Goal: Task Accomplishment & Management: Manage account settings

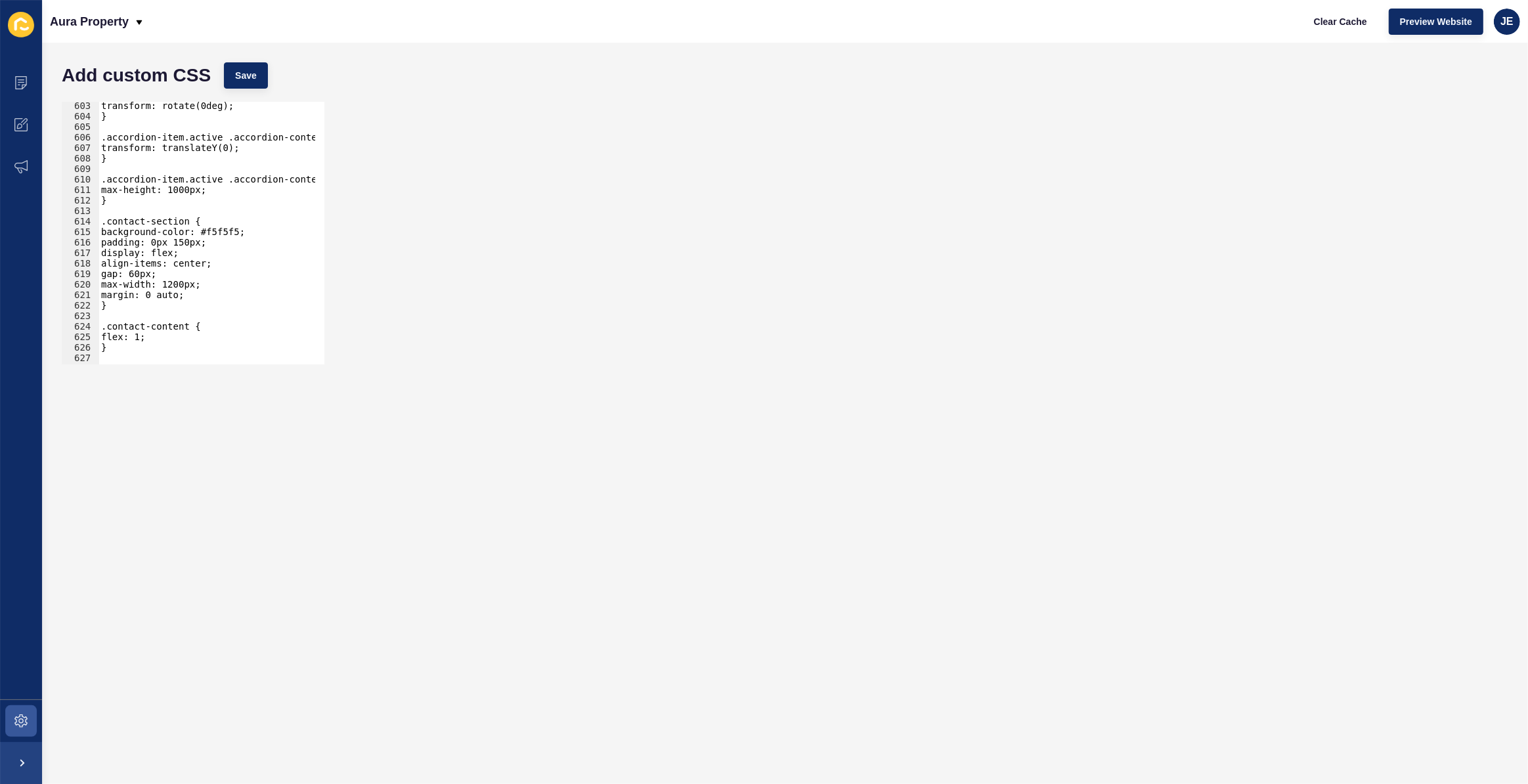
scroll to position [6179, 0]
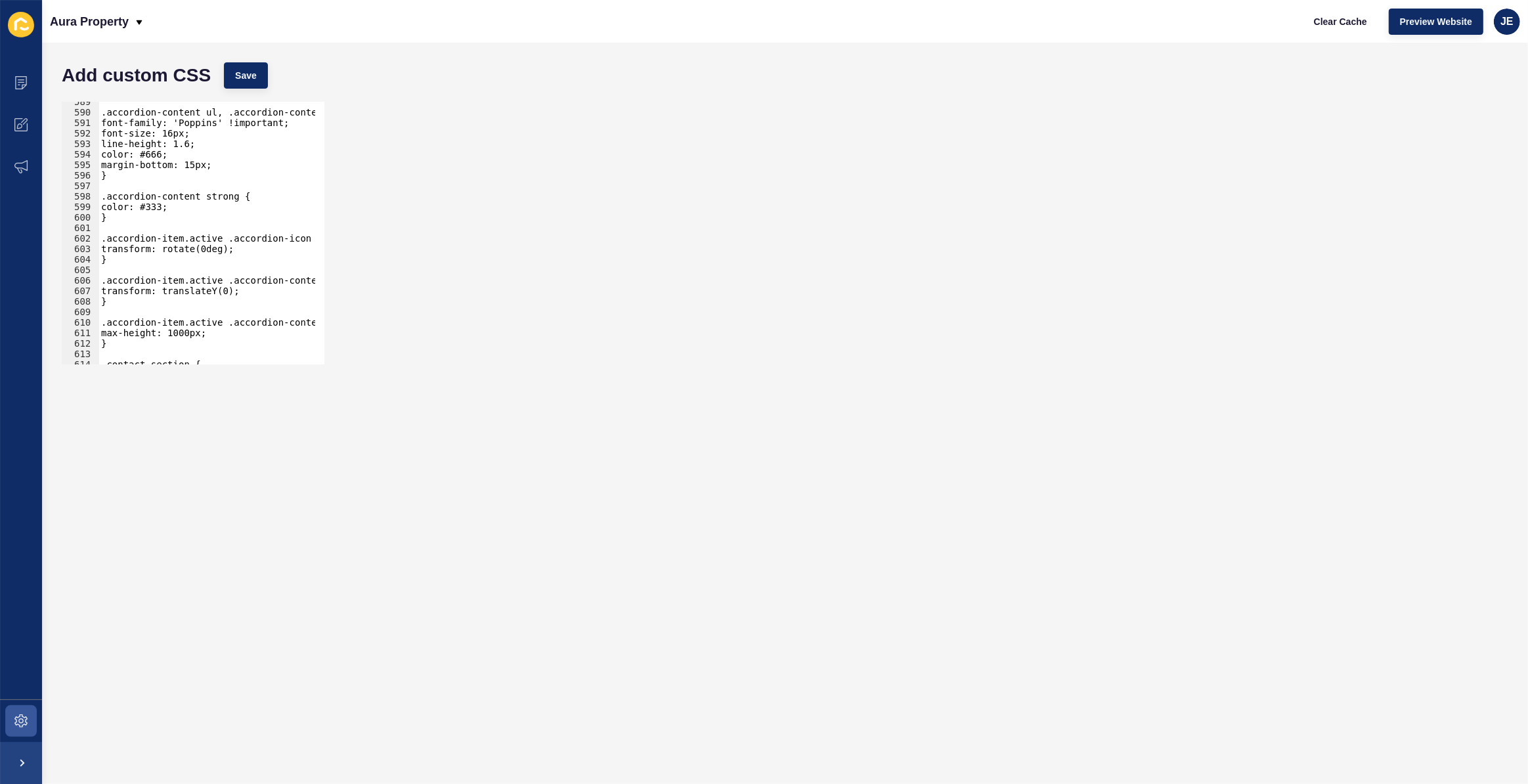
click at [176, 82] on h1 "Add custom CSS" at bounding box center [137, 75] width 149 height 13
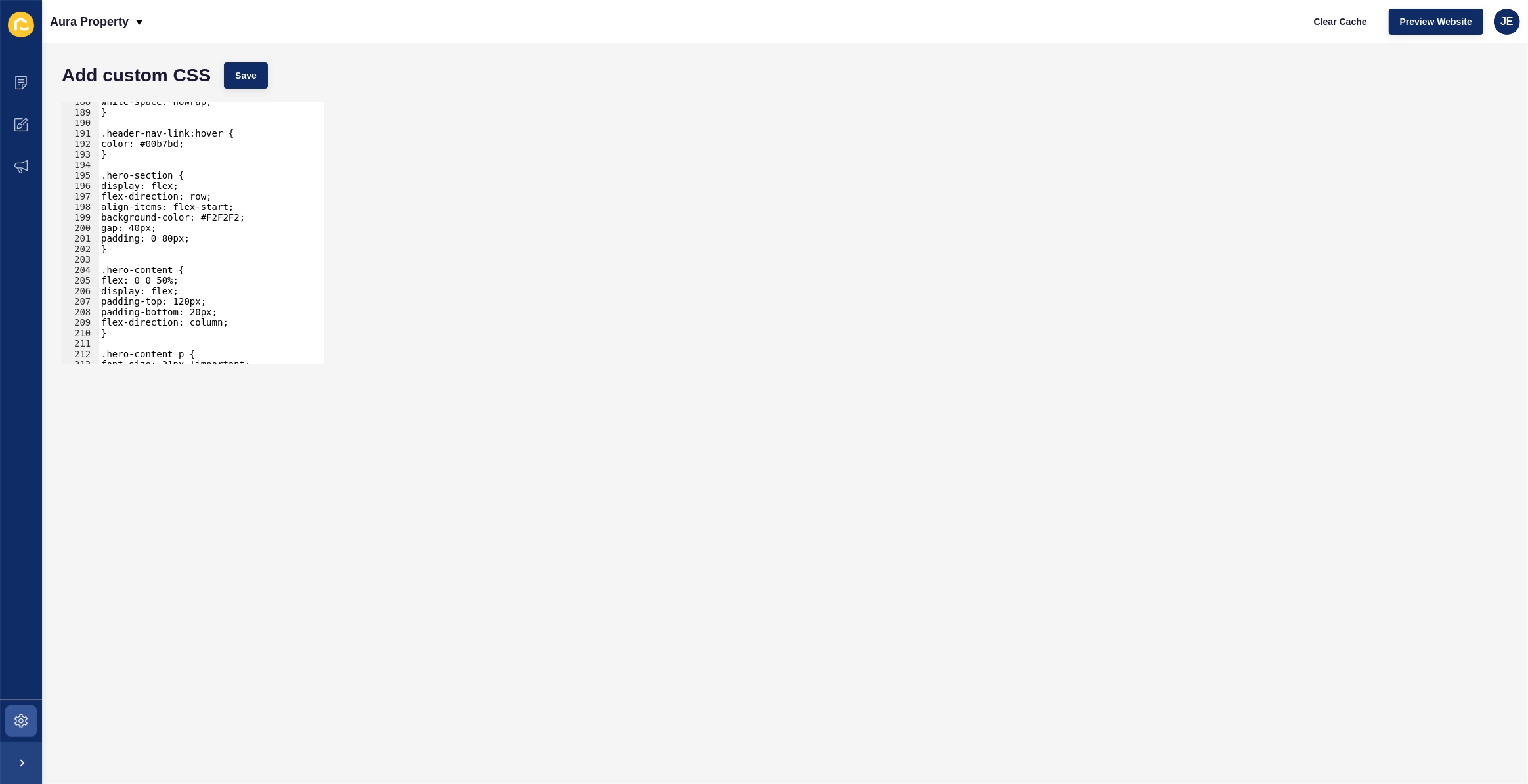
scroll to position [1969, 0]
click at [203, 166] on div "white-space: nowrap; } .header-nav-link:hover { color: #00b7bd; } .hero-section…" at bounding box center [250, 232] width 303 height 274
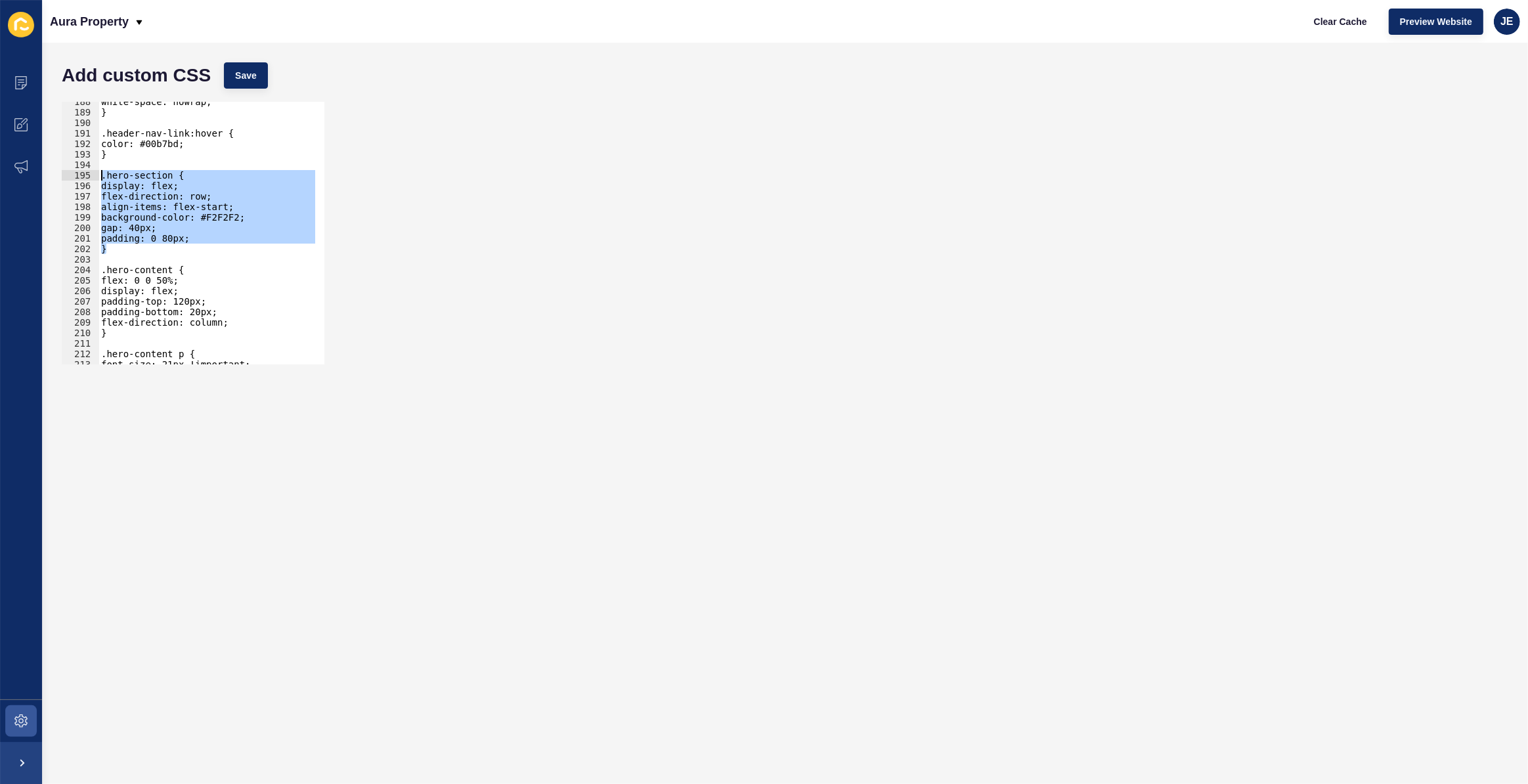
drag, startPoint x: 122, startPoint y: 246, endPoint x: 93, endPoint y: 174, distance: 77.6
click at [93, 174] on div "188 189 190 191 192 193 194 195 196 197 198 199 200 201 202 203 204 205 206 207…" at bounding box center [193, 232] width 263 height 263
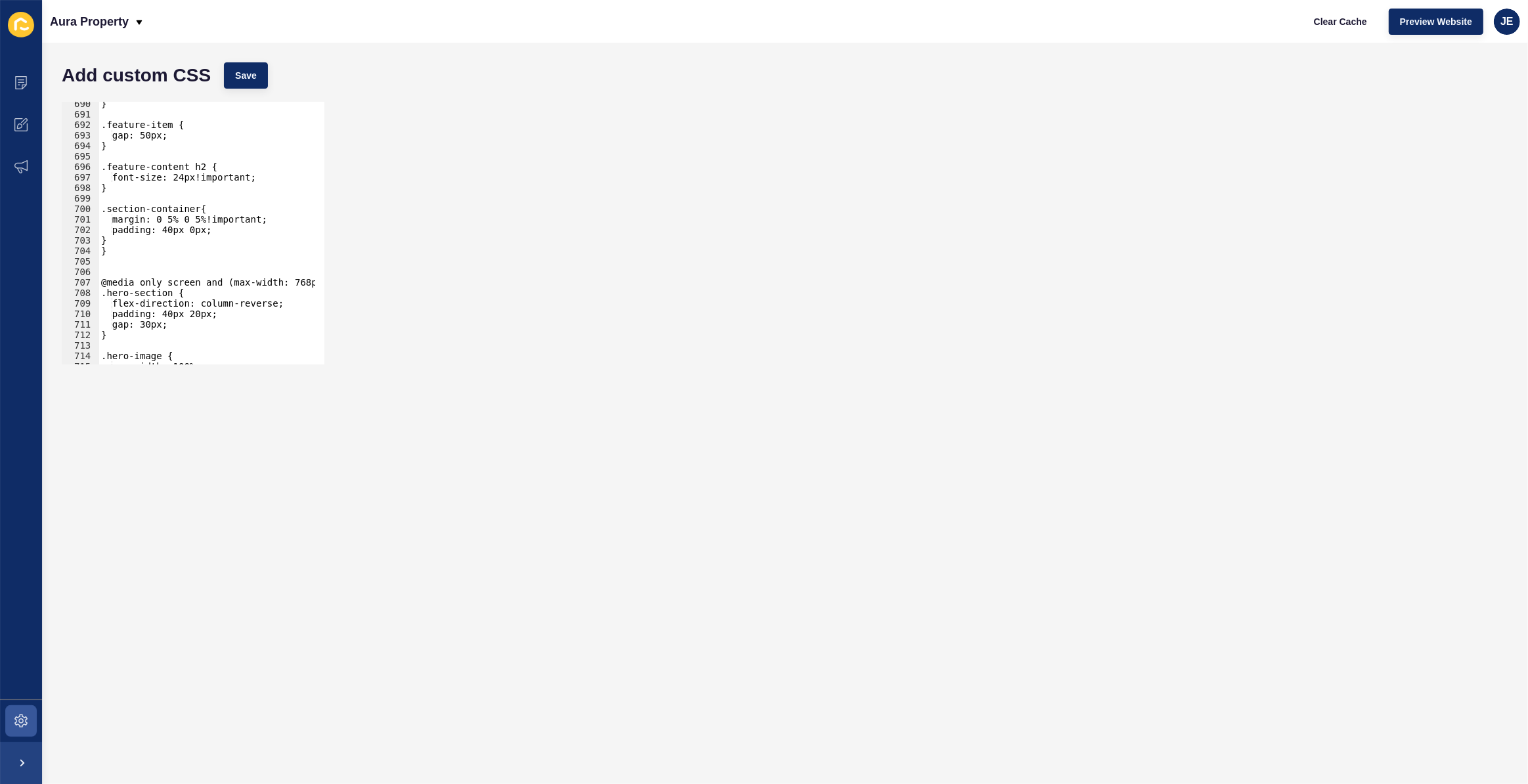
scroll to position [7273, 0]
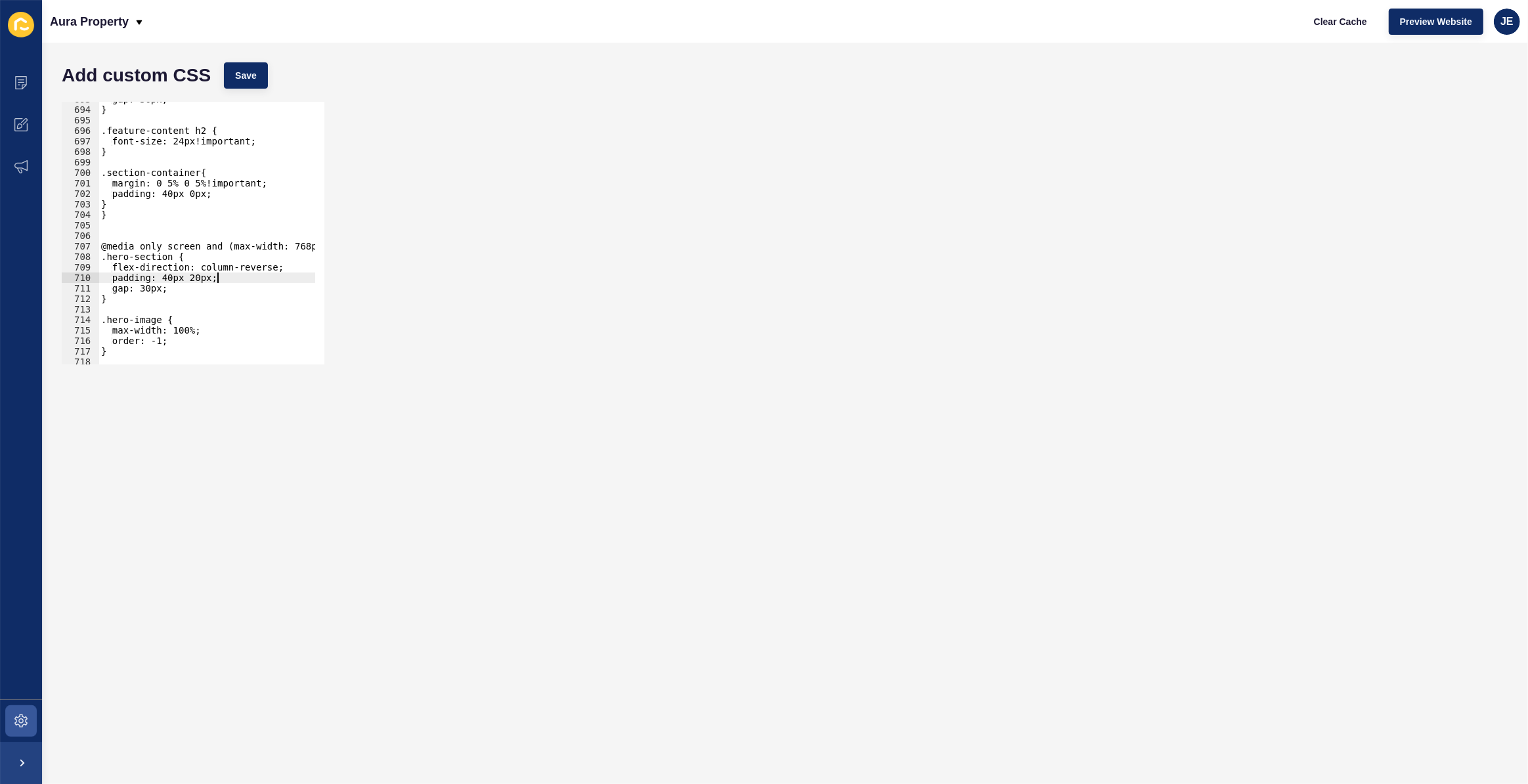
click at [227, 280] on div "gap: 50px; } .feature-content h2 { font-size: 24px!important; } .section-contai…" at bounding box center [250, 231] width 303 height 274
type textarea "padding: 40px 20px;"
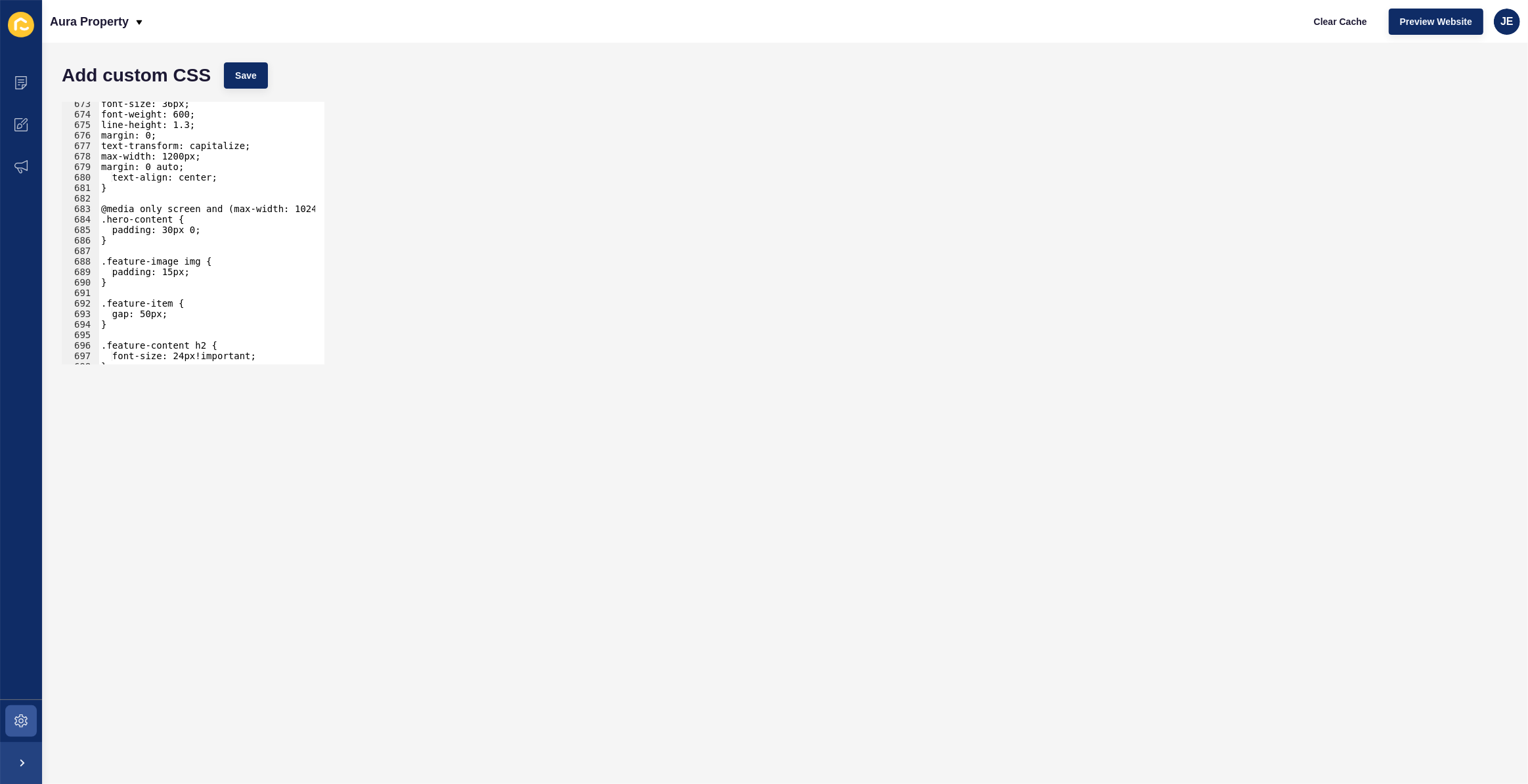
scroll to position [7059, 0]
click at [153, 242] on div "font-size: 36px; font-weight: 600; line-height: 1.3; margin: 0; text-transform:…" at bounding box center [250, 235] width 303 height 274
type textarea "}"
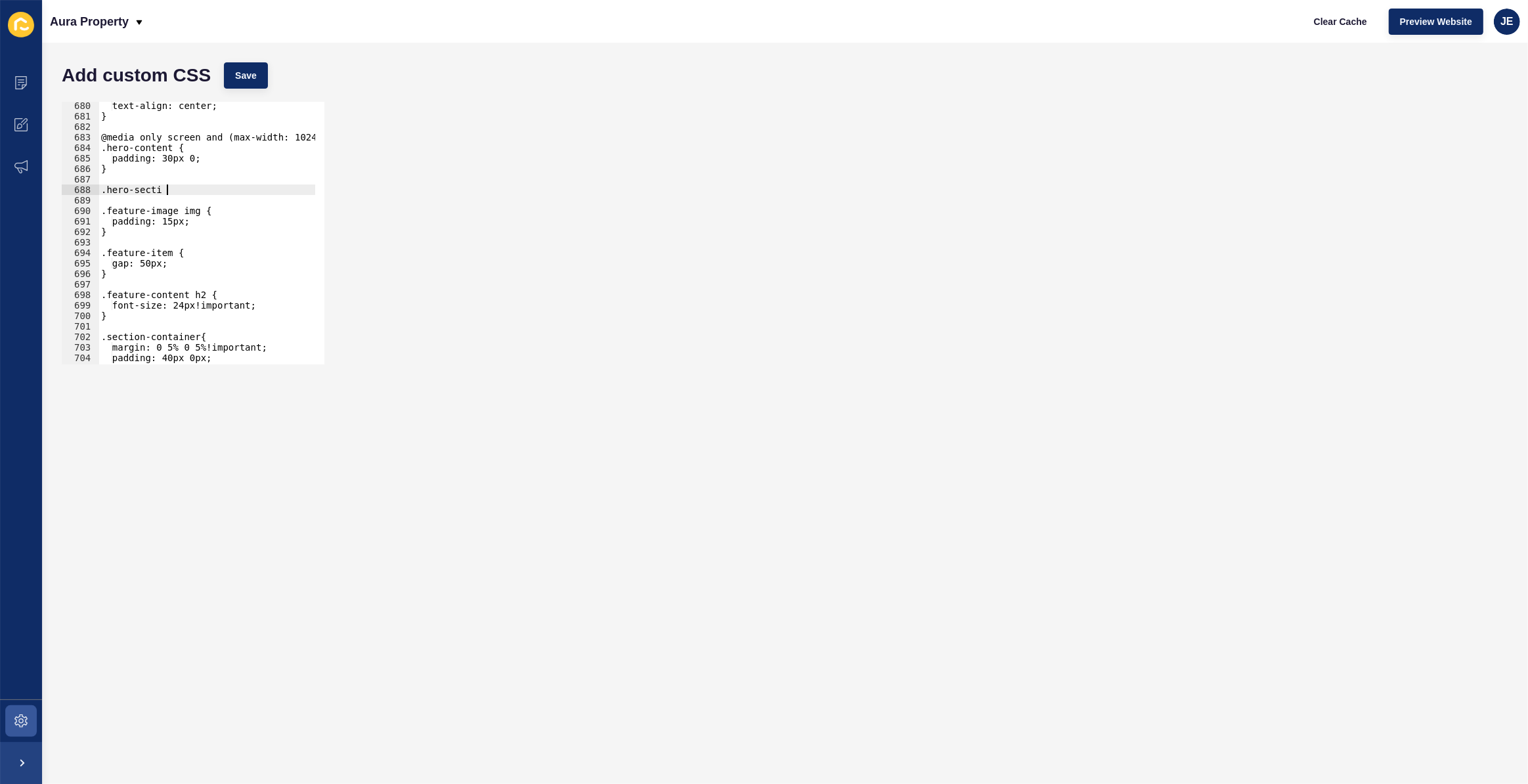
scroll to position [0, 5]
type textarea ".hero-section{"
type textarea "}"
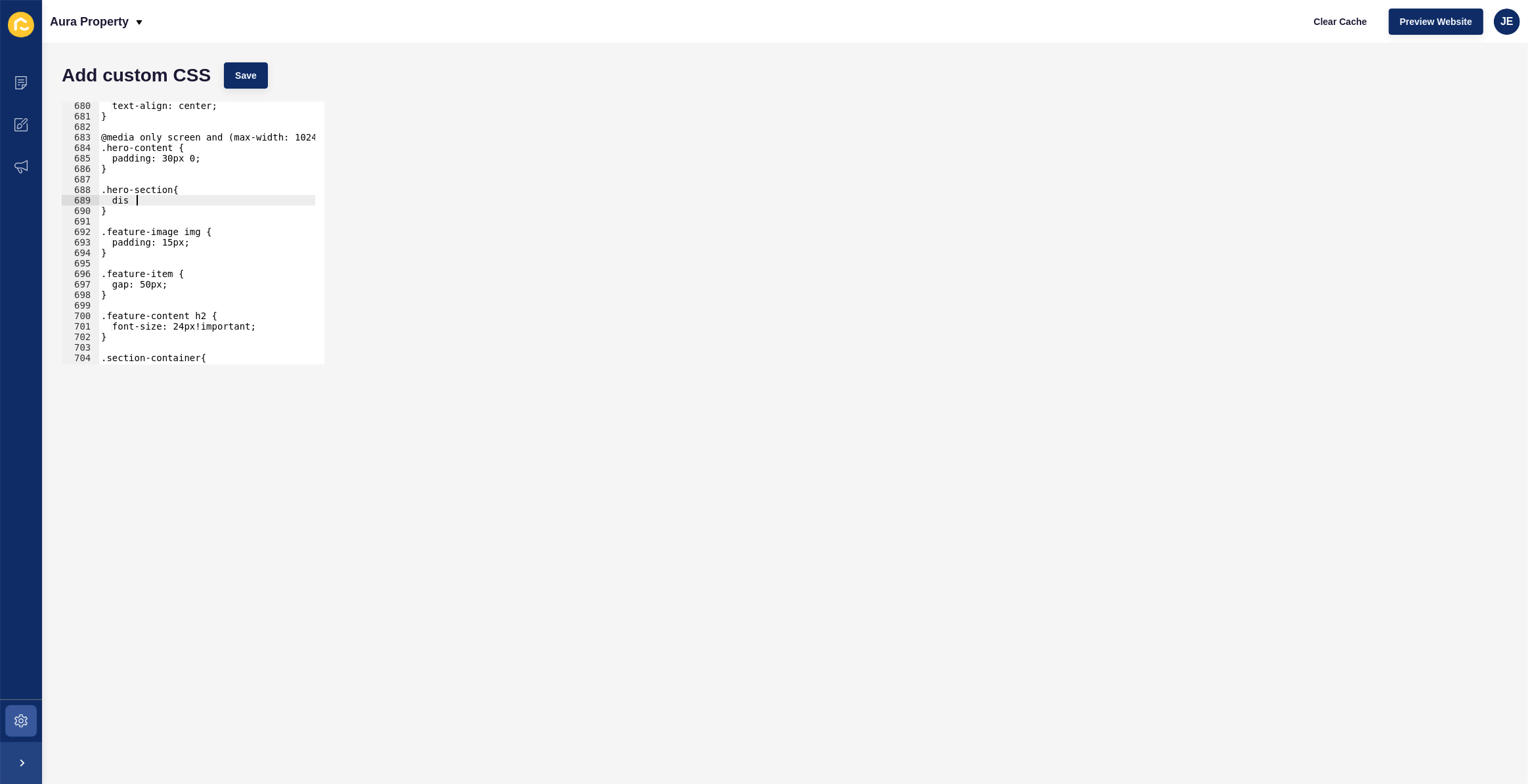
type textarea "d"
type textarea "a"
click at [240, 81] on span "Save" at bounding box center [246, 75] width 22 height 13
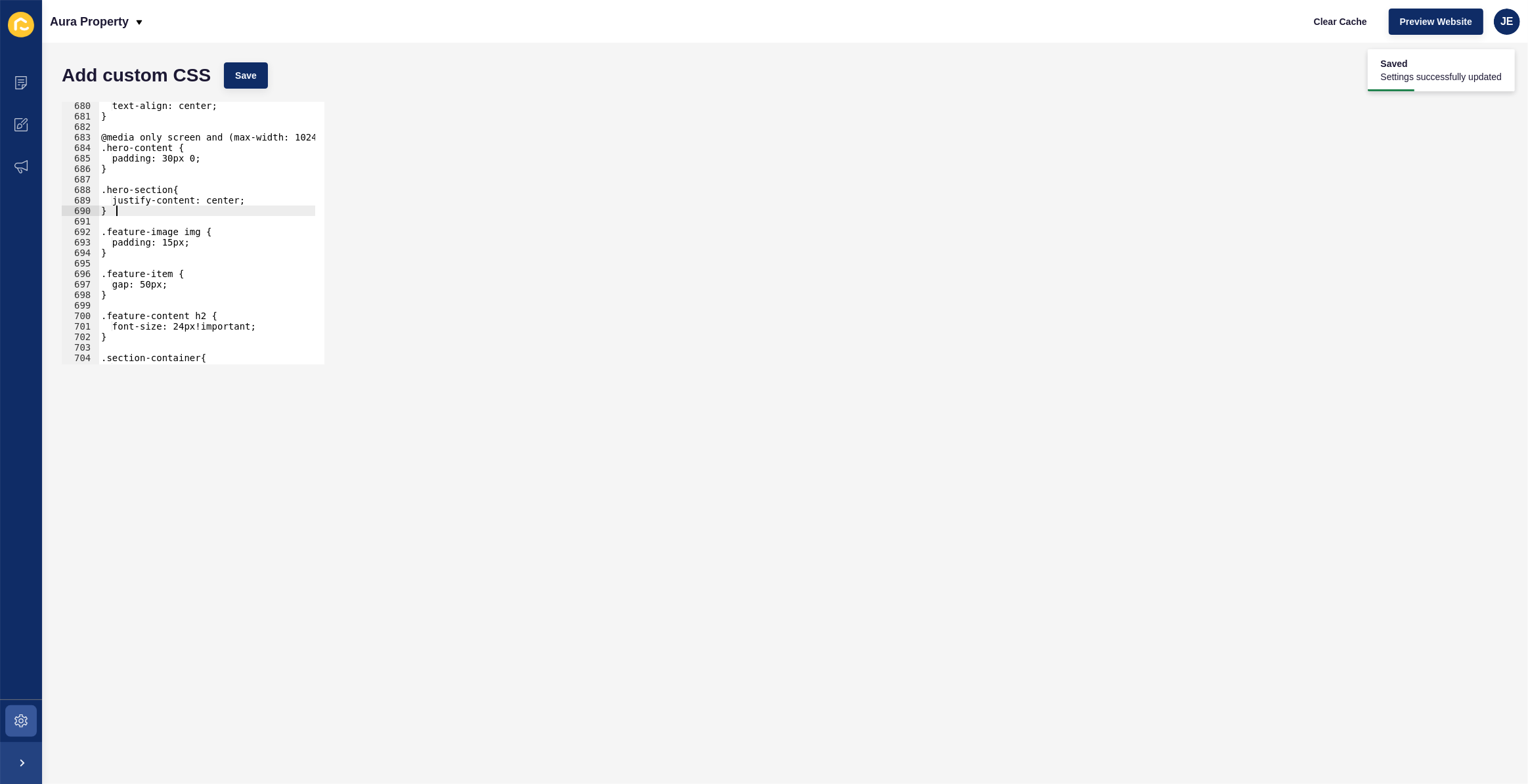
scroll to position [0, 0]
drag, startPoint x: 148, startPoint y: 212, endPoint x: 97, endPoint y: 185, distance: 57.7
click at [97, 185] on div "} 680 681 682 683 684 685 686 687 688 689 690 691 692 693 694 695 696 697 698 6…" at bounding box center [193, 232] width 263 height 263
type textarea ".hero-section{ justify-content: center;"
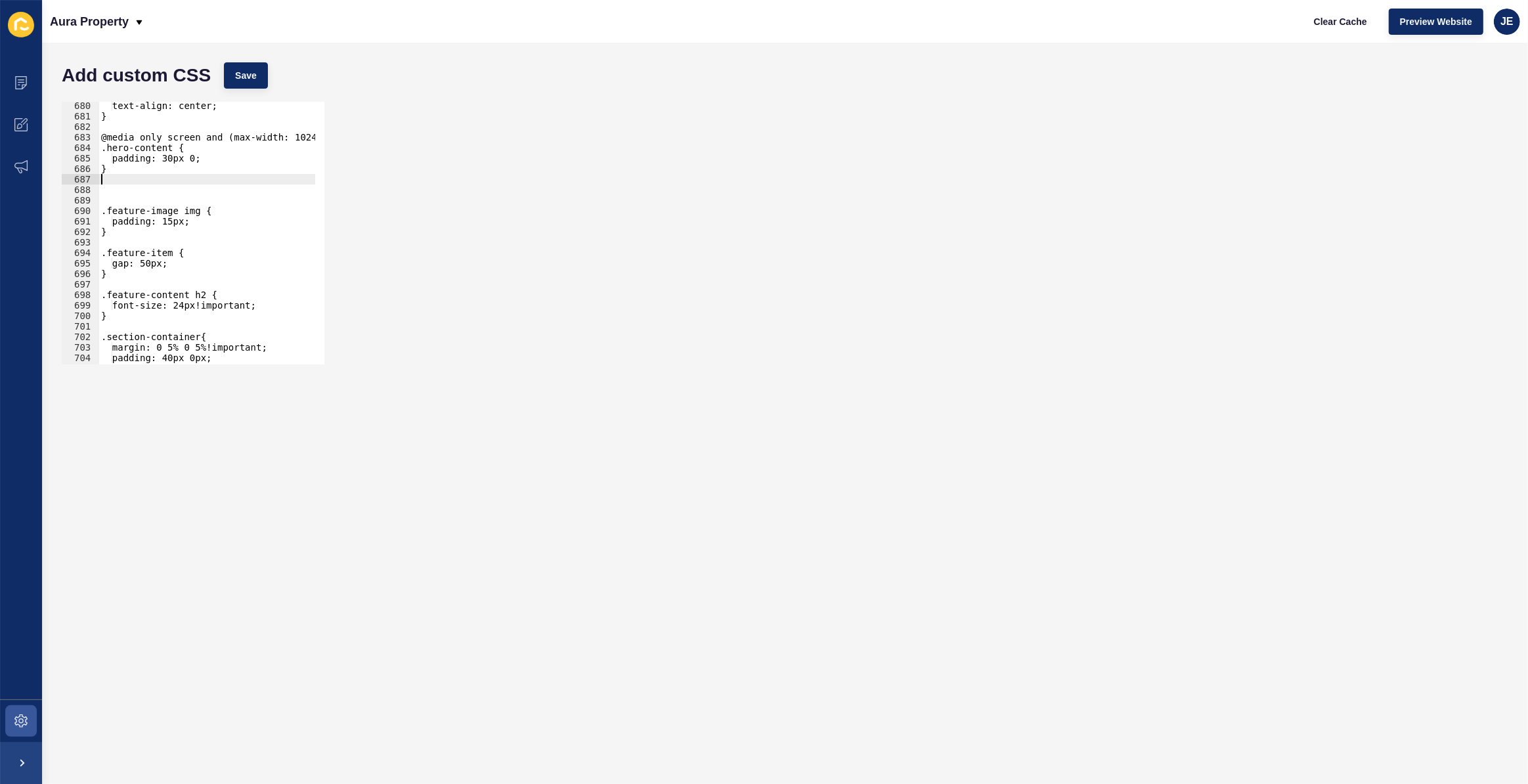
type textarea "}"
click at [151, 189] on div "text-align: center; } @media only screen and (max-width: 1024px) { .hero-conten…" at bounding box center [250, 237] width 303 height 274
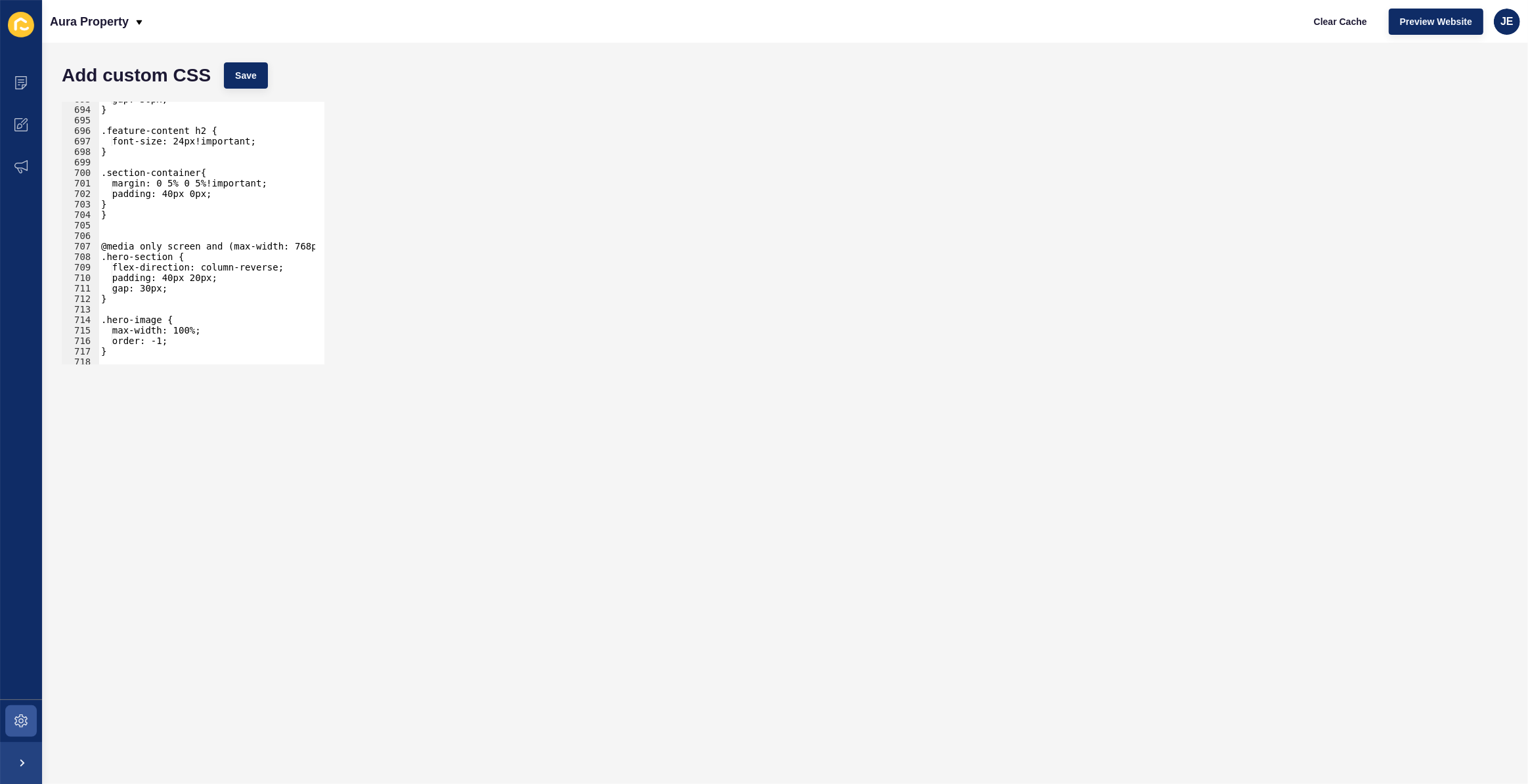
scroll to position [7309, 0]
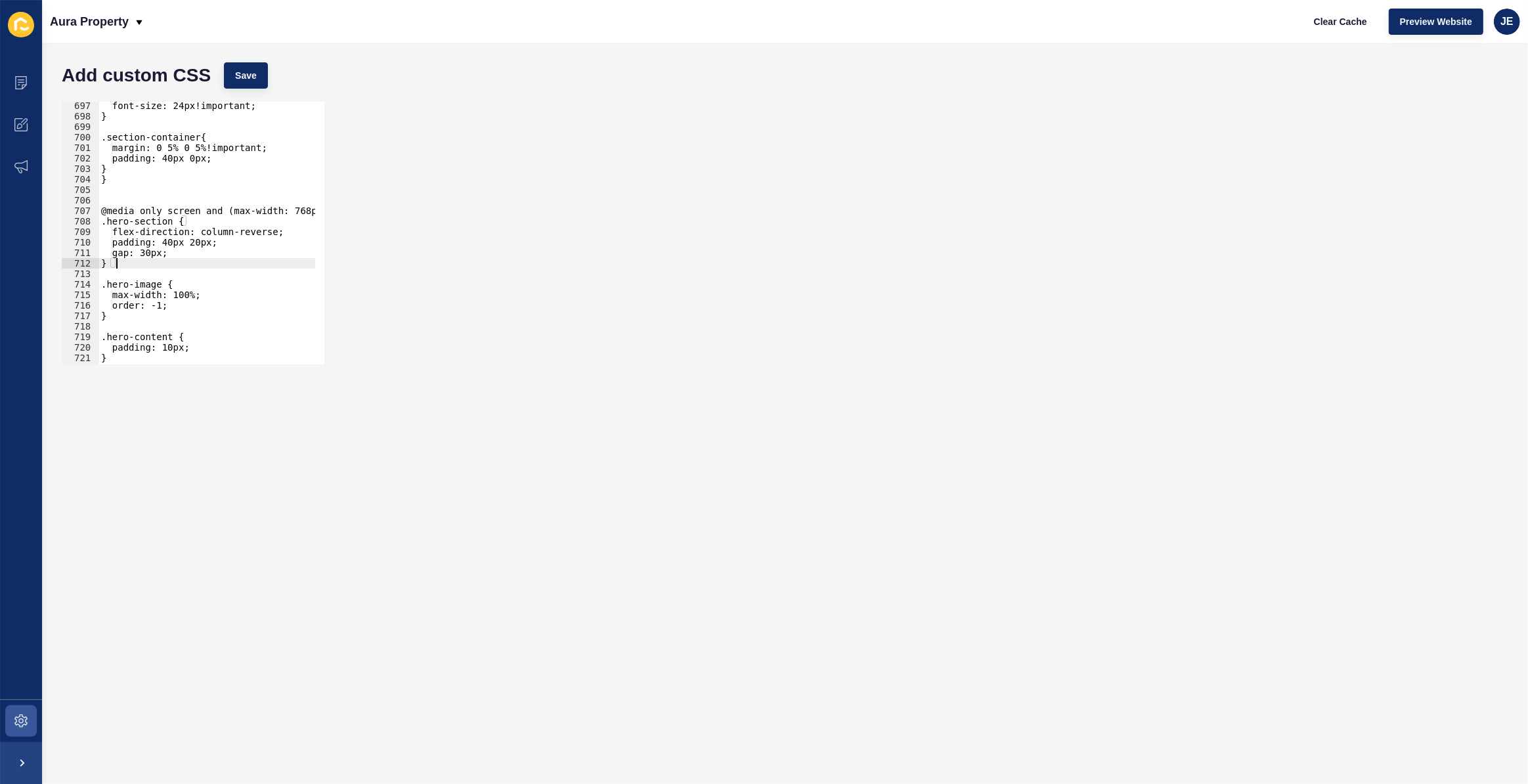
click at [157, 259] on div "font-size: 24px!important; } .section-container{ margin: 0 5% 0 5%!important; p…" at bounding box center [250, 237] width 303 height 274
type textarea "}"
paste textarea "}"
click at [162, 296] on div "font-size: 24px!important; } .section-container{ margin: 0 5% 0 5%!important; p…" at bounding box center [250, 237] width 303 height 274
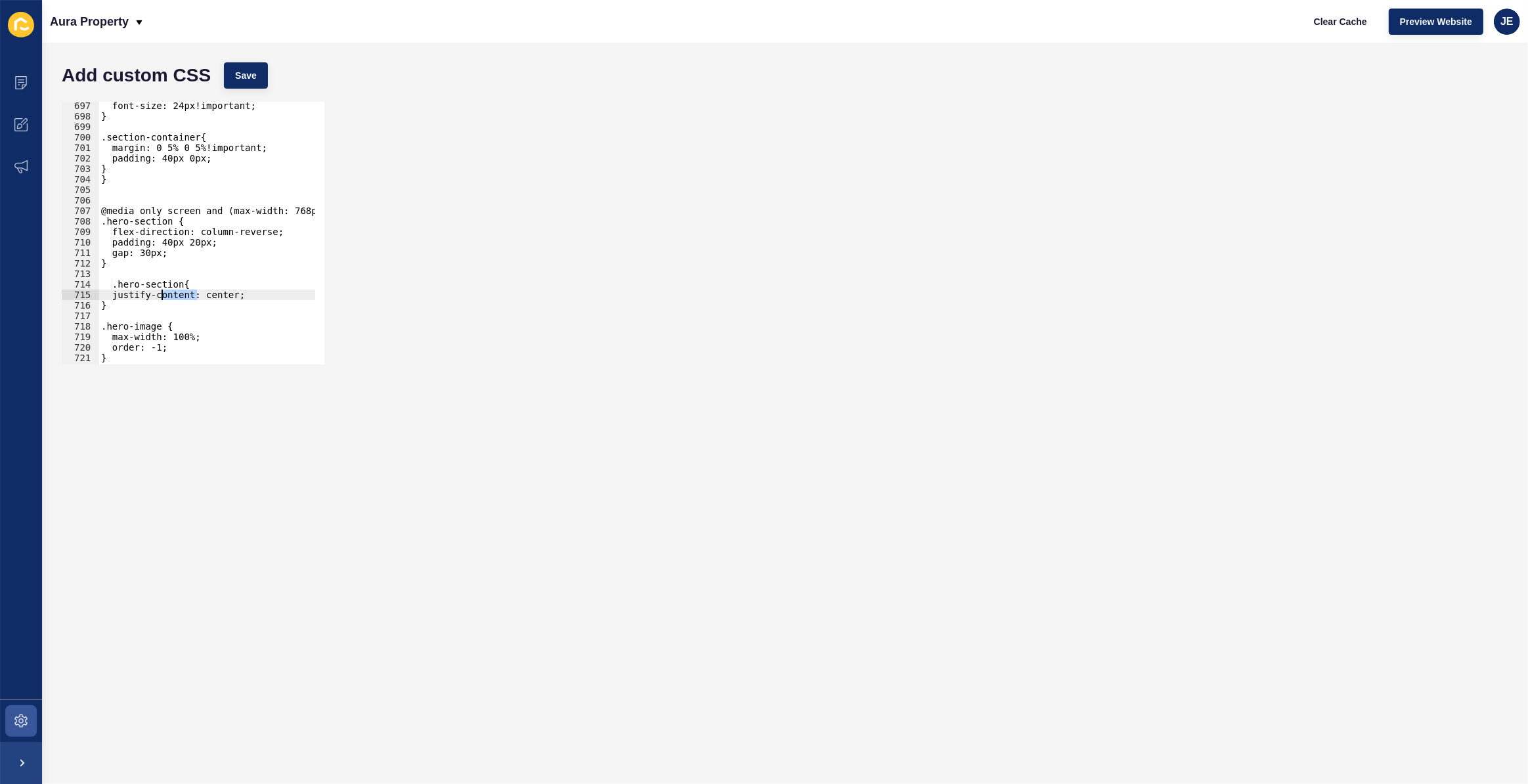
click at [162, 296] on div "font-size: 24px!important; } .section-container{ margin: 0 5% 0 5%!important; p…" at bounding box center [250, 237] width 303 height 274
click at [194, 253] on div "font-size: 24px!important; } .section-container{ margin: 0 5% 0 5%!important; p…" at bounding box center [250, 237] width 303 height 274
type textarea "gap: 30px;"
paste textarea
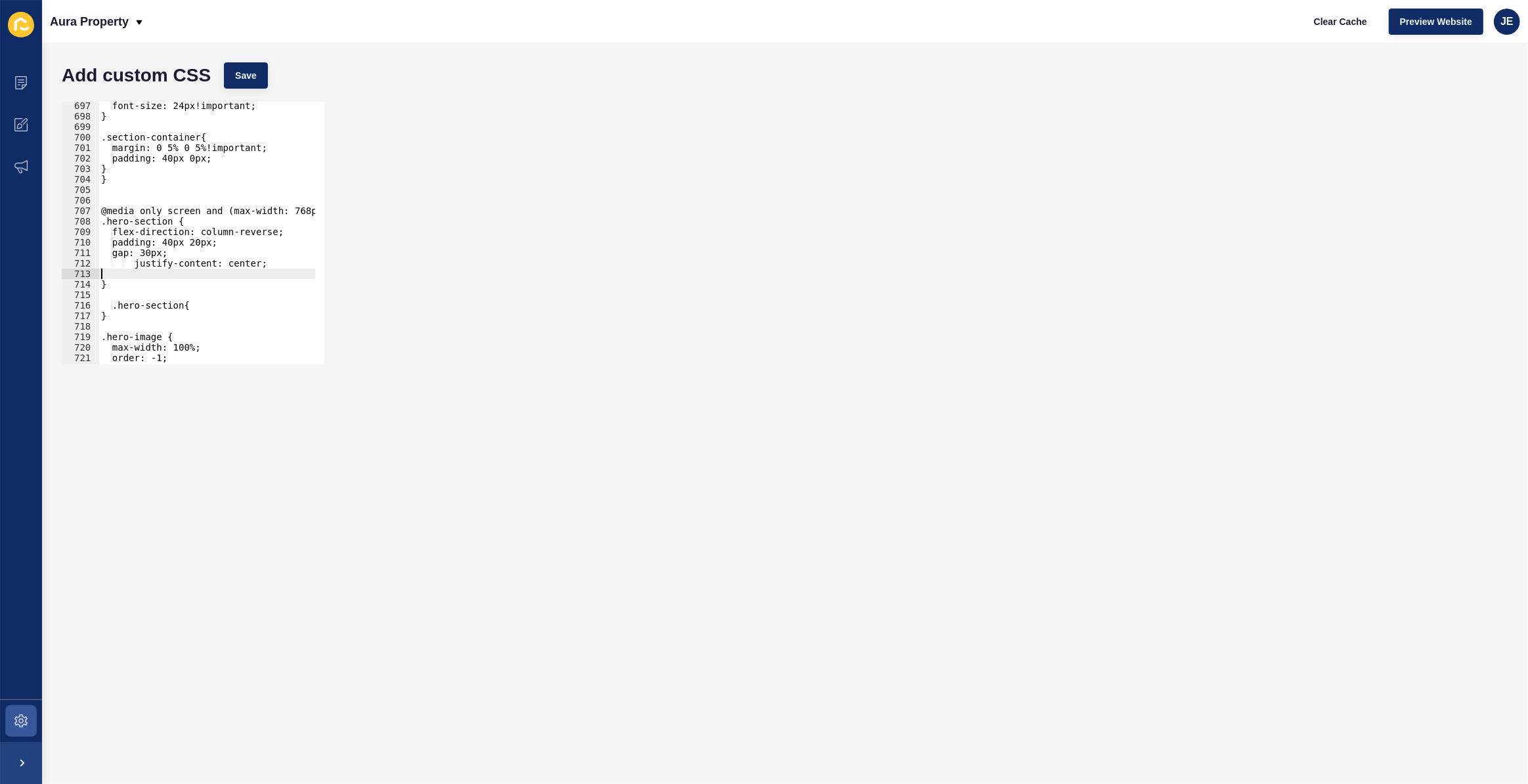
scroll to position [0, 0]
drag, startPoint x: 122, startPoint y: 319, endPoint x: 103, endPoint y: 310, distance: 21.0
click at [103, 311] on div "font-size: 24px!important; } .section-container{ margin: 0 5% 0 5%!important; p…" at bounding box center [250, 237] width 303 height 274
drag, startPoint x: 105, startPoint y: 298, endPoint x: 131, endPoint y: 312, distance: 29.5
click at [131, 312] on div "font-size: 24px!important; } .section-container{ margin: 0 5% 0 5%!important; p…" at bounding box center [250, 237] width 303 height 274
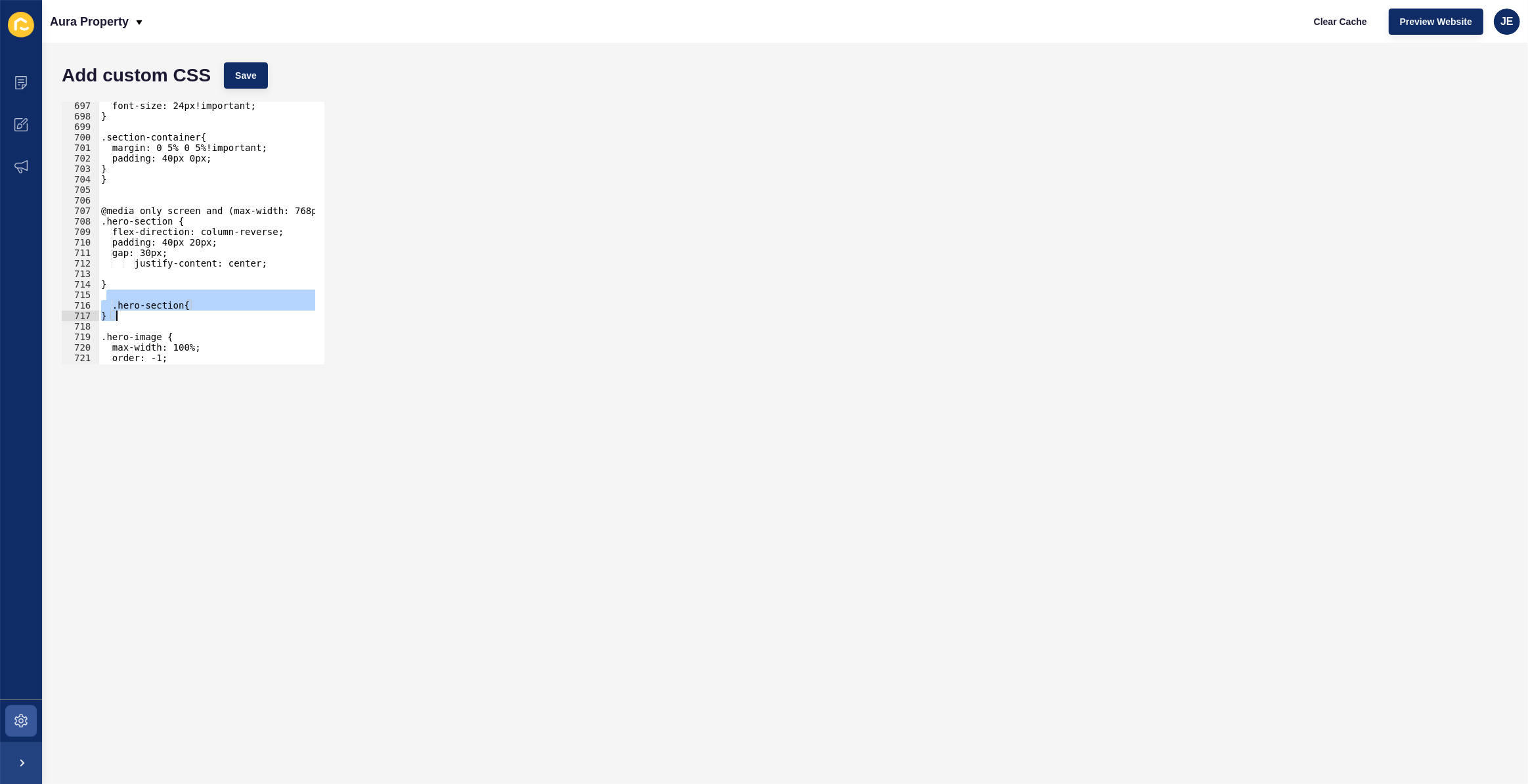
type textarea ".hero-section{ }"
click at [124, 274] on div "font-size: 24px!important; } .section-container{ margin: 0 5% 0 5%!important; p…" at bounding box center [250, 237] width 303 height 274
click at [134, 263] on div "font-size: 24px!important; } .section-container{ margin: 0 5% 0 5%!important; p…" at bounding box center [250, 237] width 303 height 274
drag, startPoint x: 140, startPoint y: 263, endPoint x: 122, endPoint y: 264, distance: 18.0
click at [122, 264] on div "font-size: 24px!important; } .section-container{ margin: 0 5% 0 5%!important; p…" at bounding box center [250, 237] width 303 height 274
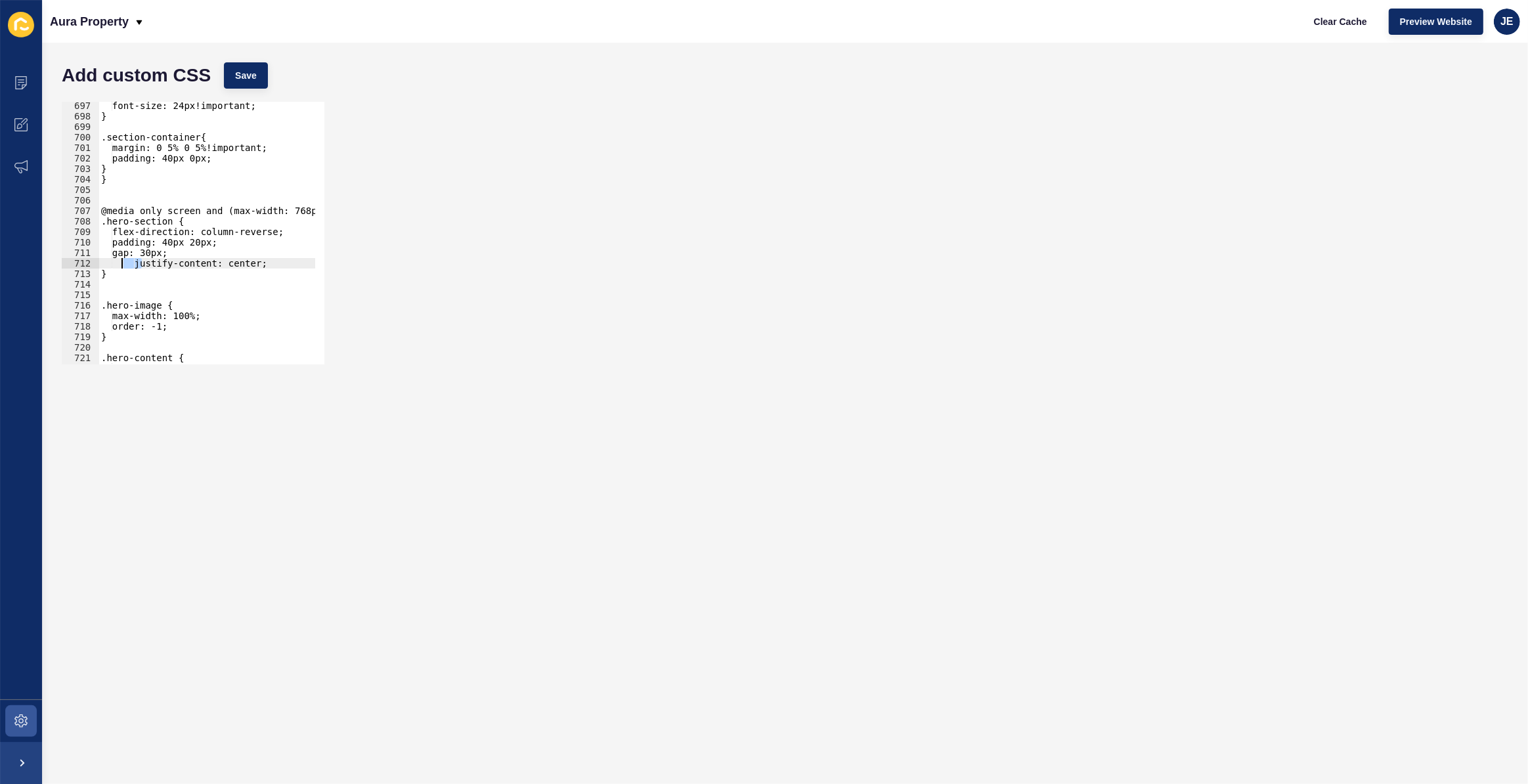
type textarea "justify-content: center;"
click at [257, 65] on button "Save" at bounding box center [246, 75] width 44 height 26
click at [256, 264] on div "font-size: 24px!important; } .section-container{ margin: 0 5% 0 5%!important; p…" at bounding box center [250, 237] width 303 height 274
type textarea "align-items: center;"
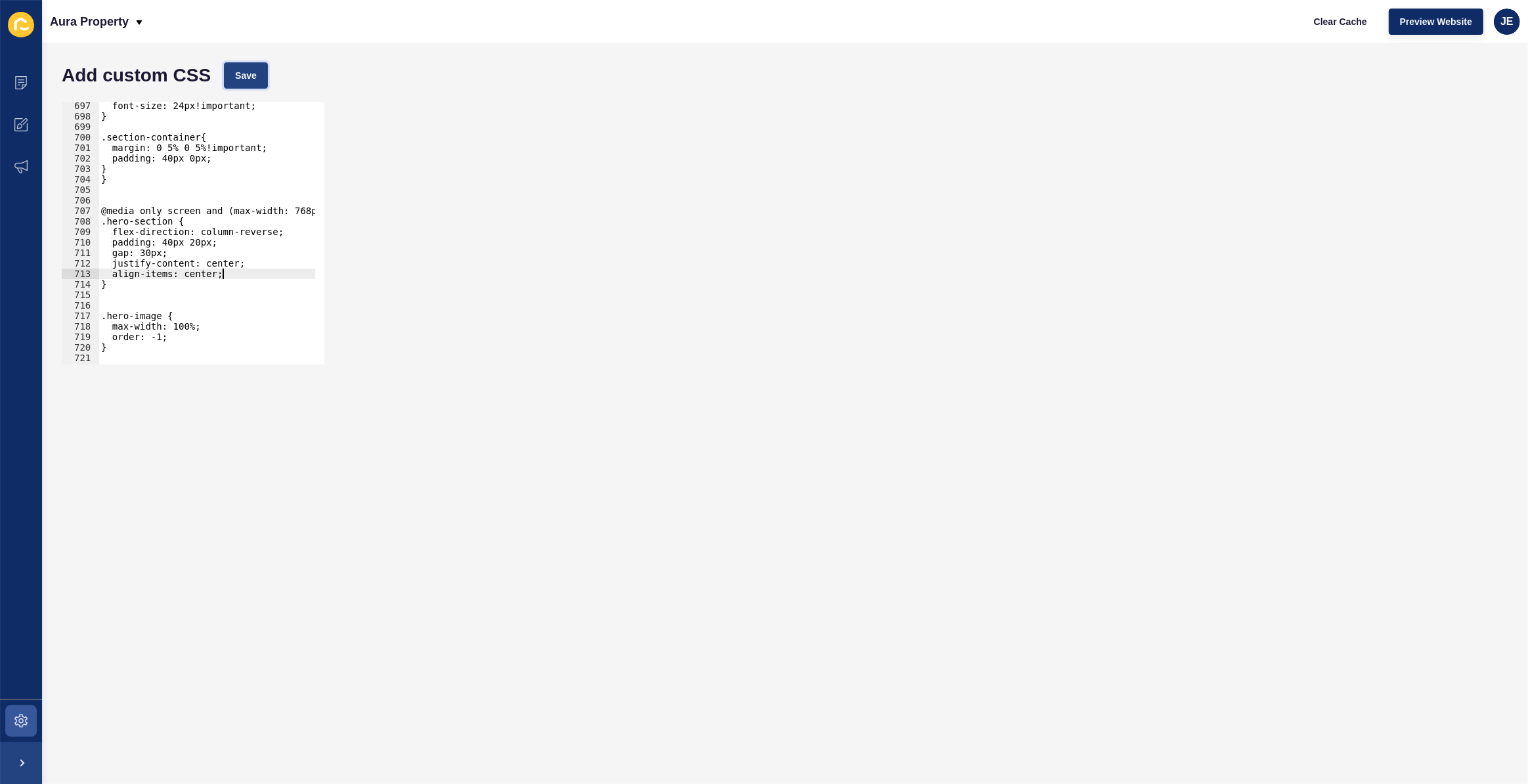
click at [242, 75] on span "Save" at bounding box center [246, 75] width 22 height 13
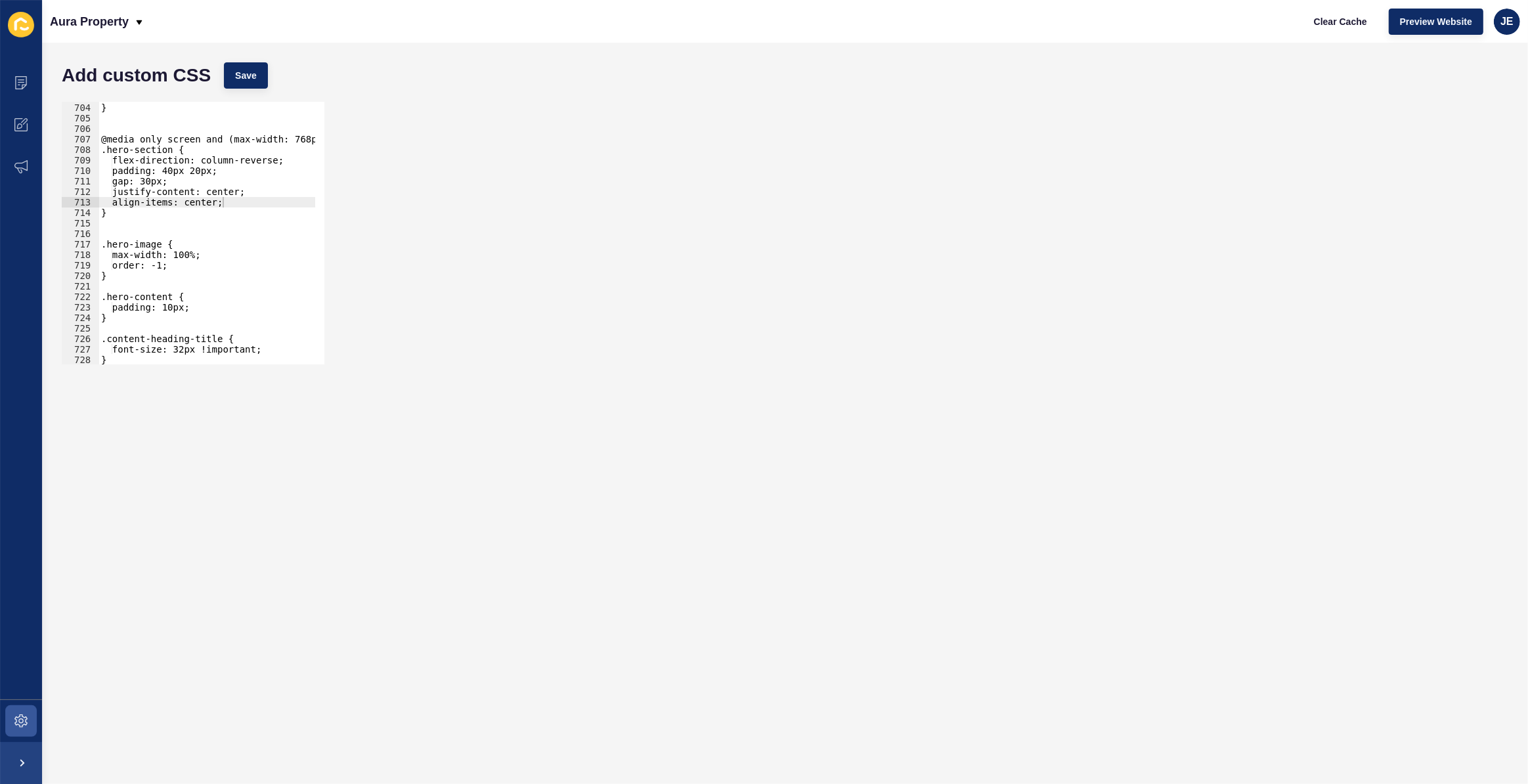
scroll to position [7381, 0]
click at [137, 232] on div "} } @media only screen and (max-width: 768px) { .hero-section { flex-direction:…" at bounding box center [250, 229] width 303 height 274
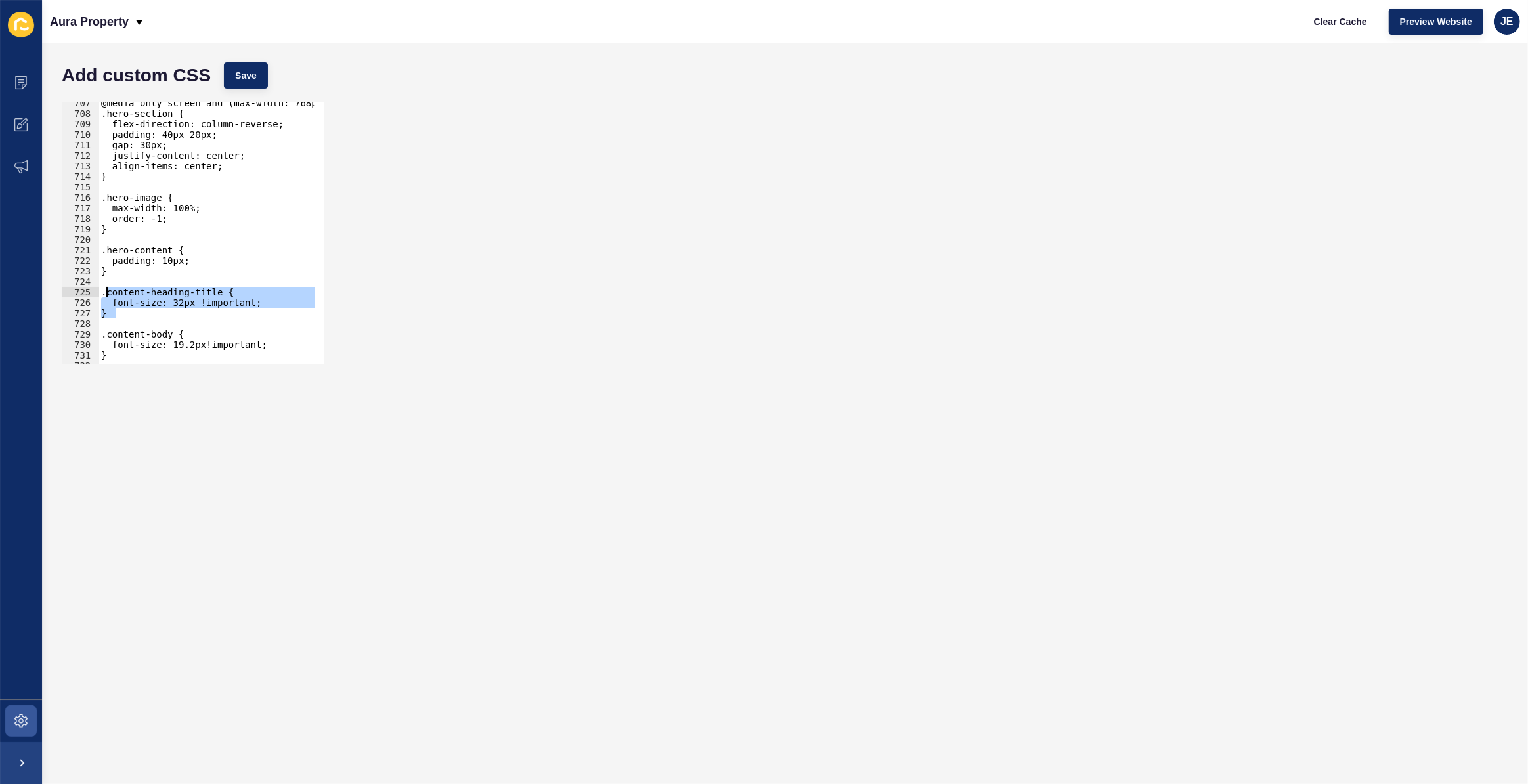
drag, startPoint x: 138, startPoint y: 317, endPoint x: 105, endPoint y: 296, distance: 39.1
click at [105, 296] on div "@media only screen and (max-width: 768px) { .hero-section { flex-direction: col…" at bounding box center [250, 234] width 303 height 274
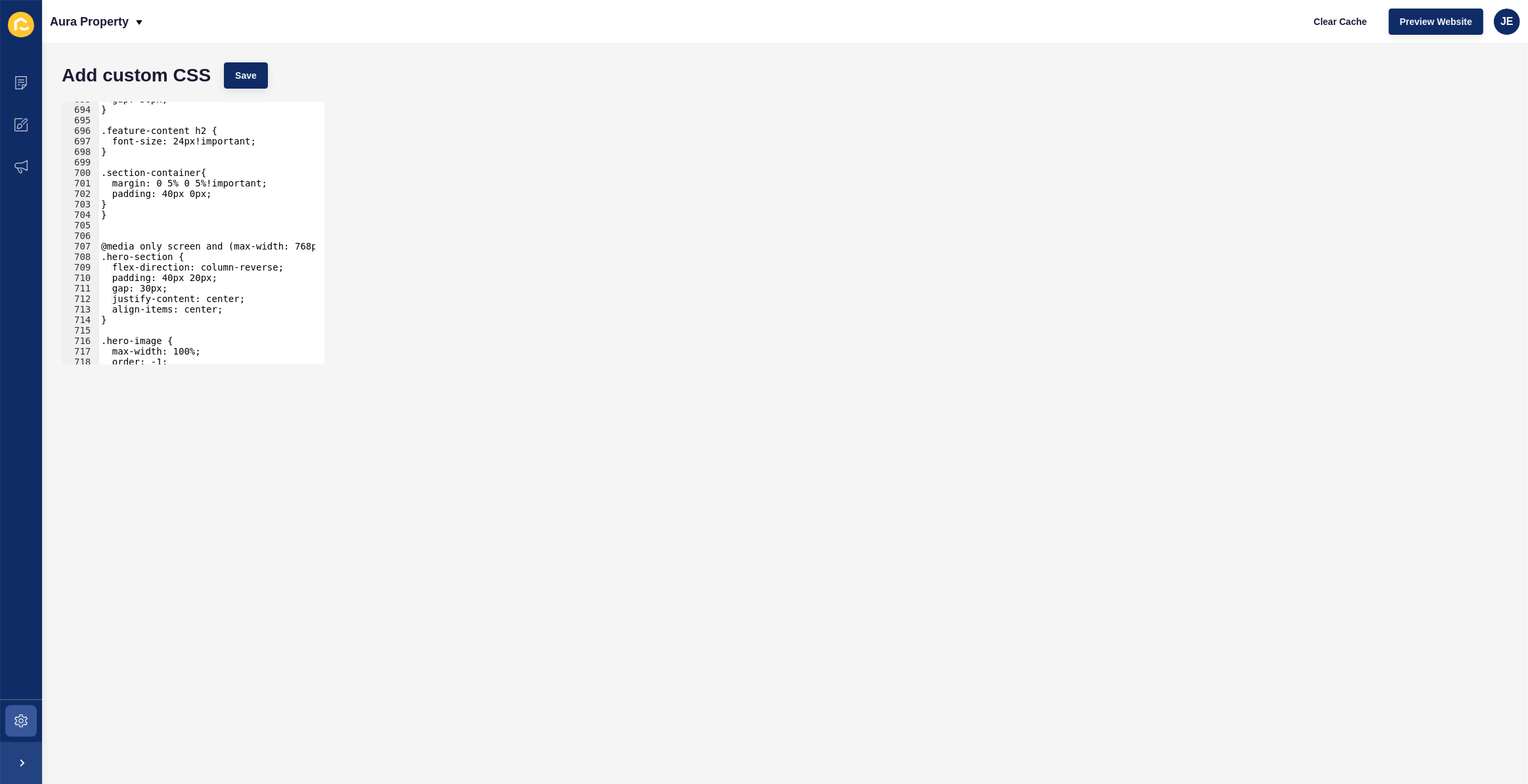
scroll to position [7202, 0]
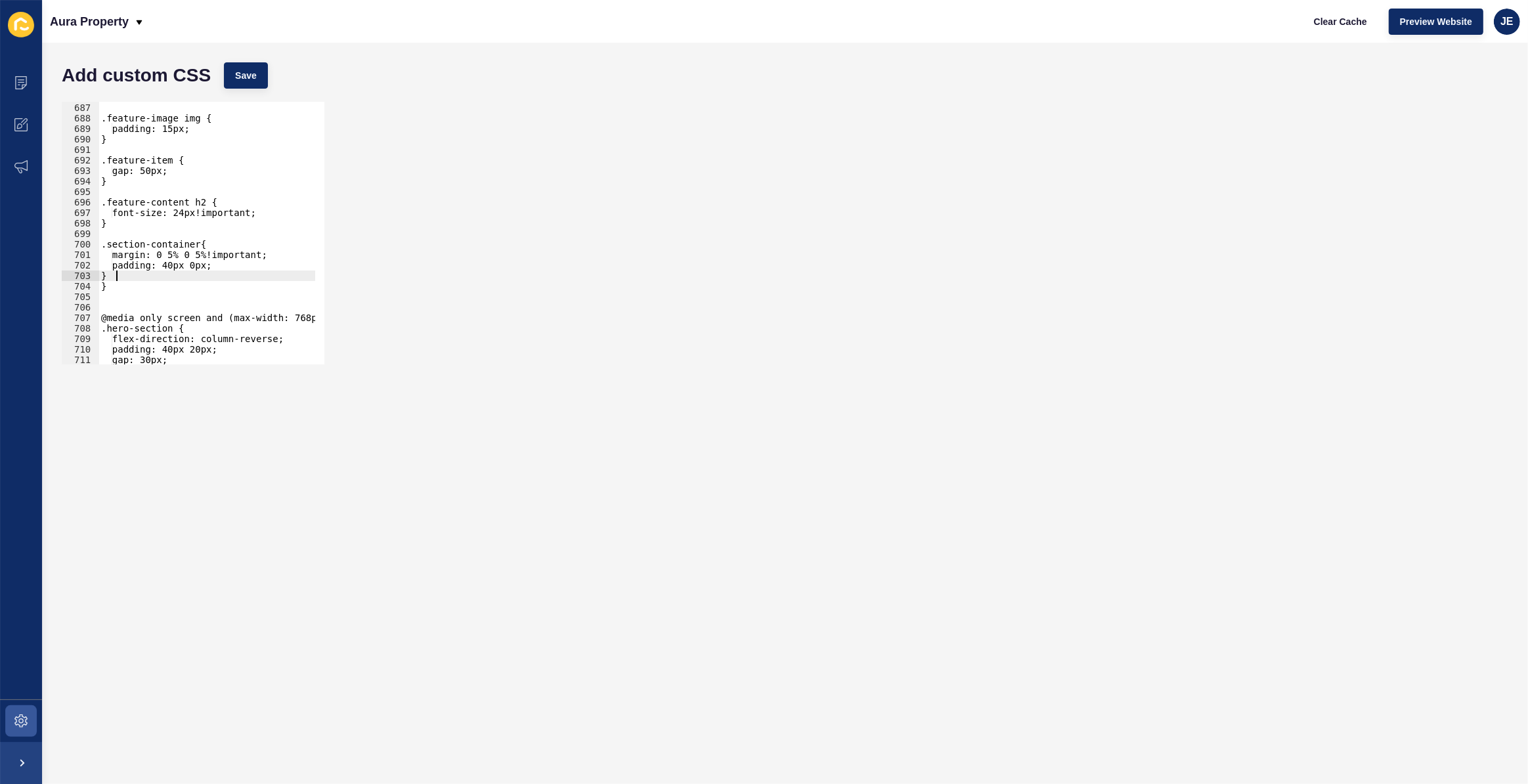
click at [121, 272] on div "} .feature-image img { padding: 15px; } .feature-item { gap: 50px; } .feature-c…" at bounding box center [250, 229] width 303 height 274
type textarea "}"
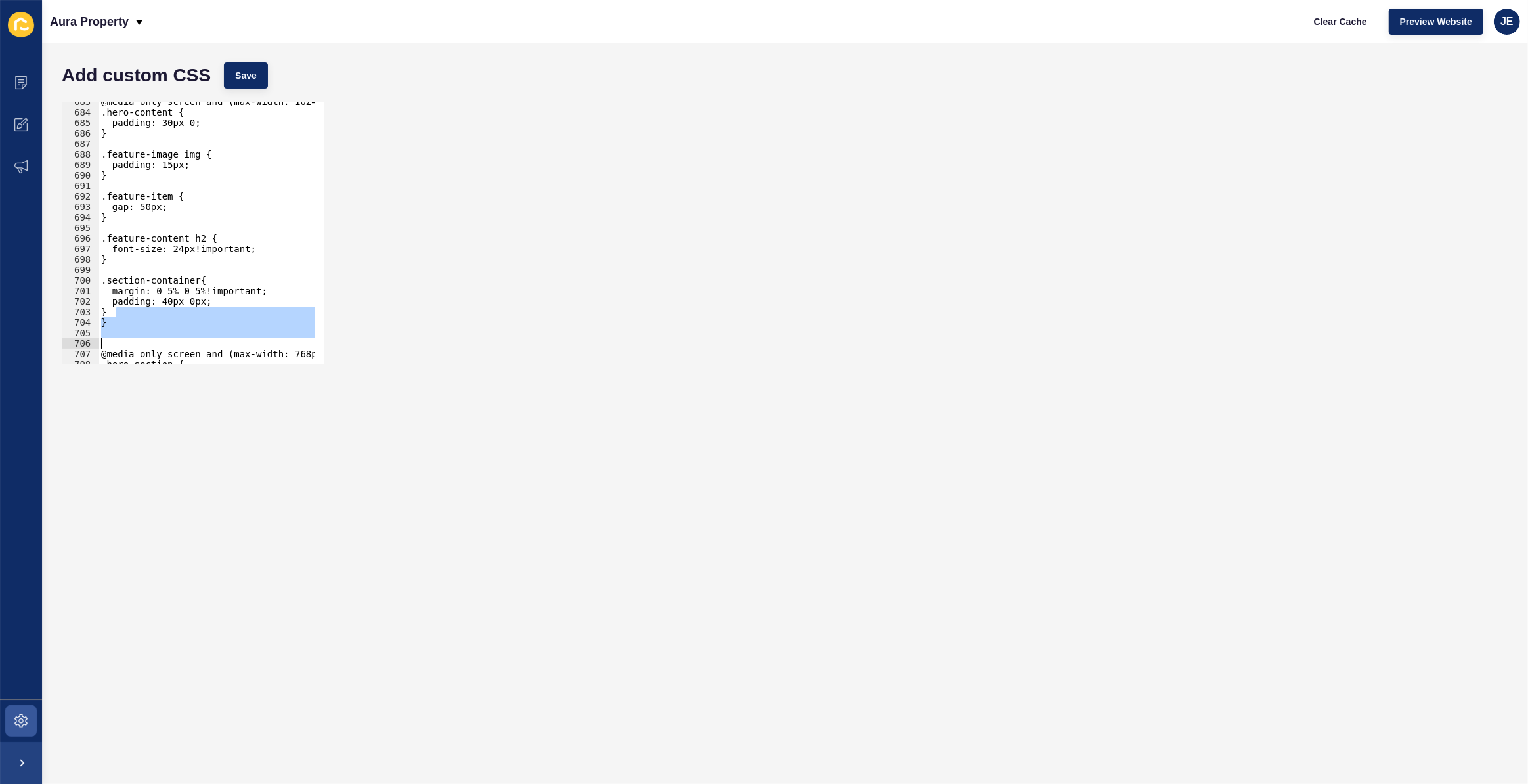
click at [143, 315] on div "@media only screen and (max-width: 1024px) { .hero-content { padding: 30px 0; }…" at bounding box center [207, 232] width 217 height 263
type textarea "}"
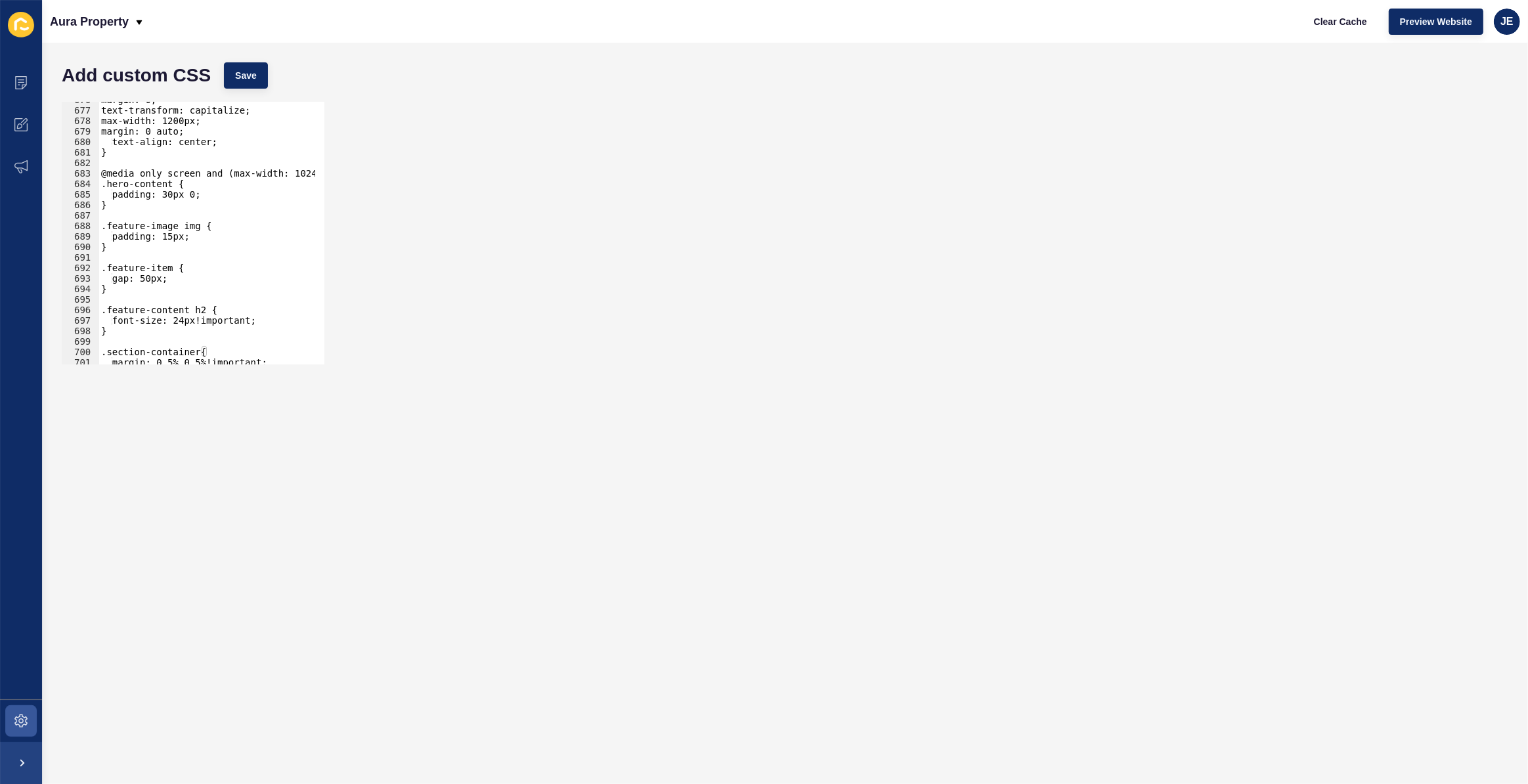
scroll to position [7130, 0]
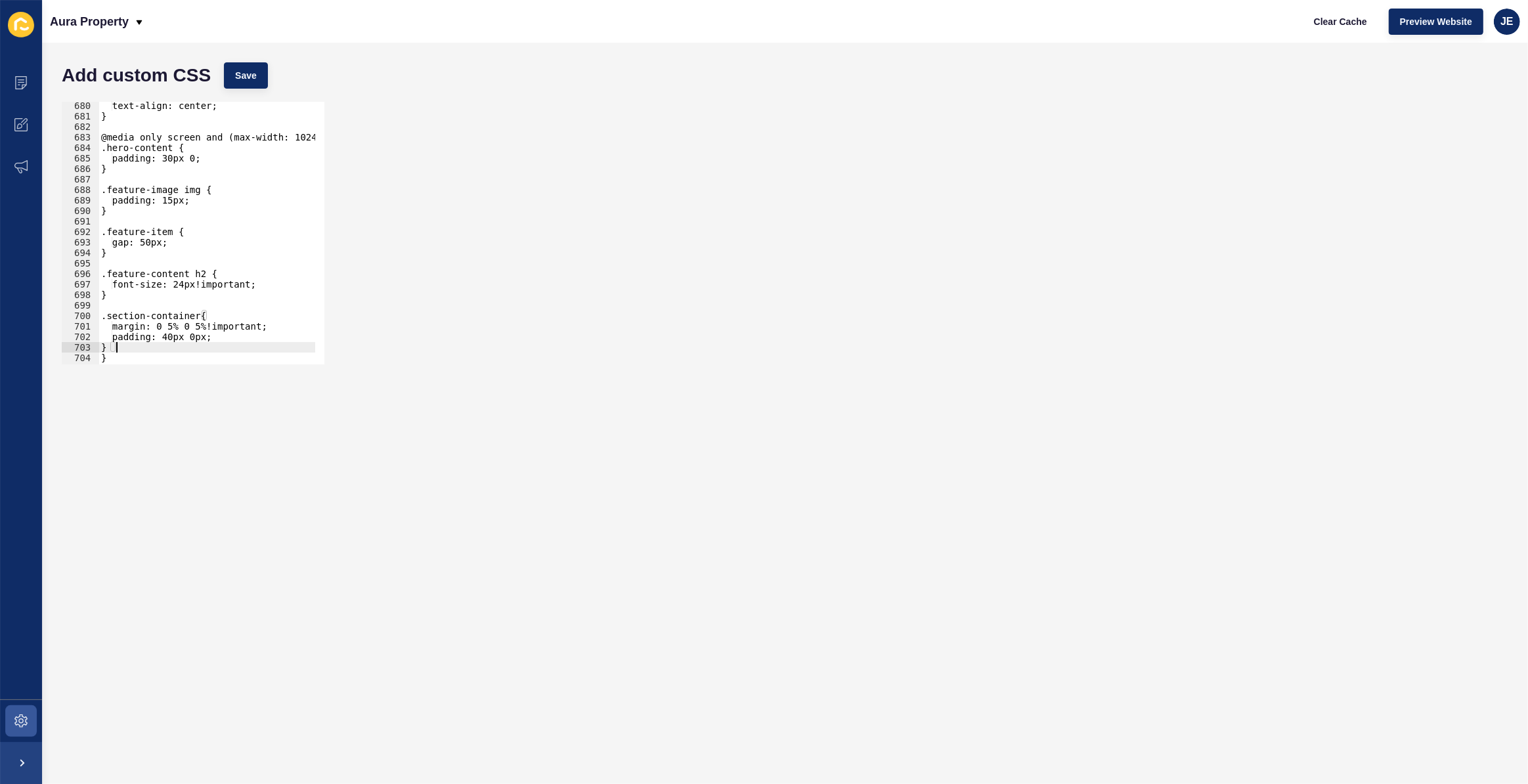
click at [125, 294] on div "text-align: center; } @media only screen and (max-width: 1024px) { .hero-conten…" at bounding box center [250, 237] width 303 height 274
paste textarea "}"
click at [114, 314] on div "text-align: center; } @media only screen and (max-width: 1024px) { .hero-conten…" at bounding box center [250, 237] width 303 height 274
paste textarea "hero-content"
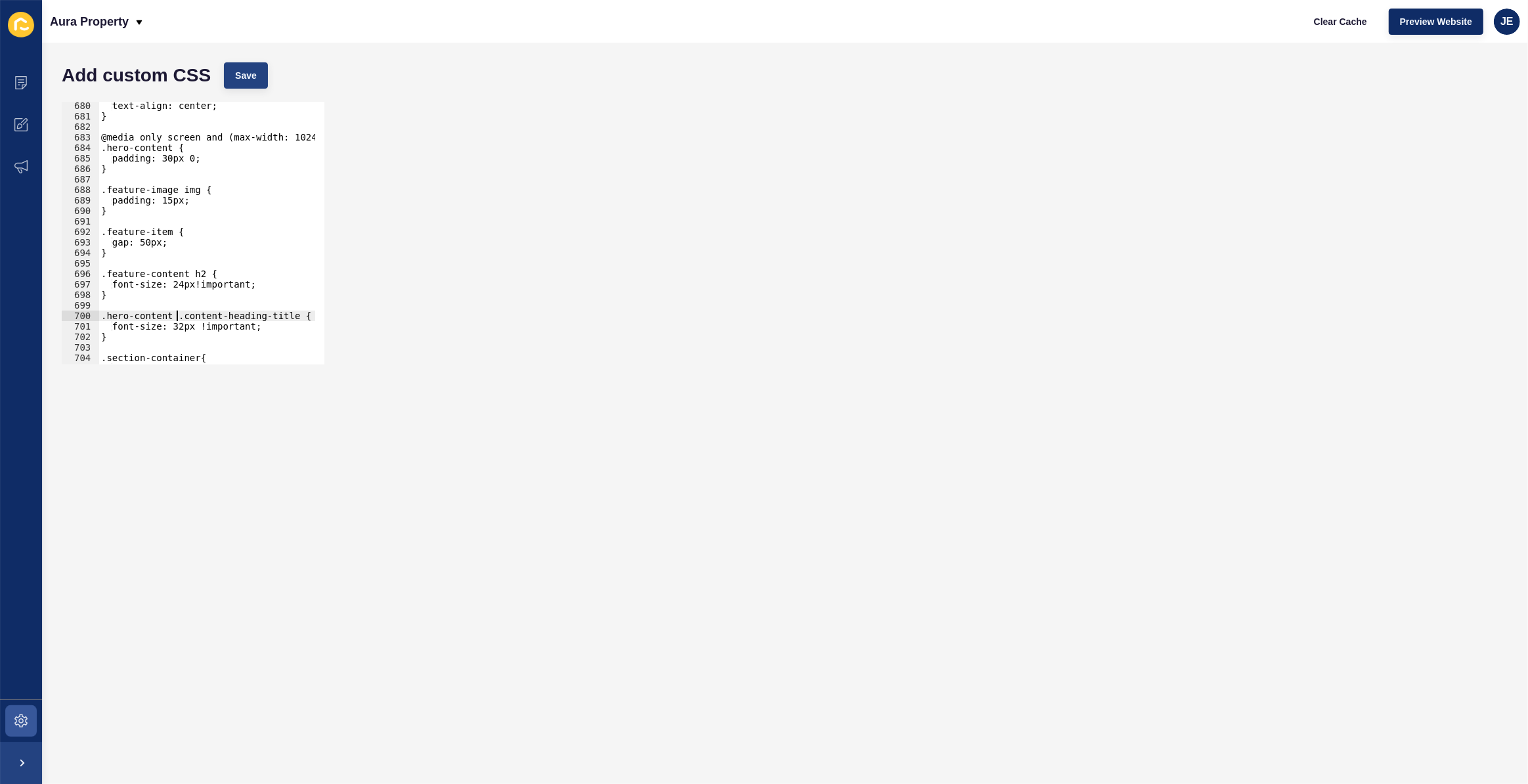
type textarea ".hero-content .content-heading-title {"
click at [256, 67] on button "Save" at bounding box center [246, 75] width 44 height 26
click at [630, 129] on div ".hero-content .content-heading-title { 680 681 682 683 684 685 686 687 688 689 …" at bounding box center [785, 232] width 1459 height 276
click at [166, 308] on div "text-align: center; } @media only screen and (max-width: 1024px) { .hero-conten…" at bounding box center [250, 237] width 303 height 274
click at [700, 188] on div "680 681 682 683 684 685 686 687 688 689 690 691 692 693 694 695 696 697 698 699…" at bounding box center [785, 232] width 1459 height 276
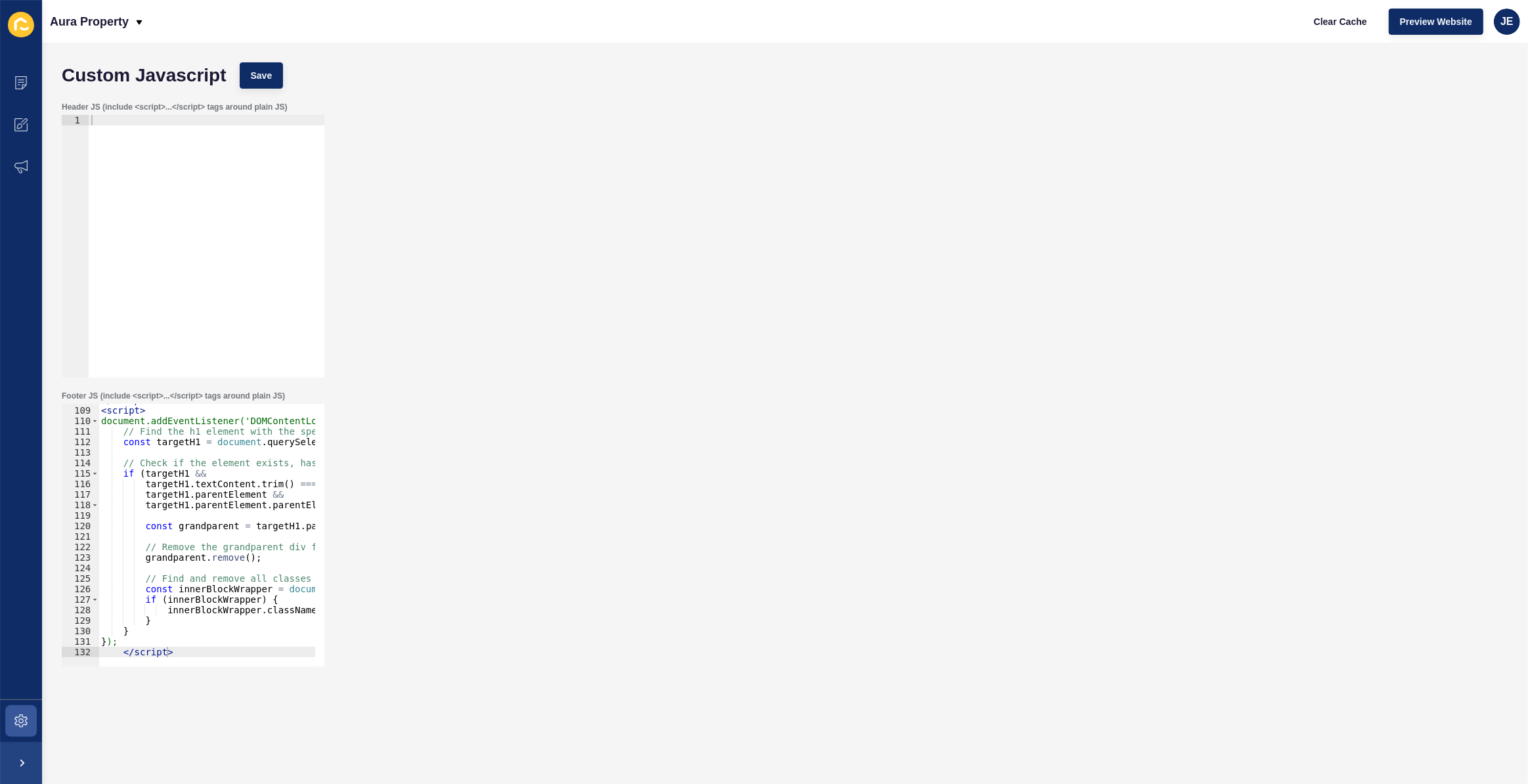
type textarea "}"
click at [158, 616] on div "</ script > < script > document.addEventListener('DOMContentLoaded', function()…" at bounding box center [503, 531] width 809 height 274
paste textarea "}"
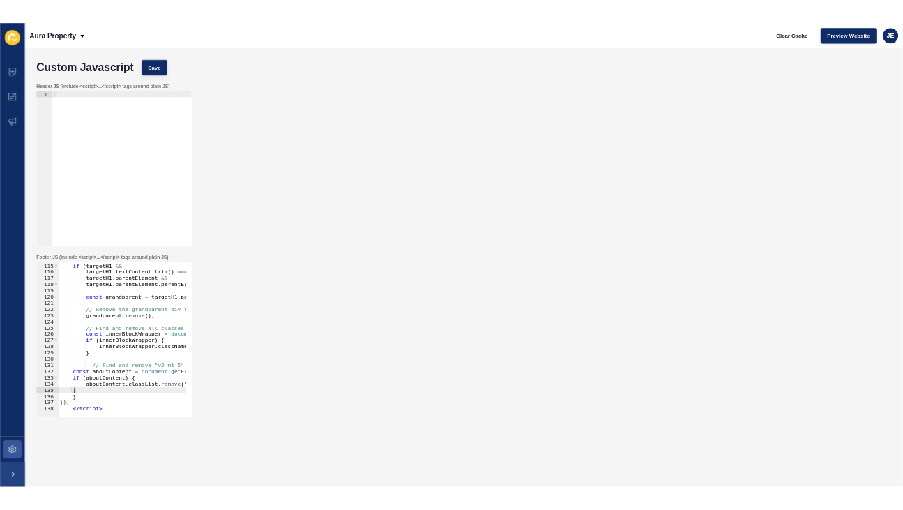
scroll to position [1270, 0]
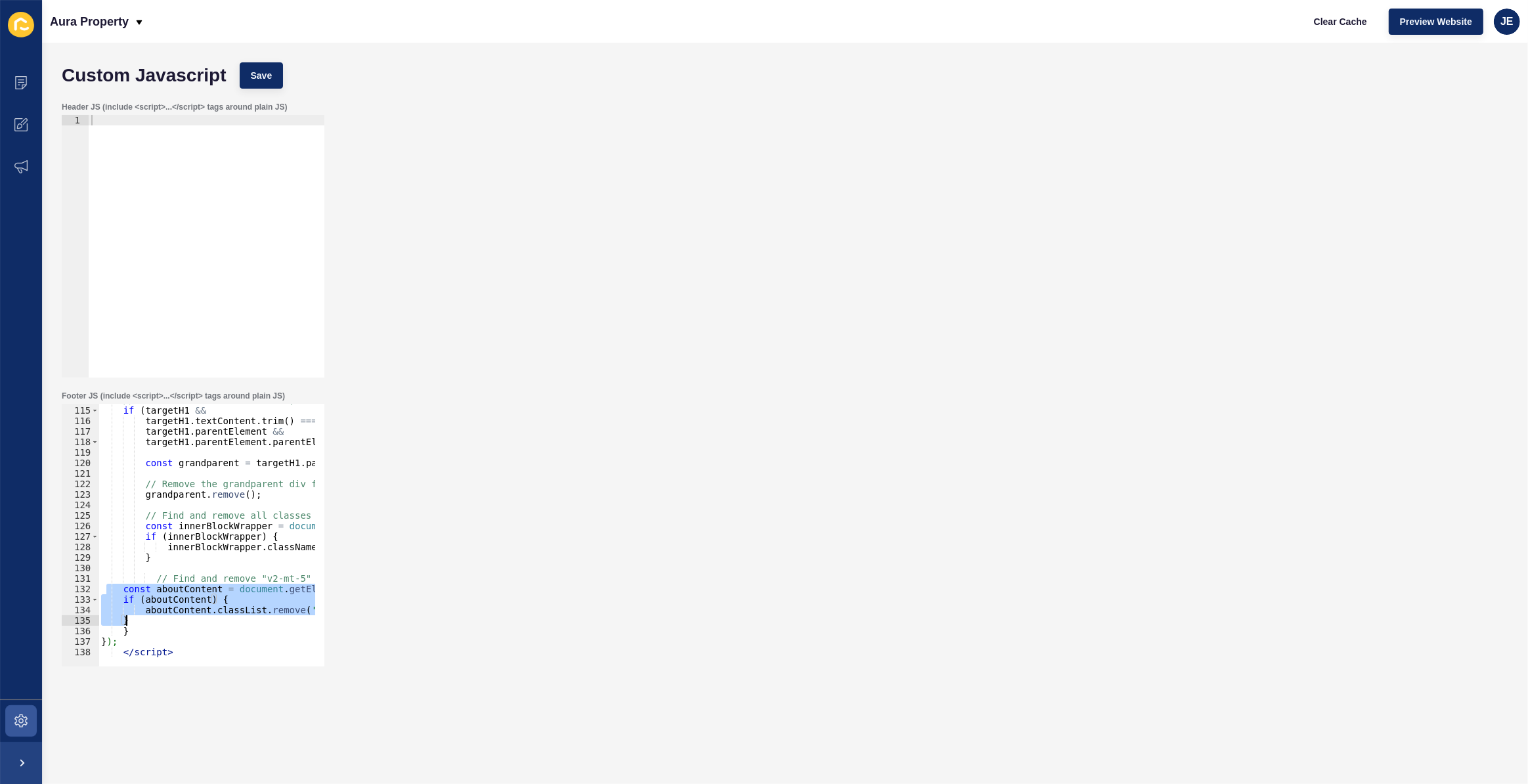
drag, startPoint x: 105, startPoint y: 588, endPoint x: 141, endPoint y: 621, distance: 48.8
click at [141, 621] on div "// Check if the element exists, has the exact text, and has a grandparent if ( …" at bounding box center [503, 531] width 809 height 274
type textarea "aboutContent.classList.remove('v2-mt-5'); }"
click at [155, 571] on div "// Check if the element exists, has the exact text, and has a grandparent if ( …" at bounding box center [503, 531] width 809 height 274
click at [150, 578] on div "// Check if the element exists, has the exact text, and has a grandparent if ( …" at bounding box center [503, 531] width 809 height 274
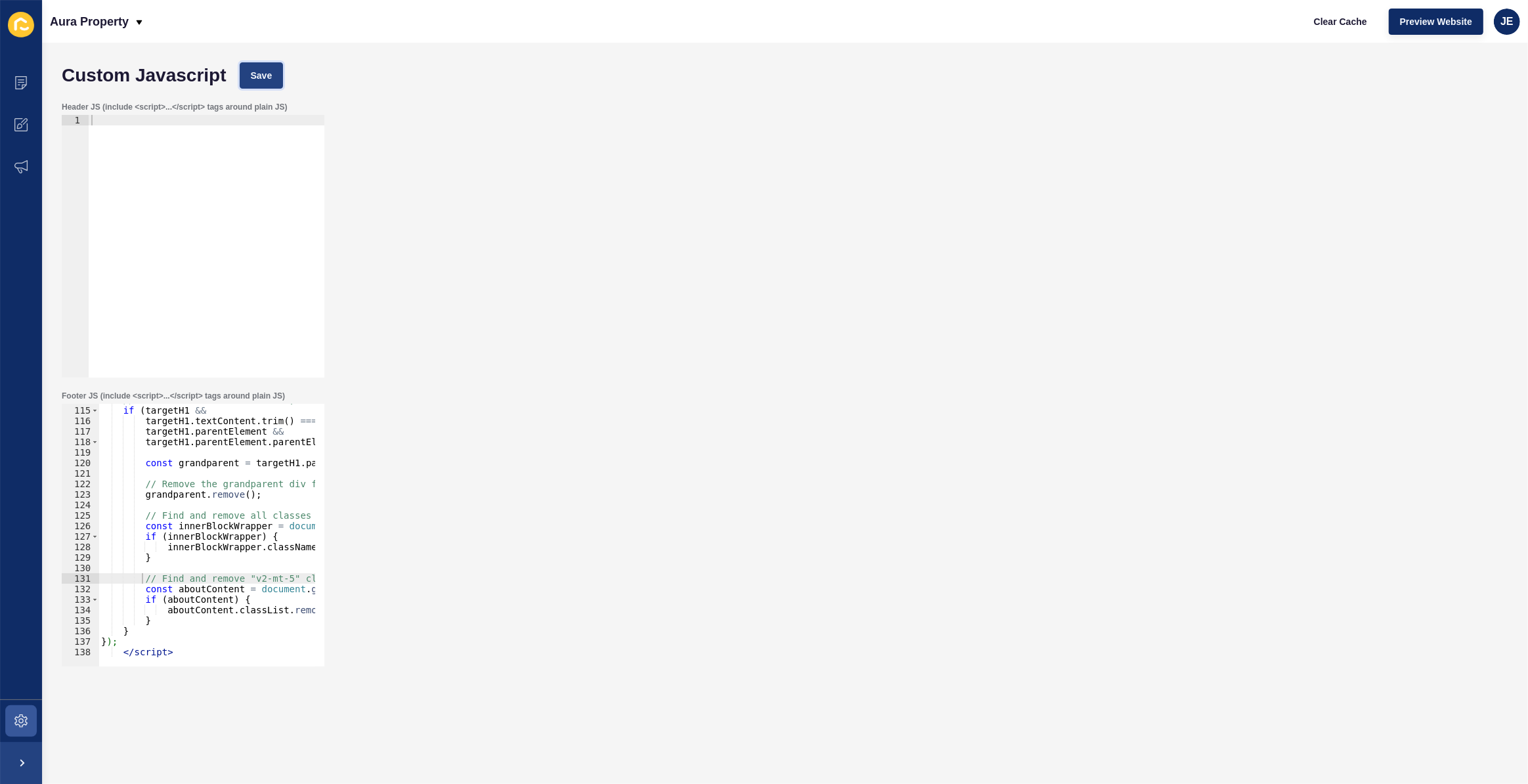
click at [269, 81] on span "Save" at bounding box center [261, 75] width 22 height 13
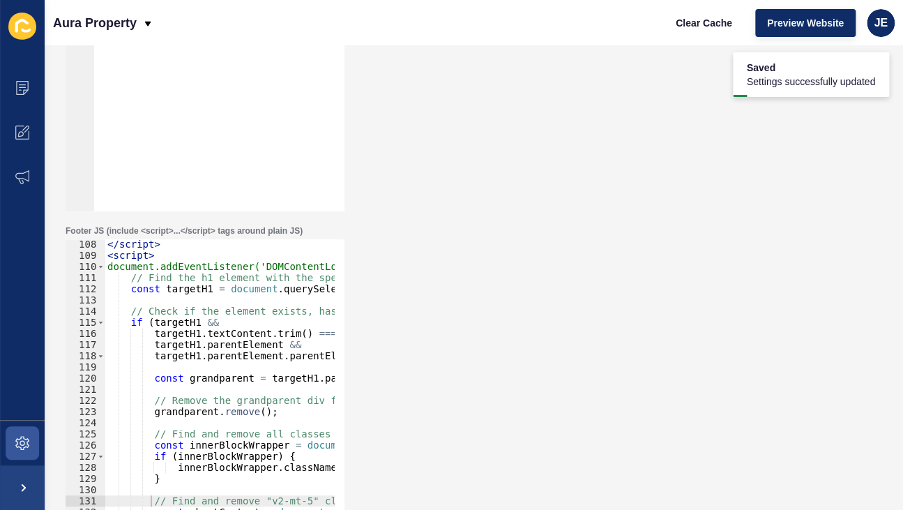
scroll to position [1156, 0]
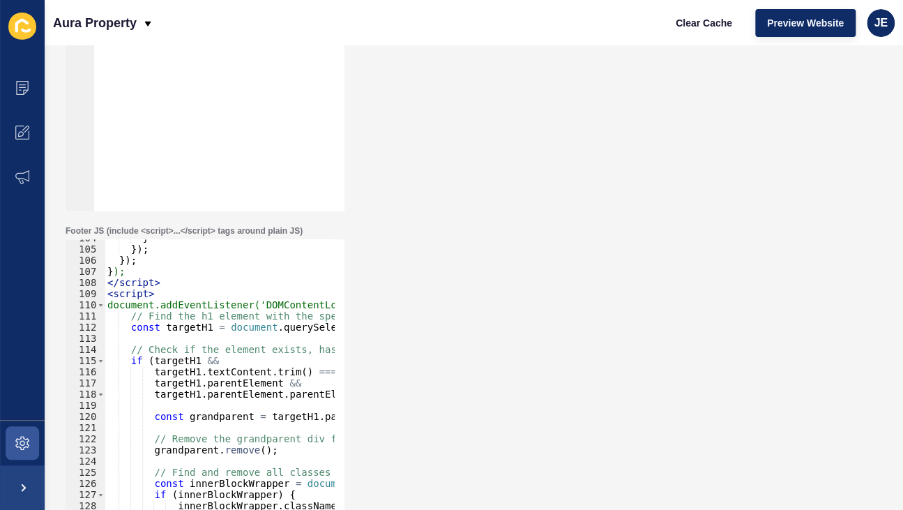
type textarea "<script>"
click at [168, 295] on div "} }) ; }) ; } ); </ script > < script > document.addEventListener('DOMContentLo…" at bounding box center [534, 377] width 859 height 291
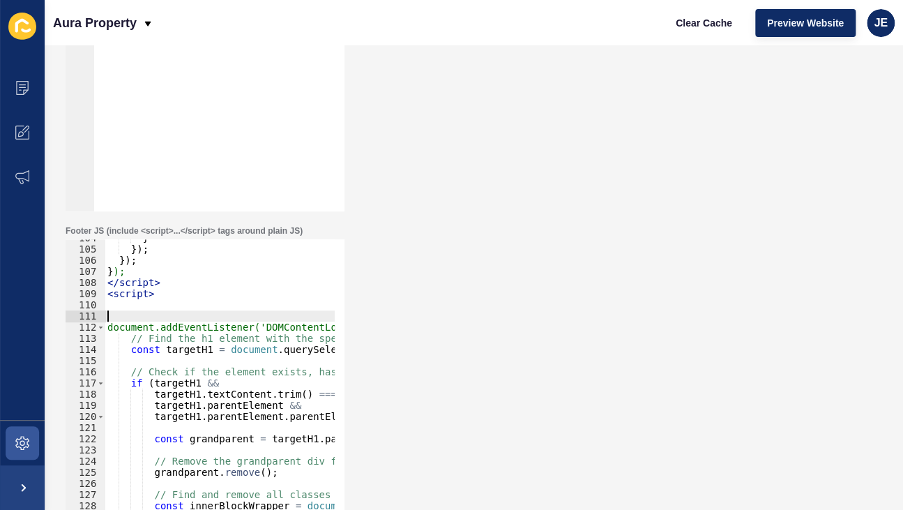
paste textarea
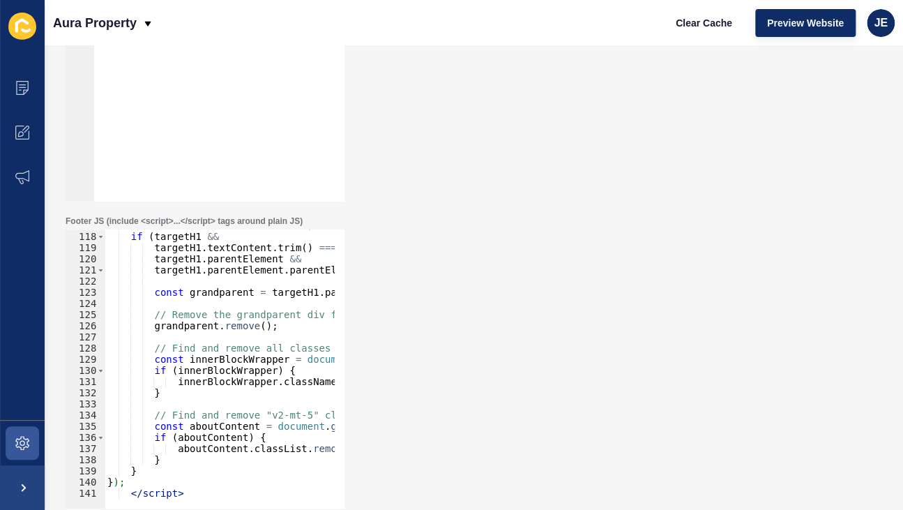
scroll to position [204, 0]
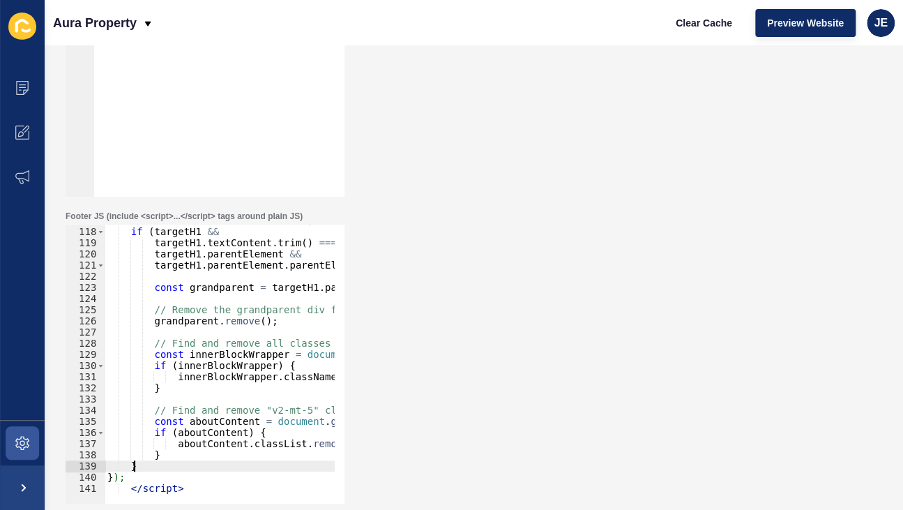
click at [160, 462] on div "// Check if the element exists, has the exact text, and has a grandparent if ( …" at bounding box center [534, 360] width 859 height 291
type textarea "}"
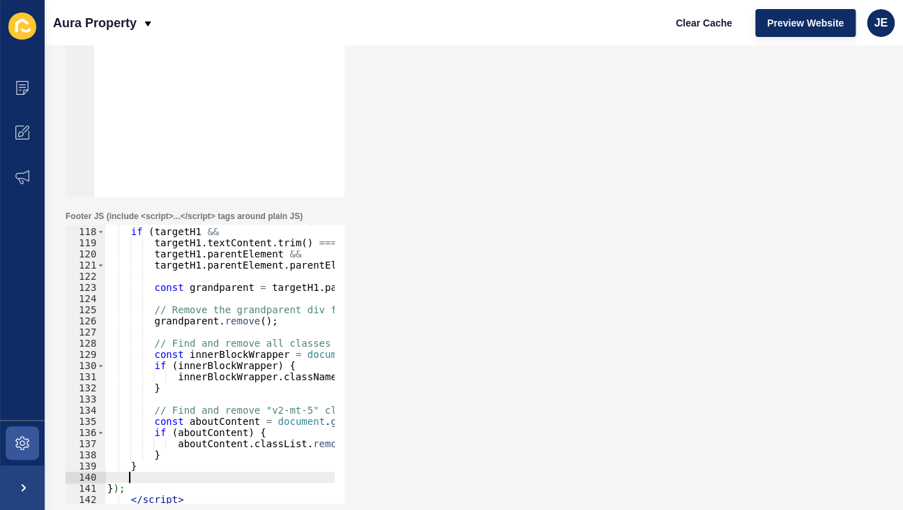
paste textarea "document.documentElement.classList.add('page-loaded');"
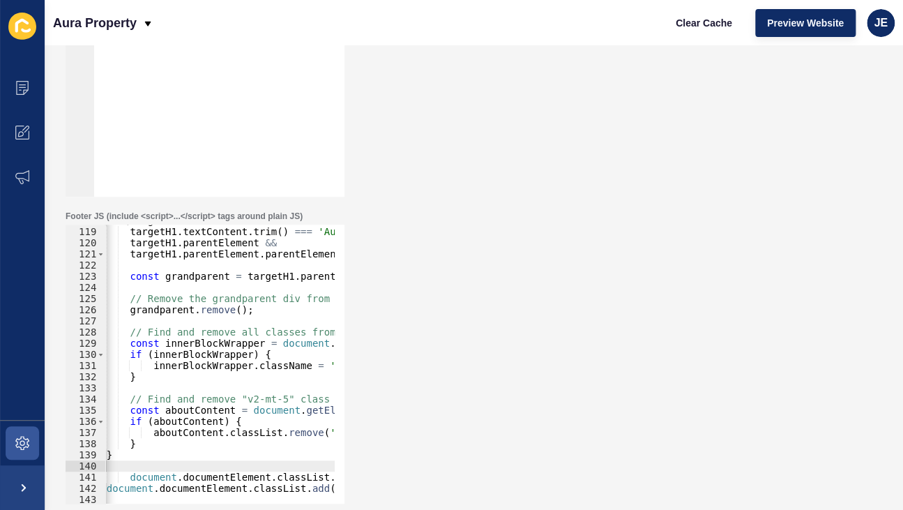
scroll to position [0, 0]
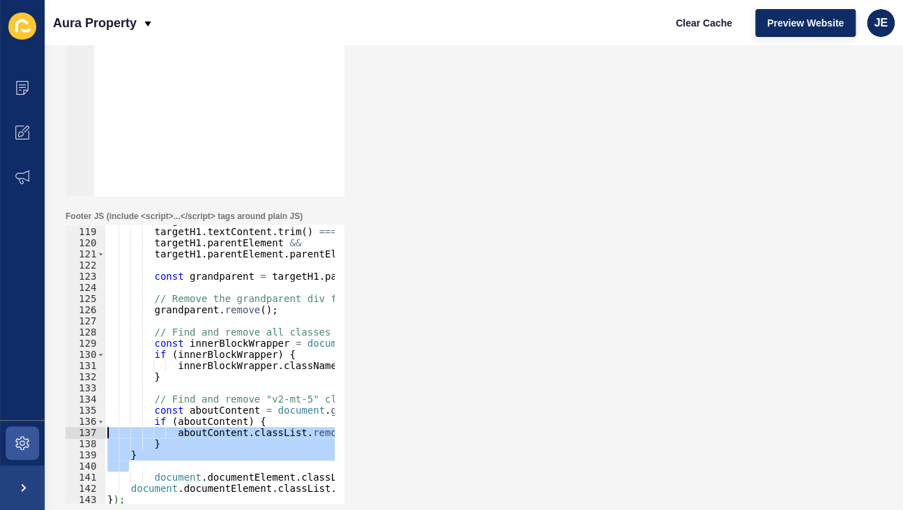
drag, startPoint x: 155, startPoint y: 468, endPoint x: -38, endPoint y: 432, distance: 197.1
click at [0, 432] on html "Content Appearance Marketing Settings Aura Property Clear Cache Preview Website…" at bounding box center [451, 255] width 903 height 510
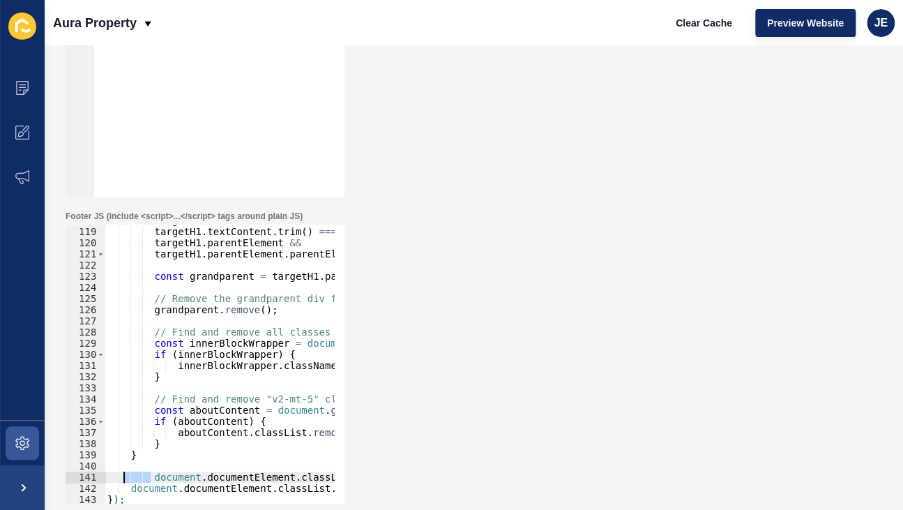
drag, startPoint x: 149, startPoint y: 480, endPoint x: 126, endPoint y: 481, distance: 23.0
click at [125, 481] on div "if ( targetH1 && targetH1 . textContent . trim ( ) === 'Aura Property Investmen…" at bounding box center [534, 360] width 859 height 291
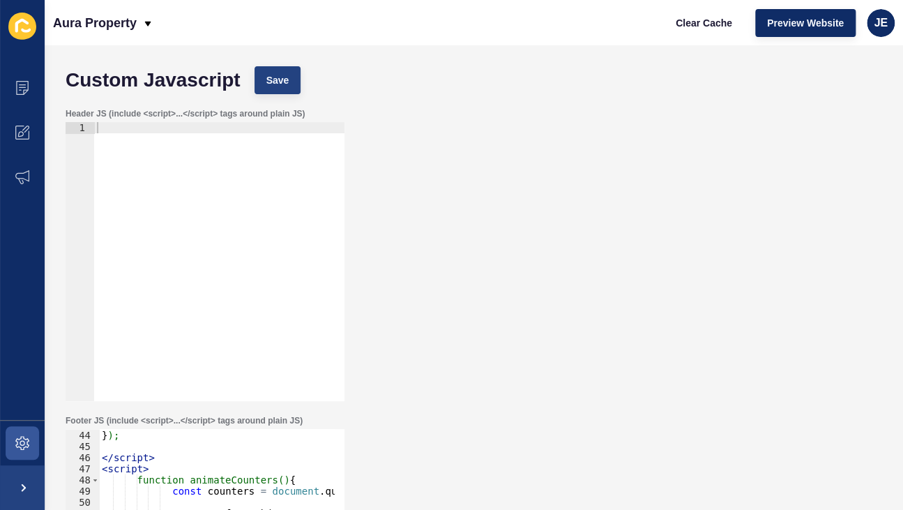
type textarea "document.documentElement.classList.remove('page-loading');"
click at [291, 80] on button "Save" at bounding box center [278, 80] width 47 height 28
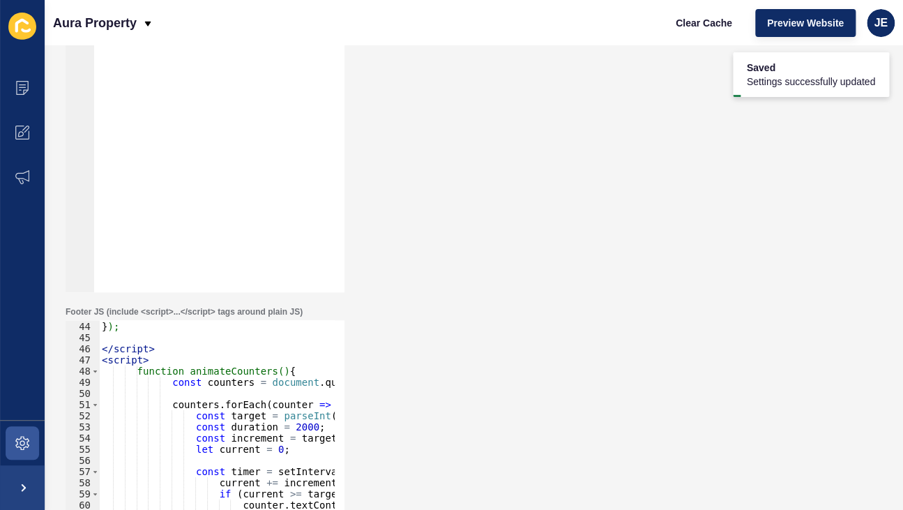
scroll to position [204, 0]
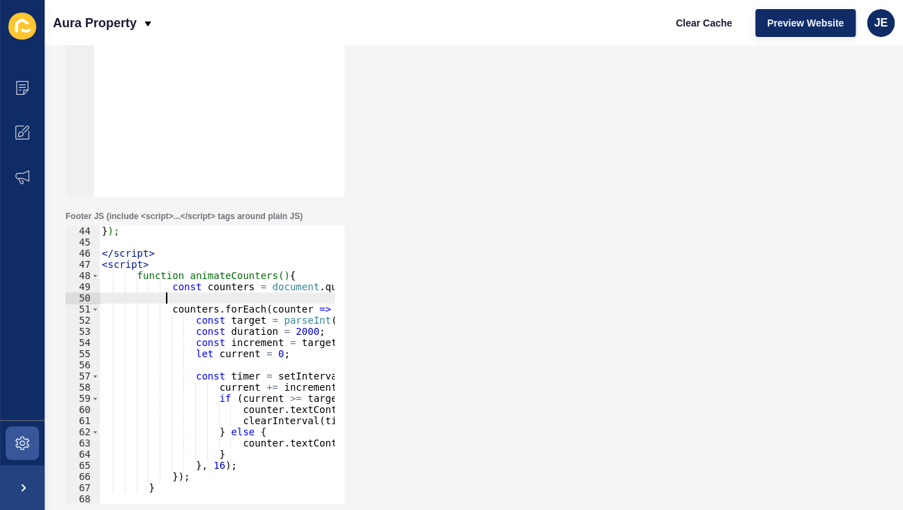
click at [177, 297] on div "}) ; } ); </ script > < script > function animateCounters() { const counters = …" at bounding box center [528, 359] width 859 height 291
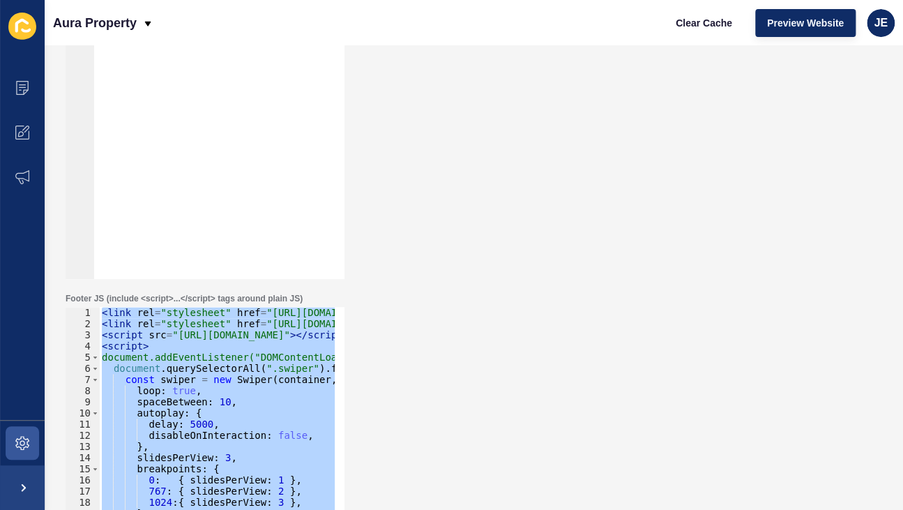
scroll to position [126, 0]
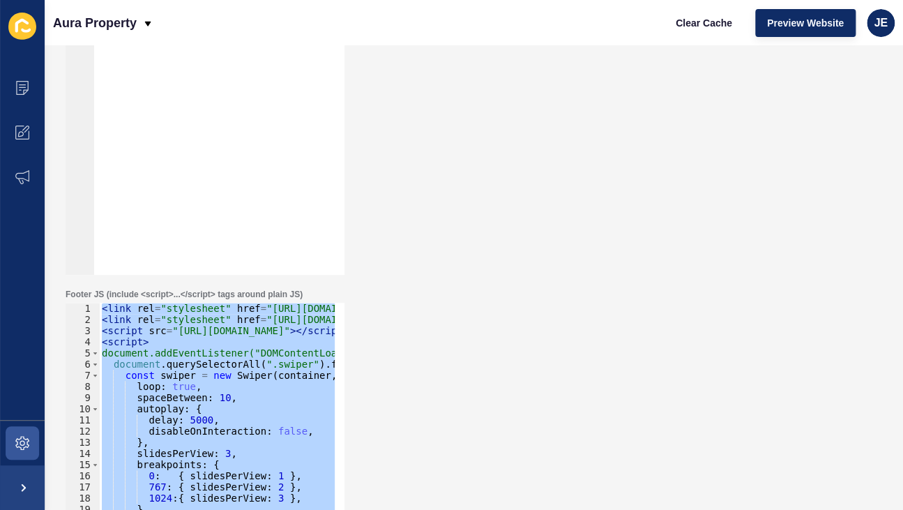
click at [261, 334] on div "< link rel = "stylesheet" href = "https://cdn.jsdelivr.net/npm/swiper@11/swiper…" at bounding box center [217, 442] width 236 height 279
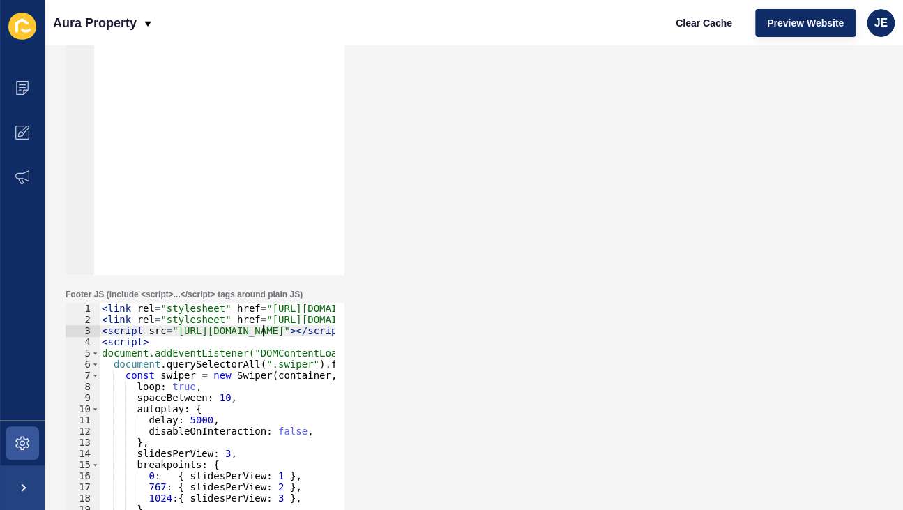
type textarea "}); </script>"
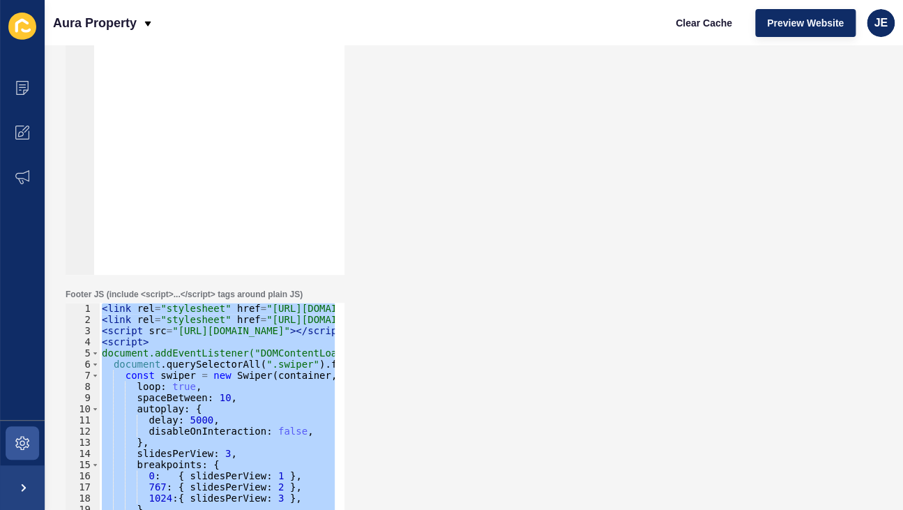
paste textarea
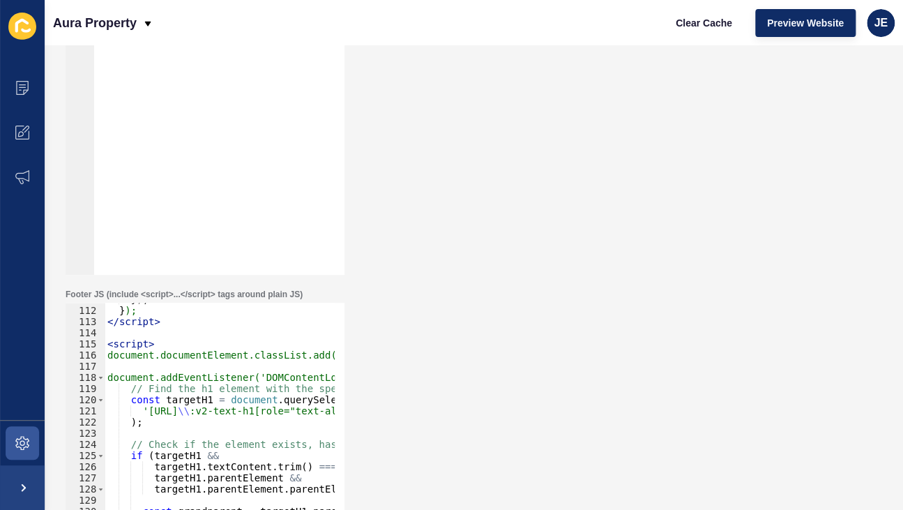
scroll to position [1199, 0]
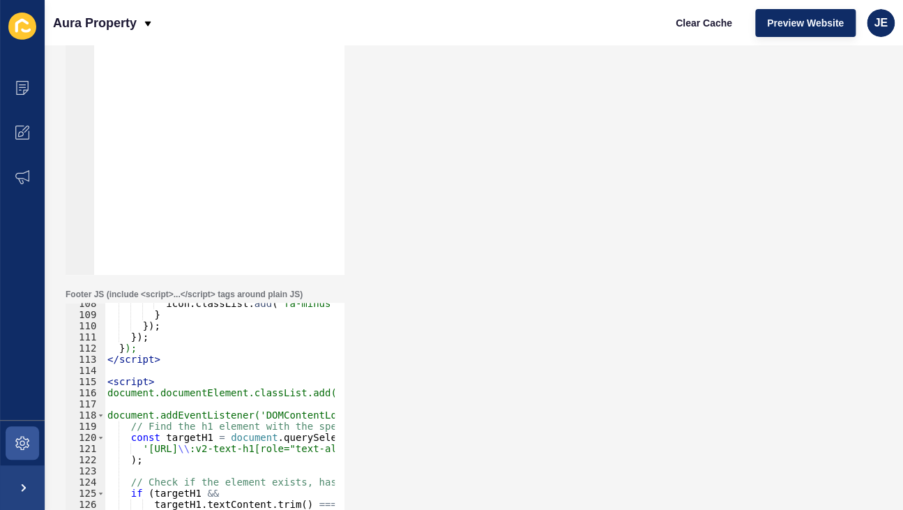
click at [149, 372] on div "icon . classList . add ( 'fa-minus' ) ; } }) ; }) ; } ); </ script > < script >…" at bounding box center [534, 443] width 859 height 291
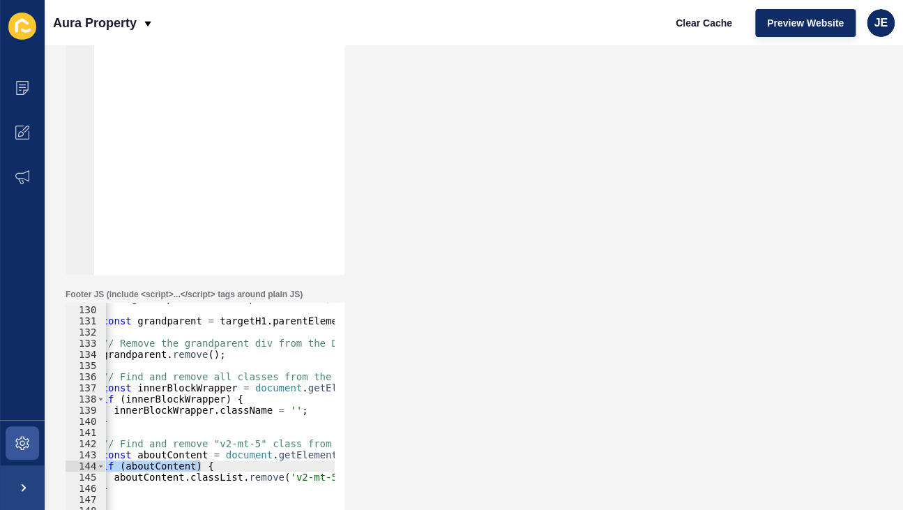
scroll to position [0, 0]
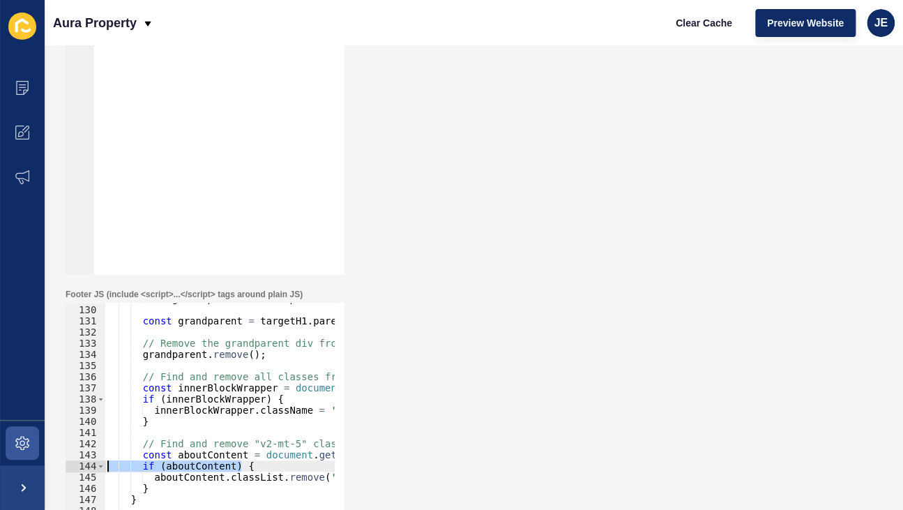
drag, startPoint x: 165, startPoint y: 461, endPoint x: 35, endPoint y: 461, distance: 130.4
click at [35, 461] on div "Content Appearance Marketing Settings Aura Property Clear Cache Preview Website…" at bounding box center [451, 255] width 903 height 510
click at [241, 418] on div "targetH1 . parentElement . parentElement ) { const grandparent = targetH1 . par…" at bounding box center [534, 438] width 859 height 291
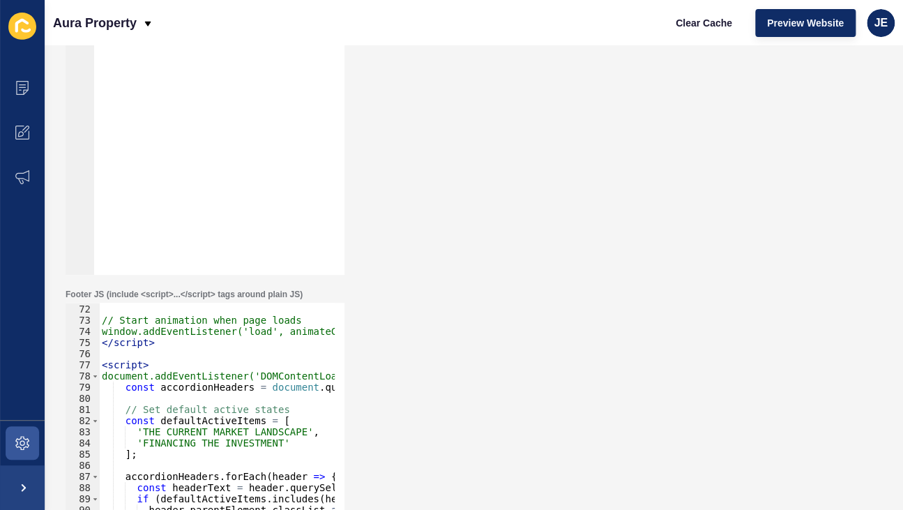
scroll to position [753, 0]
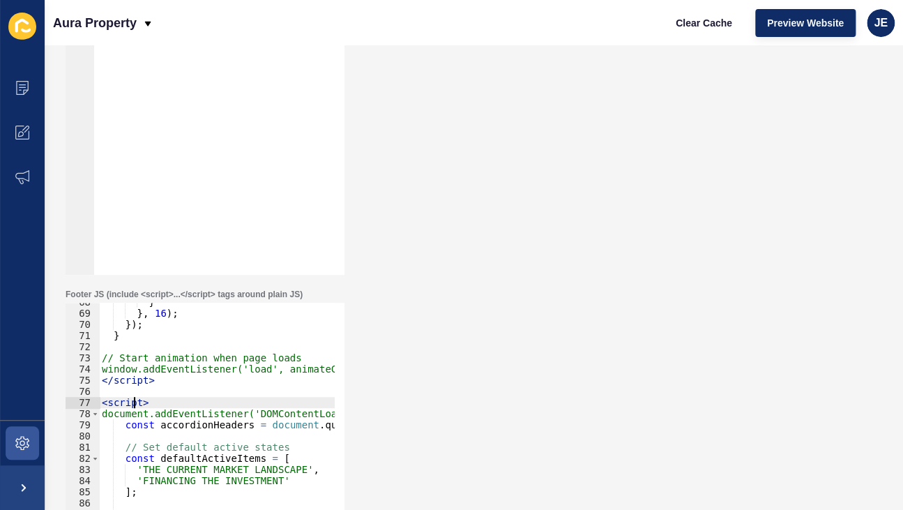
click at [135, 400] on div "} } , 16 ) ; }) ; } // Start animation when page loads window.addEventListener(…" at bounding box center [528, 441] width 859 height 291
click at [152, 385] on div "} } , 16 ) ; }) ; } // Start animation when page loads window.addEventListener(…" at bounding box center [528, 441] width 859 height 291
type textarea "</script>"
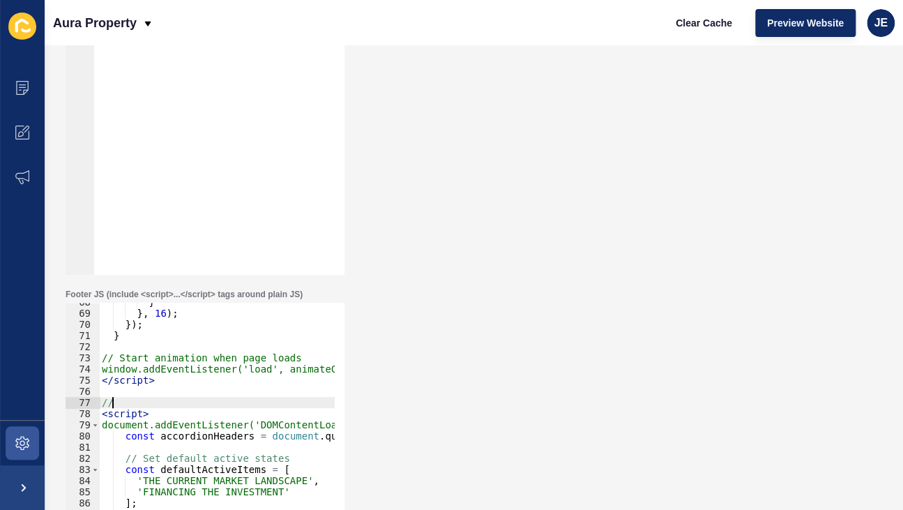
scroll to position [0, 0]
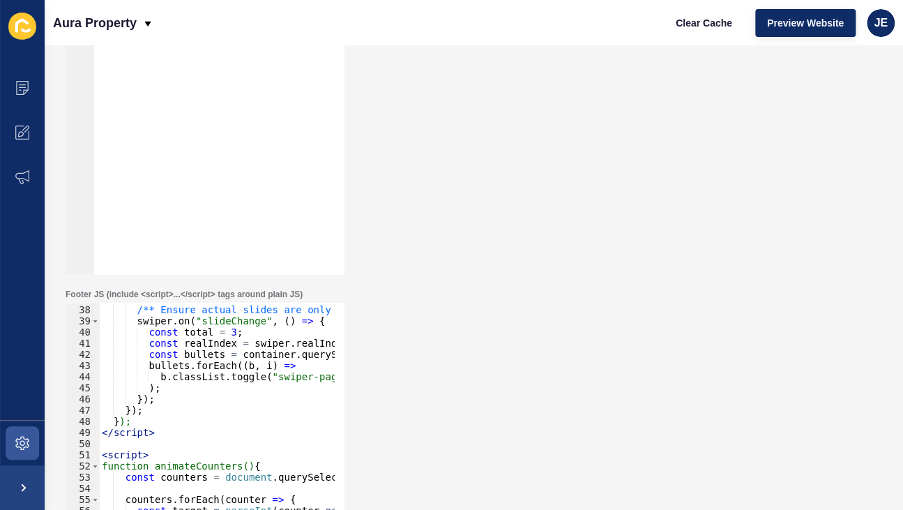
click at [144, 436] on div "/** Ensure actual slides are only counted, not the duplicated images */ swiper …" at bounding box center [528, 438] width 859 height 291
type textarea "</script>"
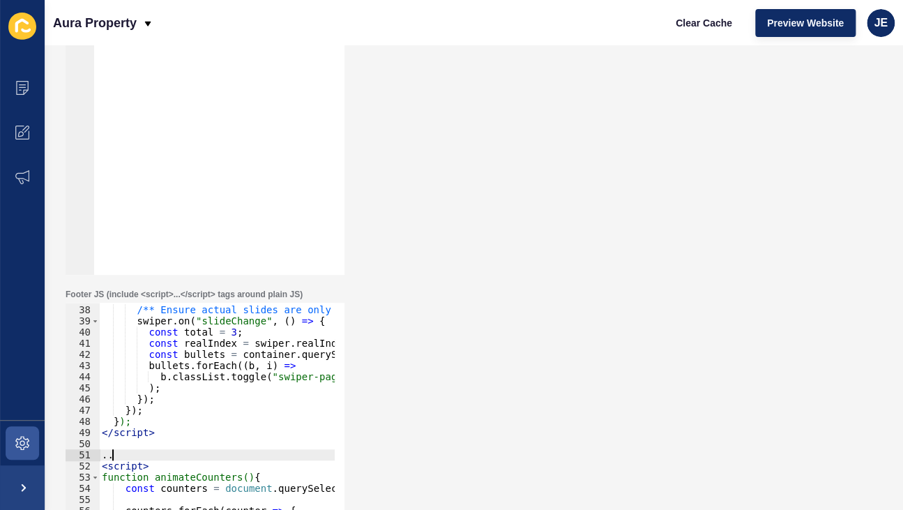
type textarea "."
type textarea "// Counter Animation"
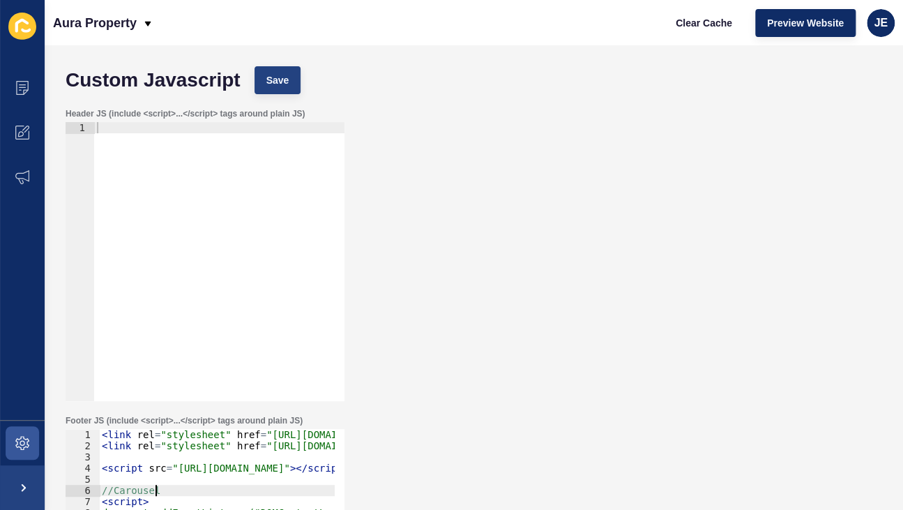
type textarea "//Carousel"
click at [275, 79] on span "Save" at bounding box center [277, 80] width 23 height 14
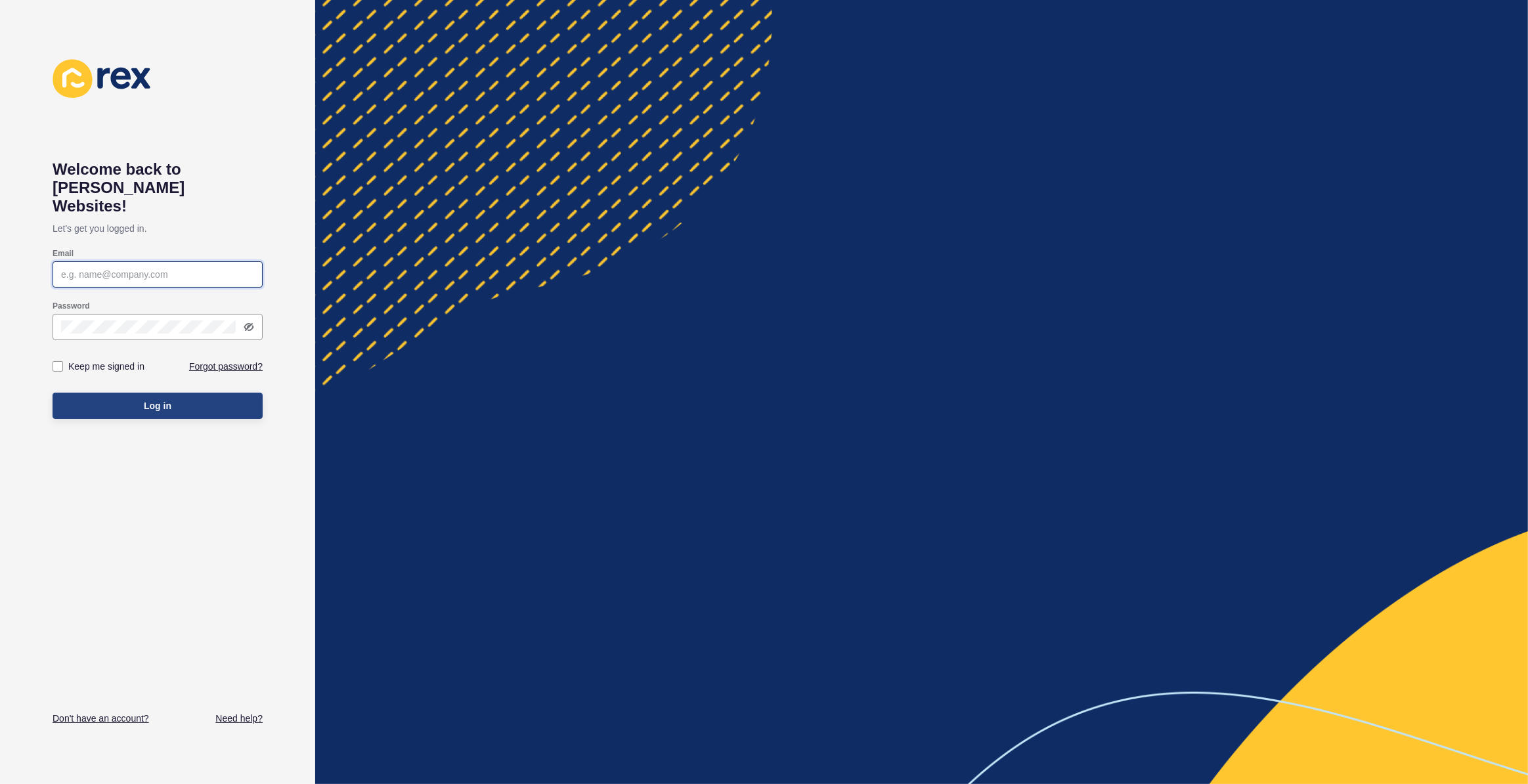
type input "[EMAIL_ADDRESS][PERSON_NAME][DOMAIN_NAME]"
click at [113, 392] on button "Log in" at bounding box center [157, 406] width 210 height 26
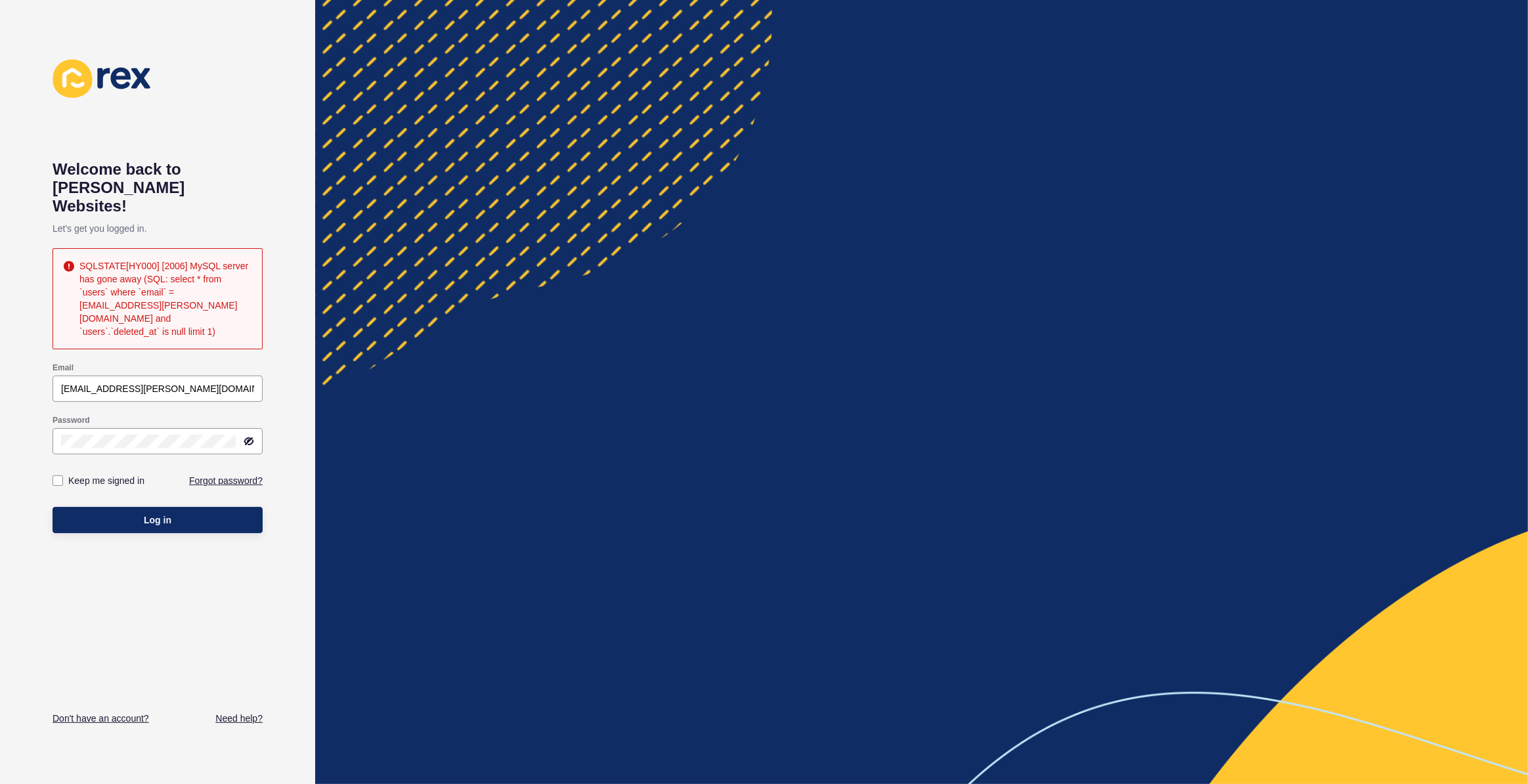
click at [174, 259] on div "SQLSTATE[HY000] [2006] MySQL server has gone away (SQL: select * from `users` w…" at bounding box center [165, 298] width 172 height 79
copy div "SQLSTATE[HY000] [2006] MySQL server has gone away (SQL: select * from `users` w…"
click at [21, 393] on div "Welcome back to Rex Websites! Let's get you logged in. SQLSTATE[HY000] [2006] M…" at bounding box center [157, 392] width 315 height 784
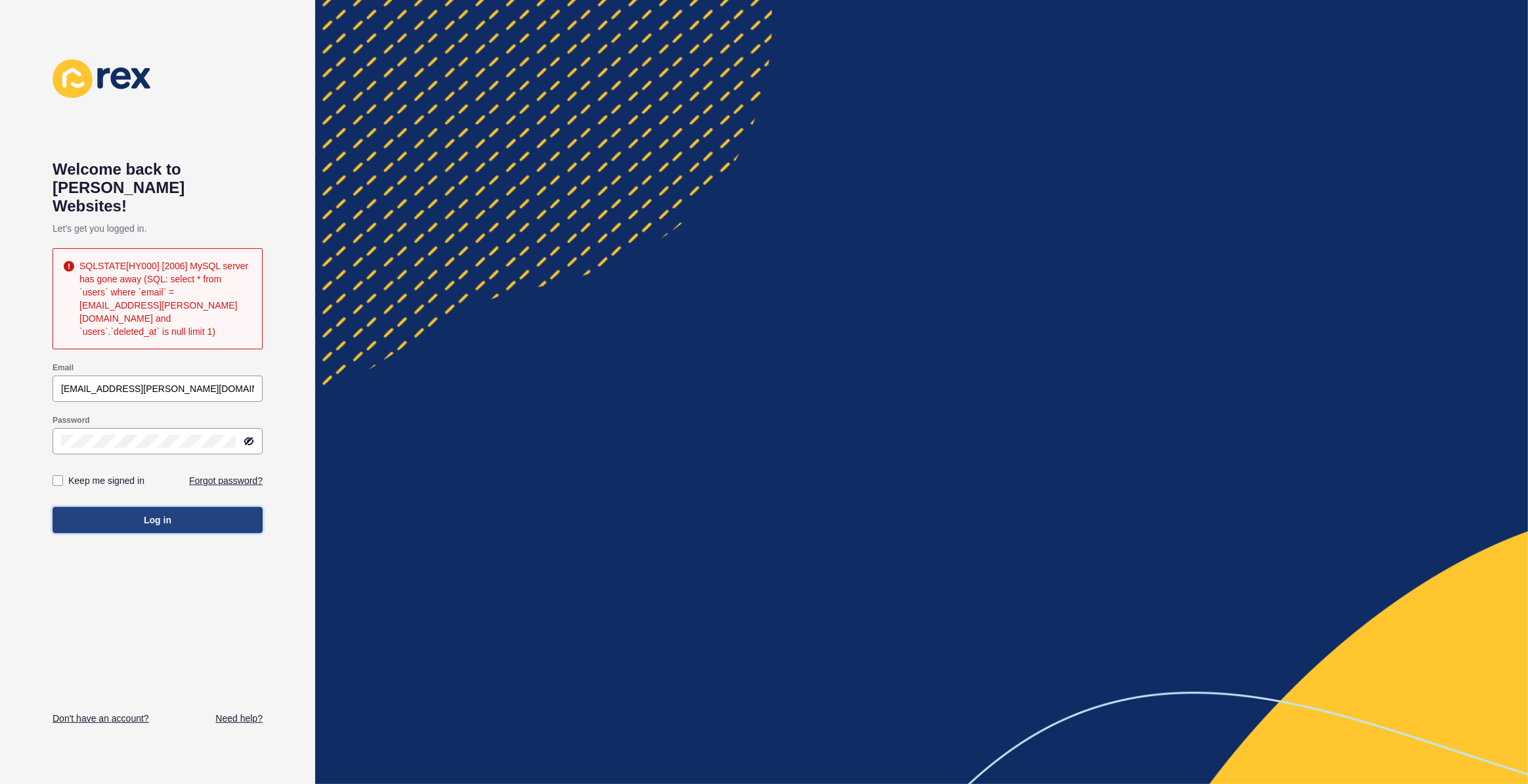
click at [122, 506] on button "Log in" at bounding box center [157, 520] width 210 height 26
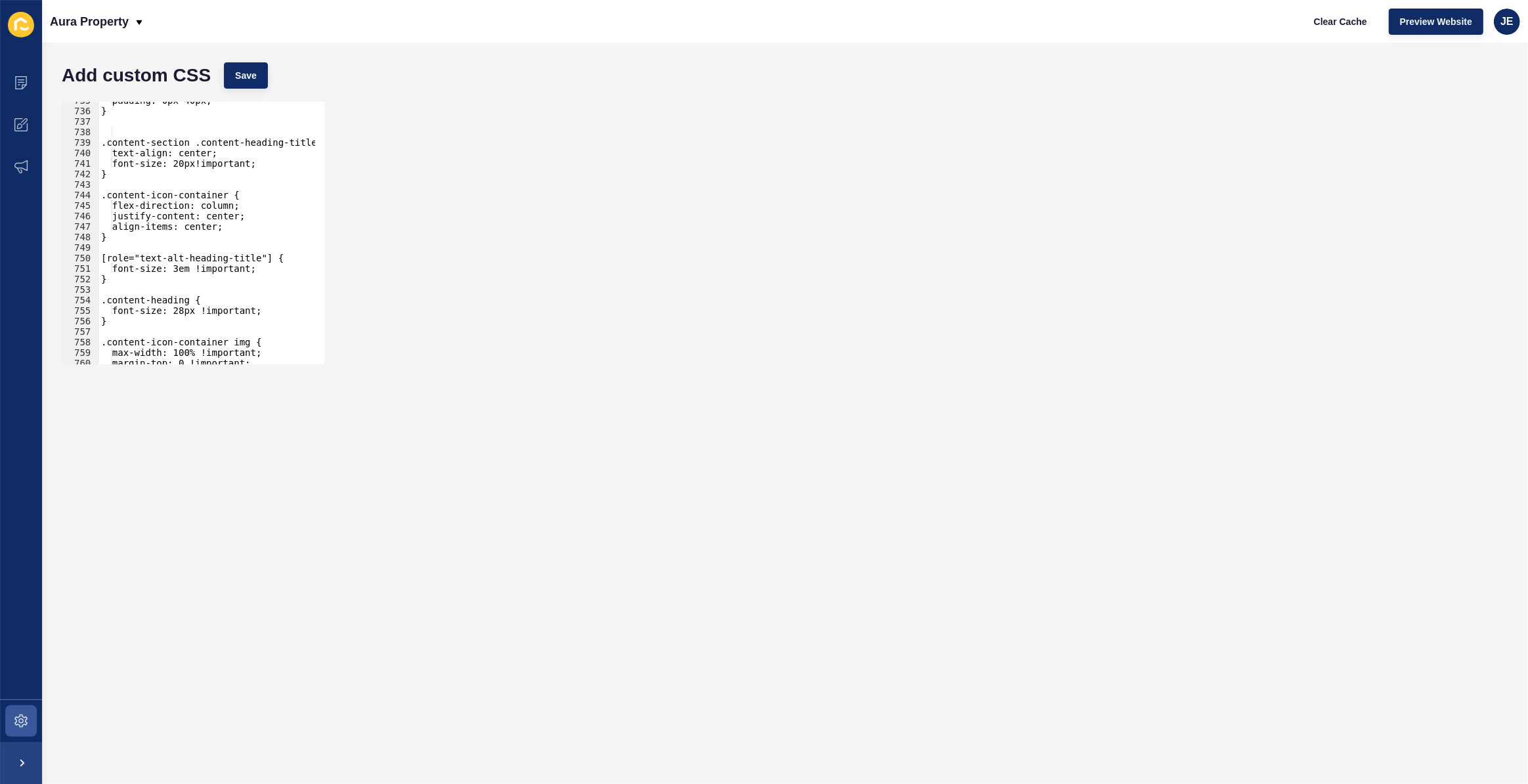
scroll to position [7641, 0]
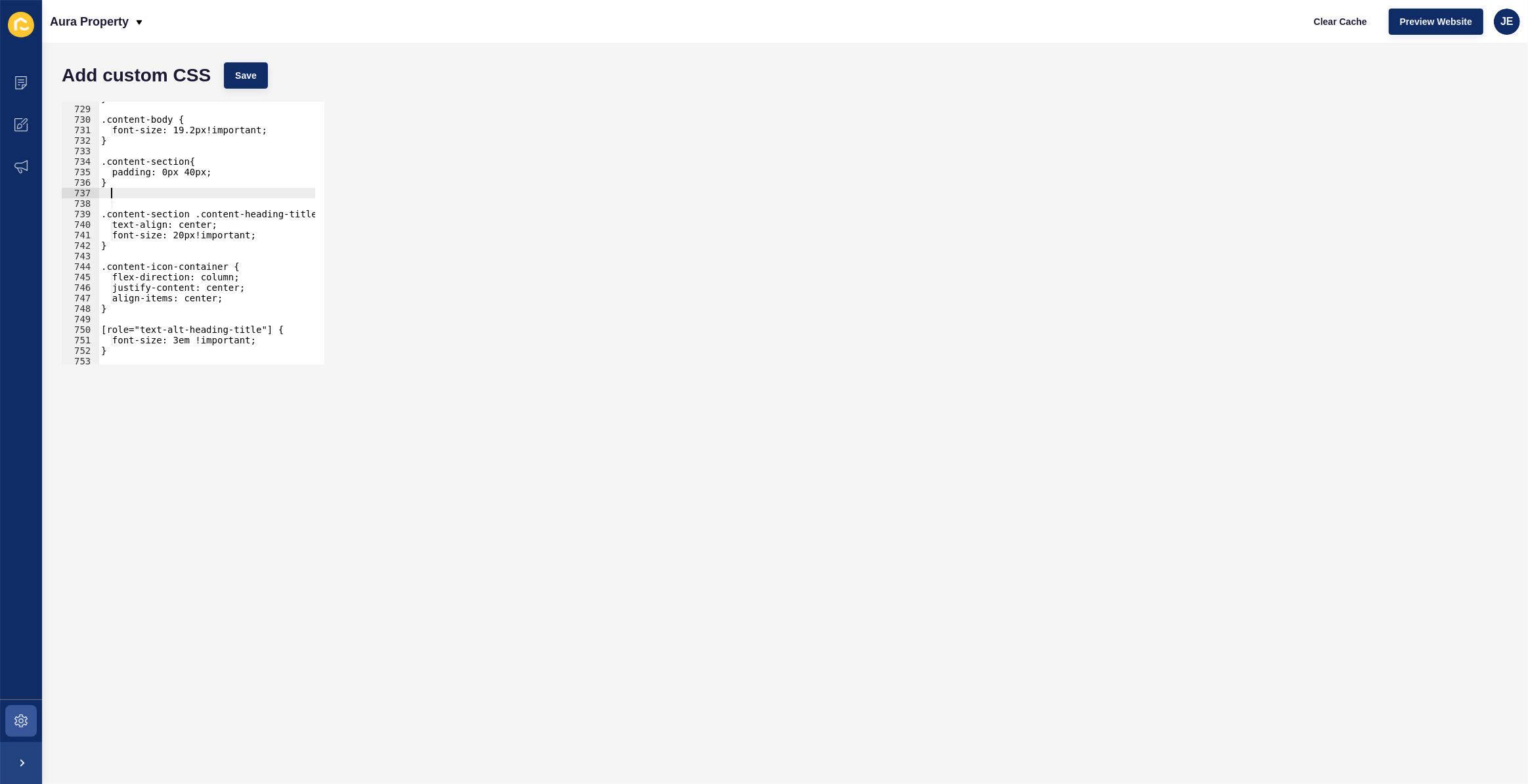
click at [171, 192] on div "} .content-body { font-size: 19.2px!important; } .content-section{ padding: 0px…" at bounding box center [250, 230] width 303 height 274
click at [159, 203] on div "} .content-body { font-size: 19.2px!important; } .content-section{ padding: 0px…" at bounding box center [250, 230] width 303 height 274
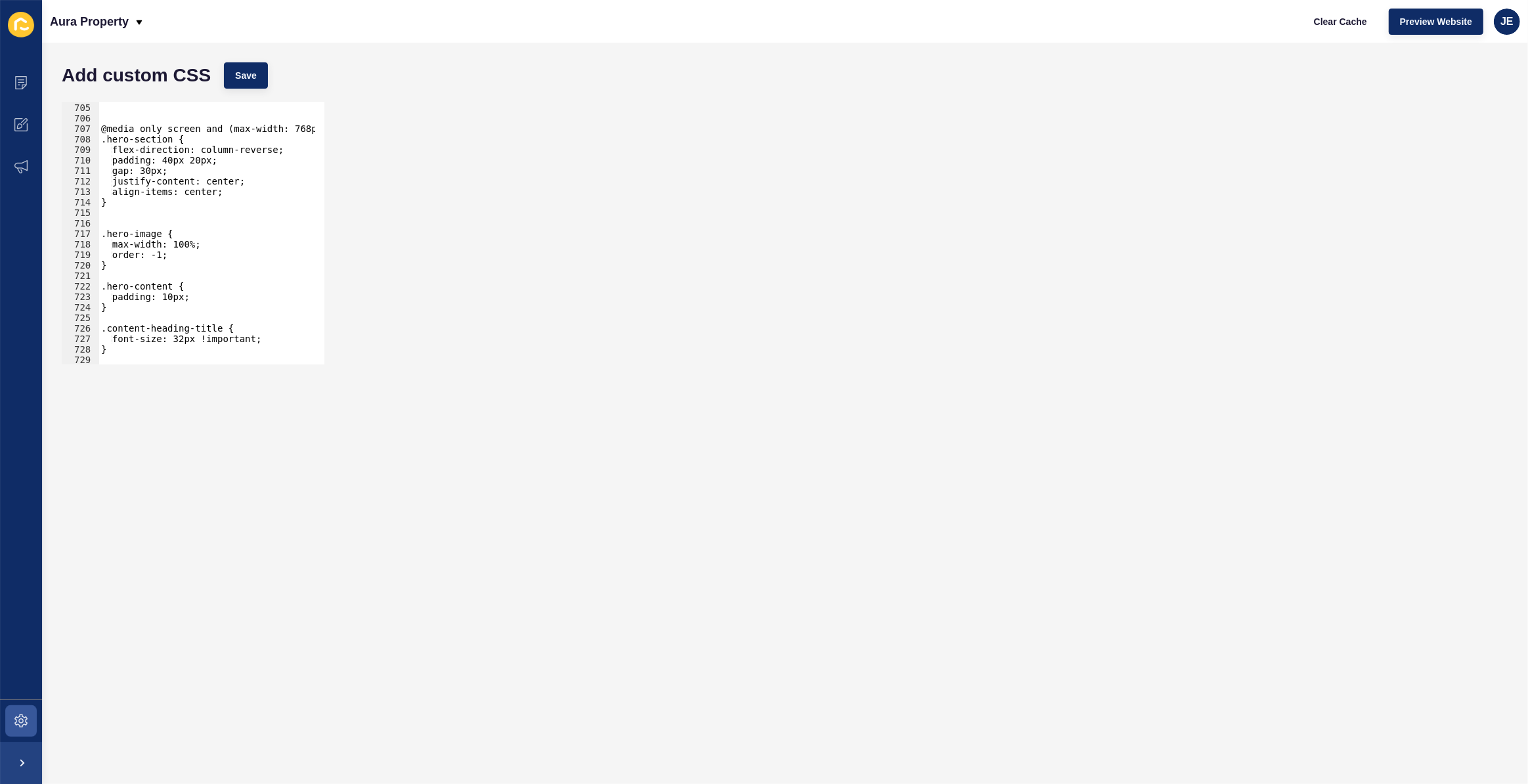
scroll to position [7391, 0]
click at [149, 220] on div "} @media only screen and (max-width: 768px) { .hero-section { flex-direction: c…" at bounding box center [250, 229] width 303 height 274
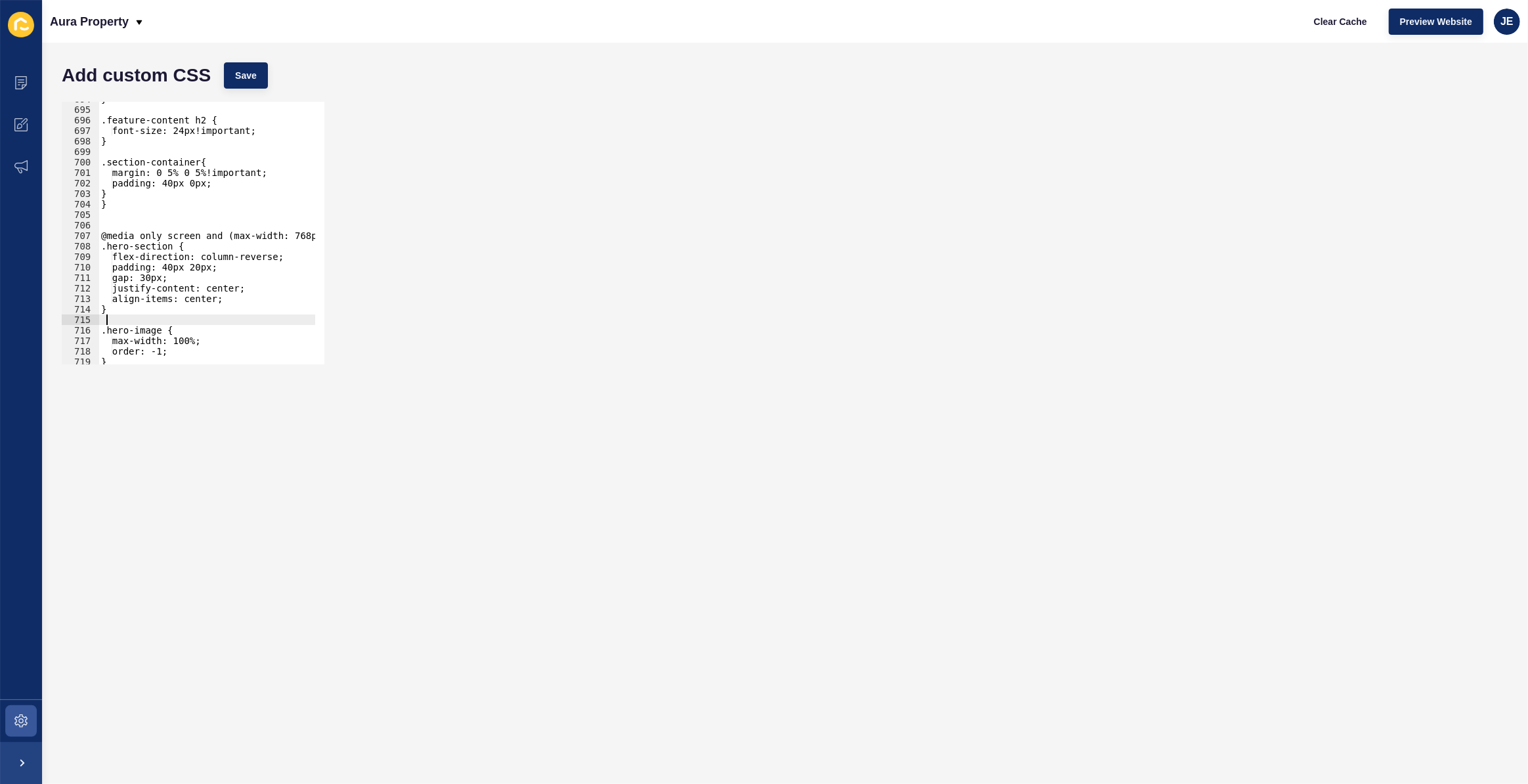
scroll to position [7248, 0]
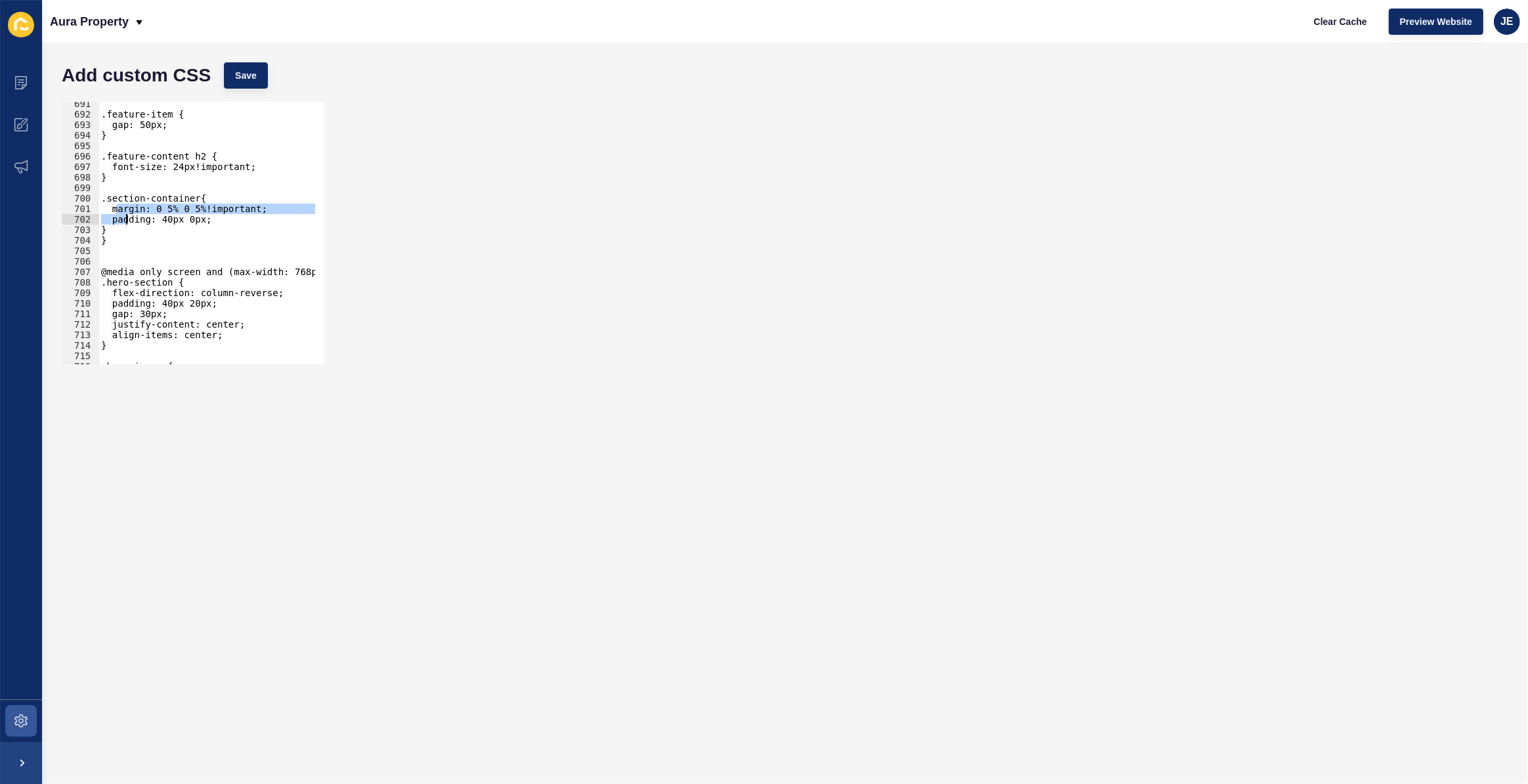
drag, startPoint x: 118, startPoint y: 210, endPoint x: 126, endPoint y: 223, distance: 15.3
click at [126, 223] on div ".feature-item { gap: 50px; } .feature-content h2 { font-size: 24px!important; }…" at bounding box center [250, 235] width 303 height 274
click at [133, 238] on div ".feature-item { gap: 50px; } .feature-content h2 { font-size: 24px!important; }…" at bounding box center [250, 235] width 303 height 274
click at [124, 208] on div ".feature-item { gap: 50px; } .feature-content h2 { font-size: 24px!important; }…" at bounding box center [250, 235] width 303 height 274
click at [124, 219] on div ".feature-item { gap: 50px; } .feature-content h2 { font-size: 24px!important; }…" at bounding box center [250, 235] width 303 height 274
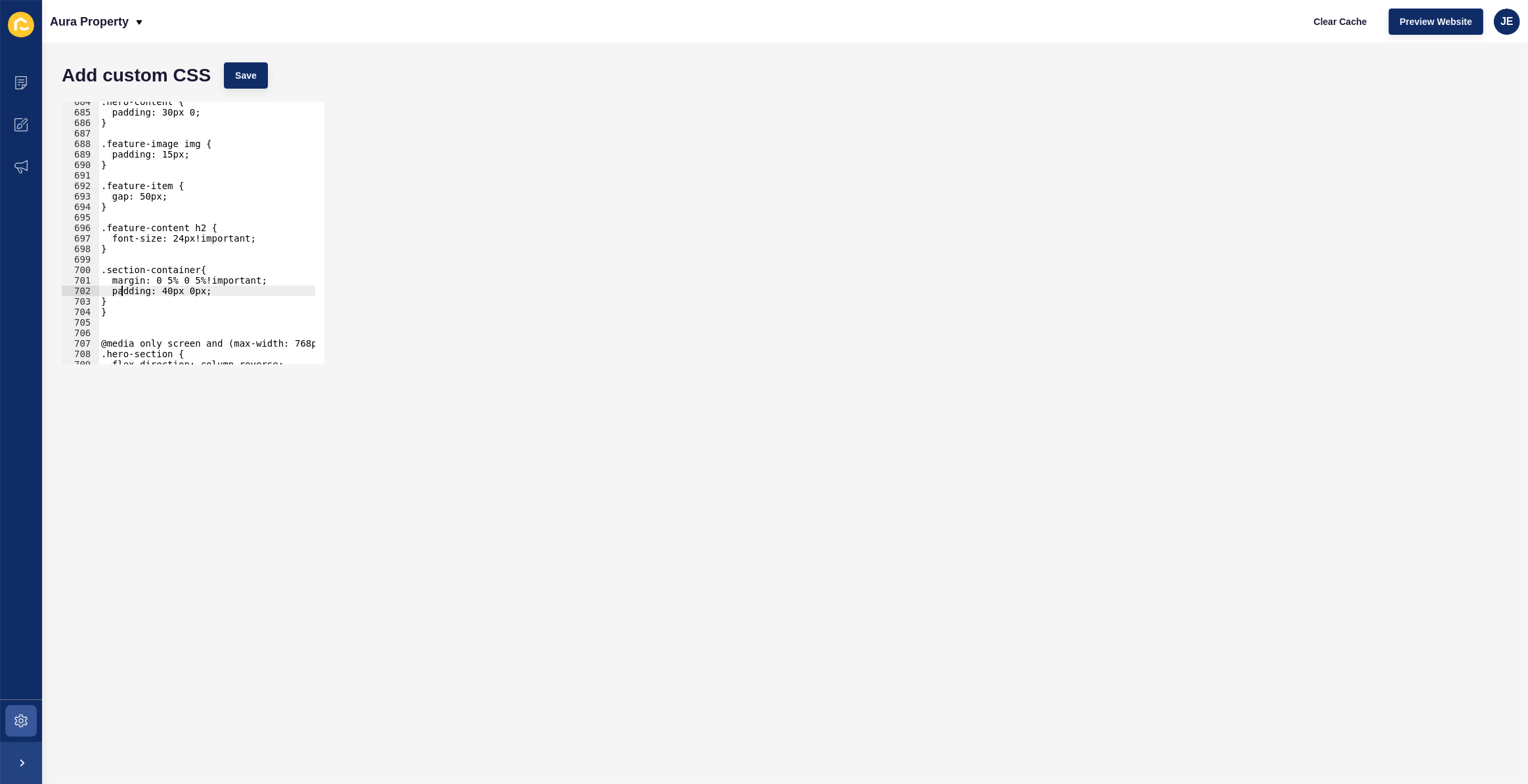
scroll to position [7176, 0]
click at [166, 194] on div ".hero-content { padding: 30px 0; } .feature-image img { padding: 15px; } .featu…" at bounding box center [250, 232] width 303 height 274
drag, startPoint x: 128, startPoint y: 300, endPoint x: 101, endPoint y: 269, distance: 41.1
click at [101, 269] on div ".hero-content { padding: 30px 0; } .feature-image img { padding: 15px; } .featu…" at bounding box center [250, 232] width 303 height 274
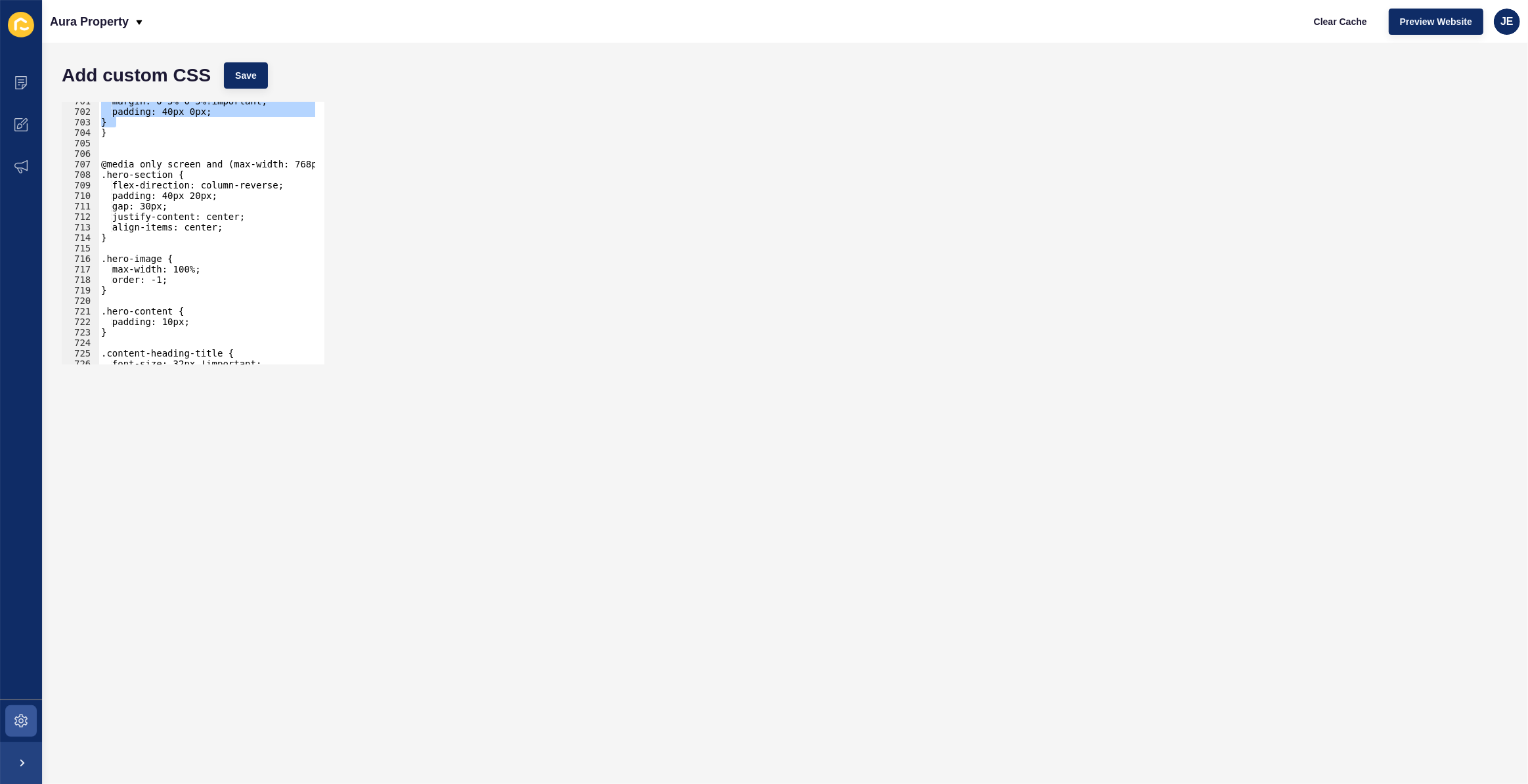
scroll to position [7463, 0]
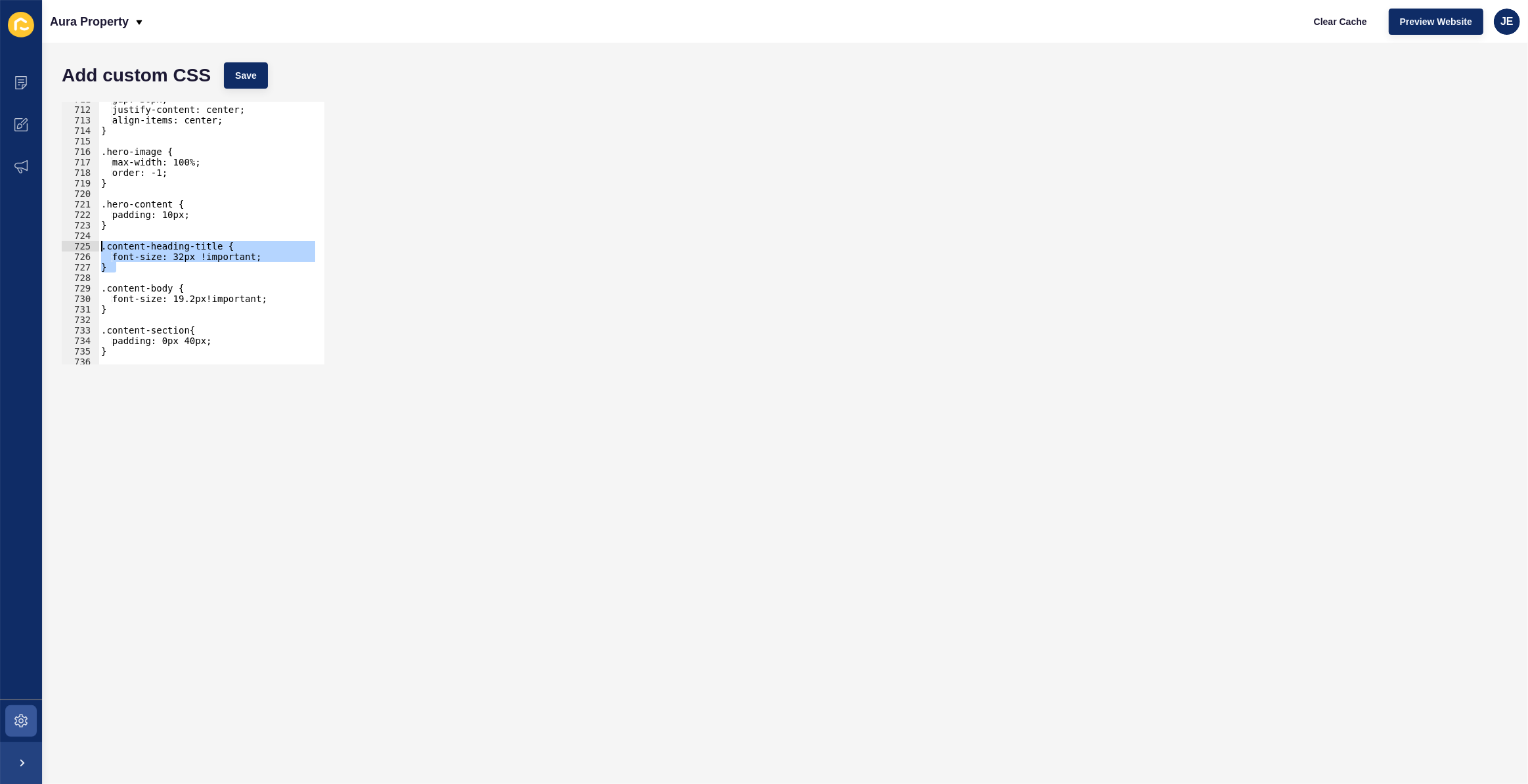
drag, startPoint x: 133, startPoint y: 271, endPoint x: 94, endPoint y: 249, distance: 44.8
click at [94, 249] on div ".section-container{ margin: 0 5% 0 5%!important; 711 712 713 714 715 716 717 71…" at bounding box center [193, 232] width 263 height 263
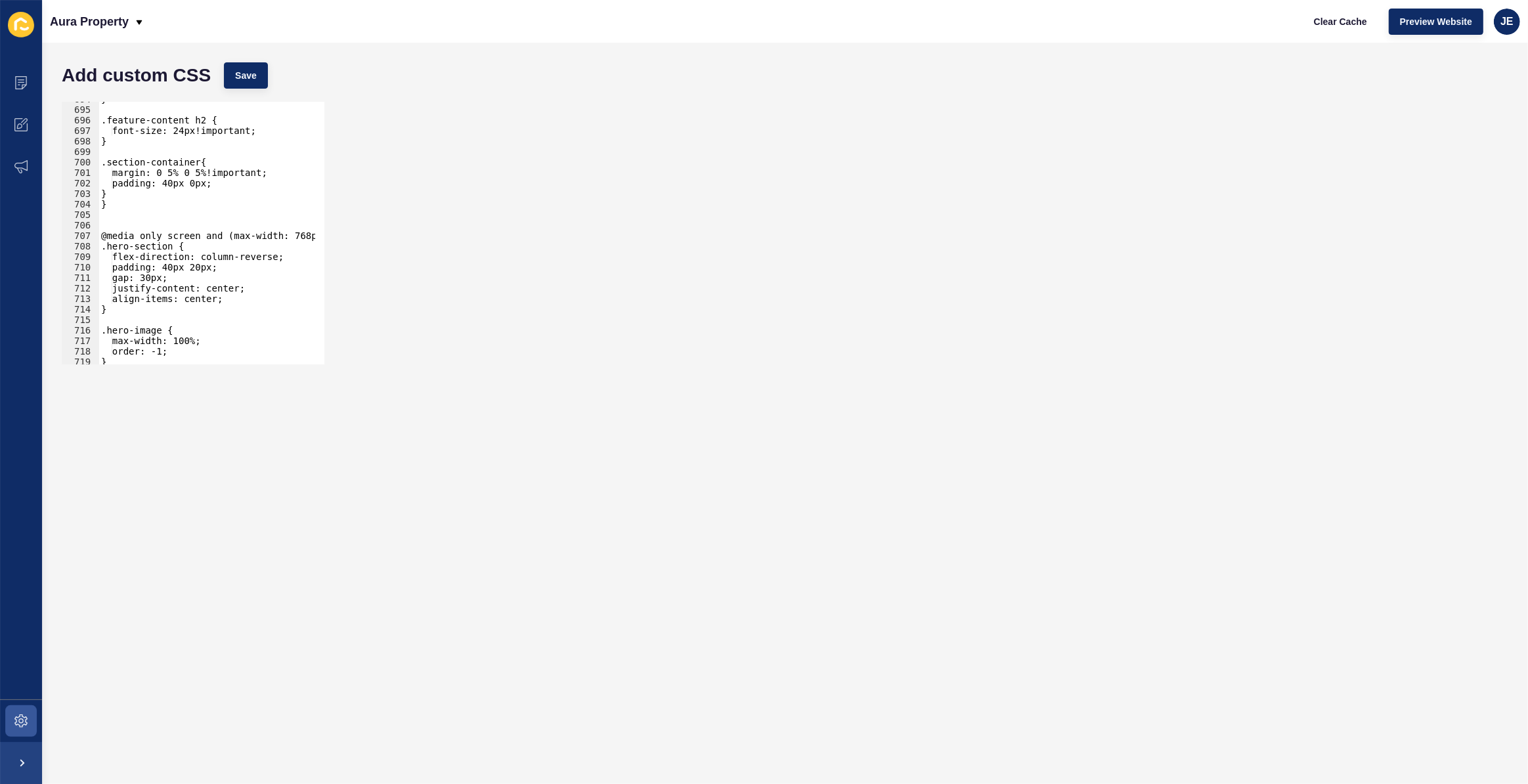
scroll to position [7285, 0]
click at [141, 198] on div "} .feature-content h2 { font-size: 24px!important; } .section-container{ margin…" at bounding box center [250, 231] width 303 height 274
type textarea "}"
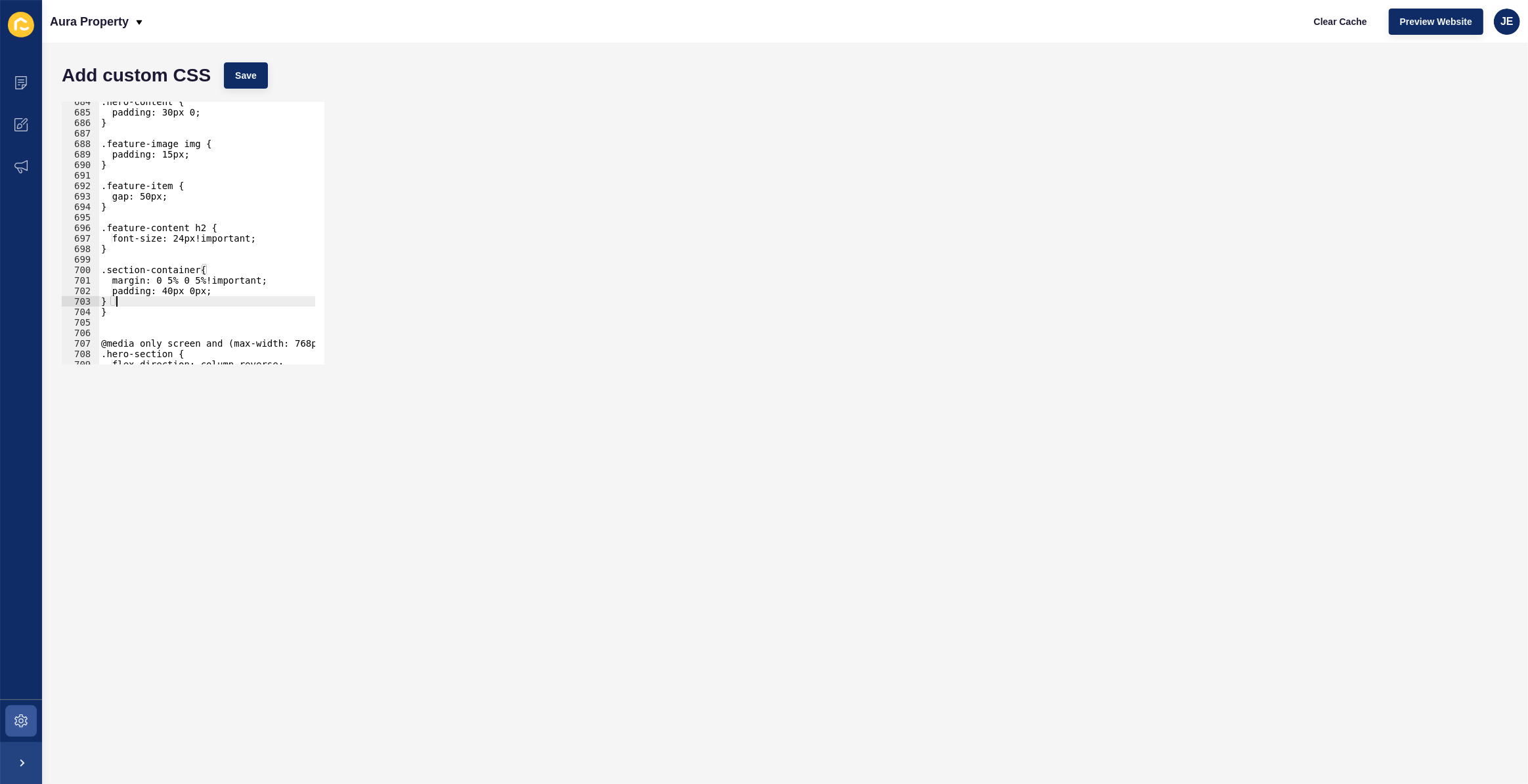
scroll to position [7176, 0]
click at [145, 244] on div ".hero-content { padding: 30px 0; } .feature-image img { padding: 15px; } .featu…" at bounding box center [250, 232] width 303 height 274
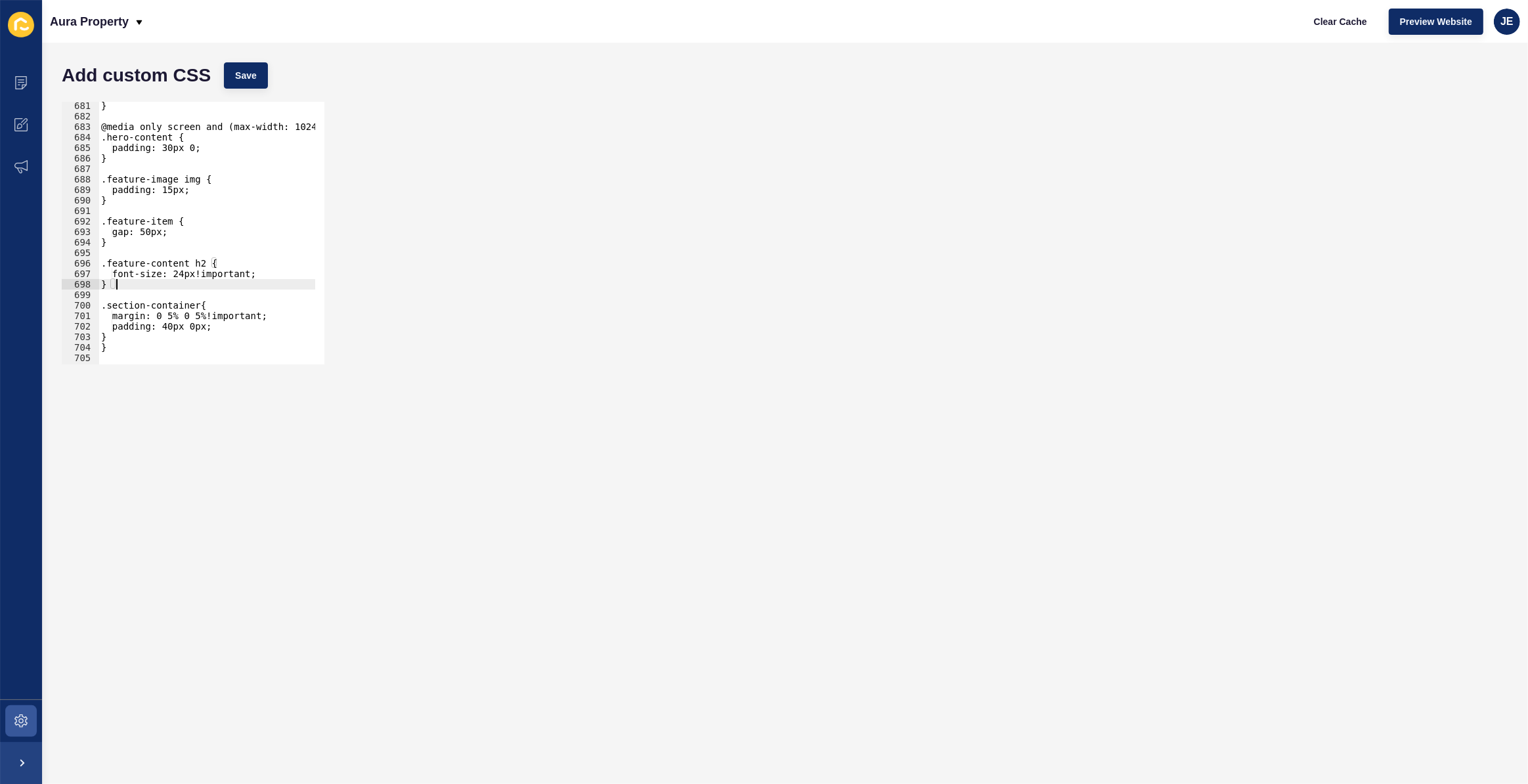
scroll to position [7141, 0]
paste textarea "}"
click at [123, 307] on div "} @media only screen and (max-width: 1024px) { .hero-content { padding: 30px 0;…" at bounding box center [250, 237] width 303 height 274
click at [260, 77] on button "Save" at bounding box center [246, 75] width 44 height 26
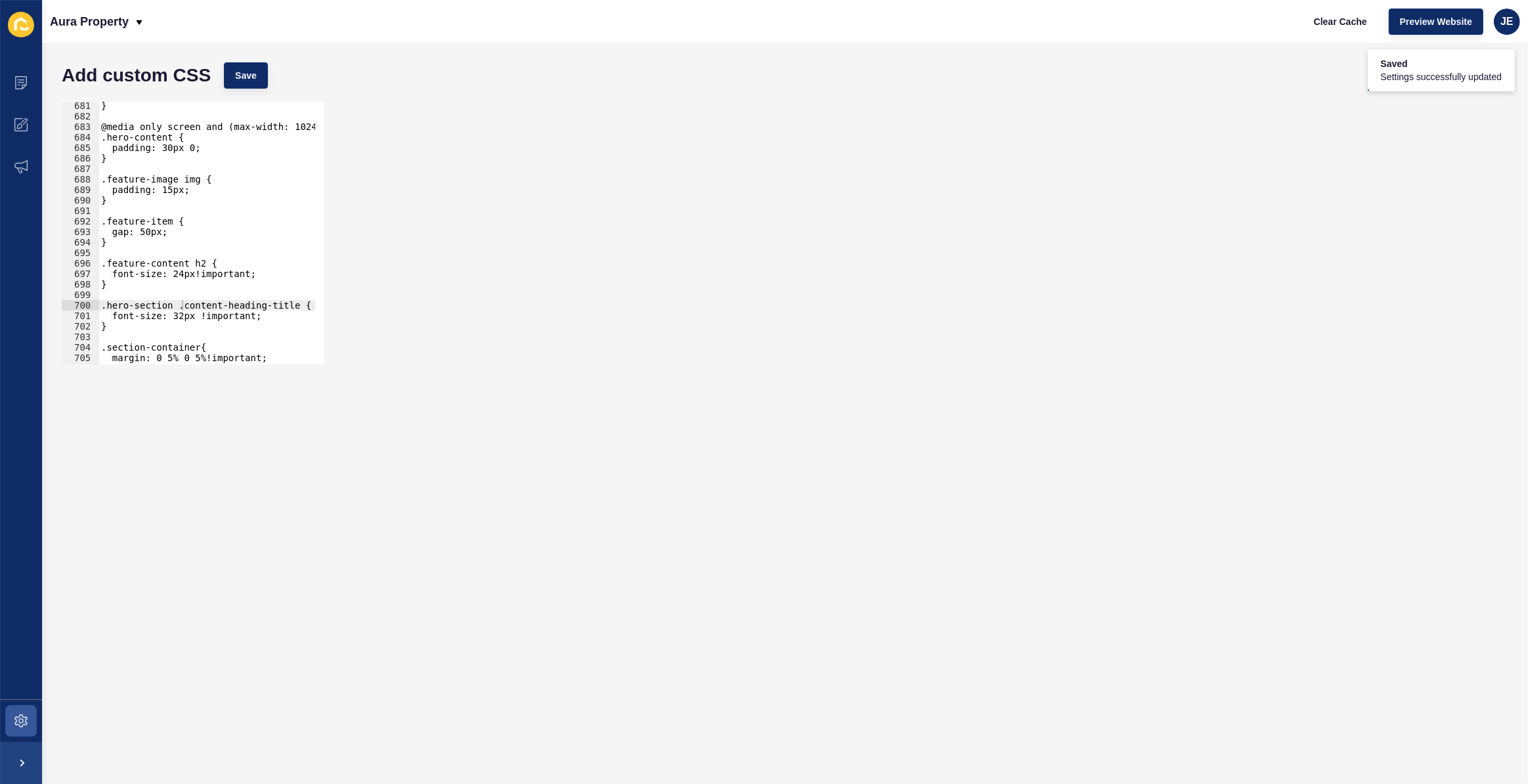
click at [184, 319] on div "} @media only screen and (max-width: 1024px) { .hero-content { padding: 30px 0;…" at bounding box center [250, 237] width 303 height 274
click at [177, 331] on div "} @media only screen and (max-width: 1024px) { .hero-content { padding: 30px 0;…" at bounding box center [250, 237] width 303 height 274
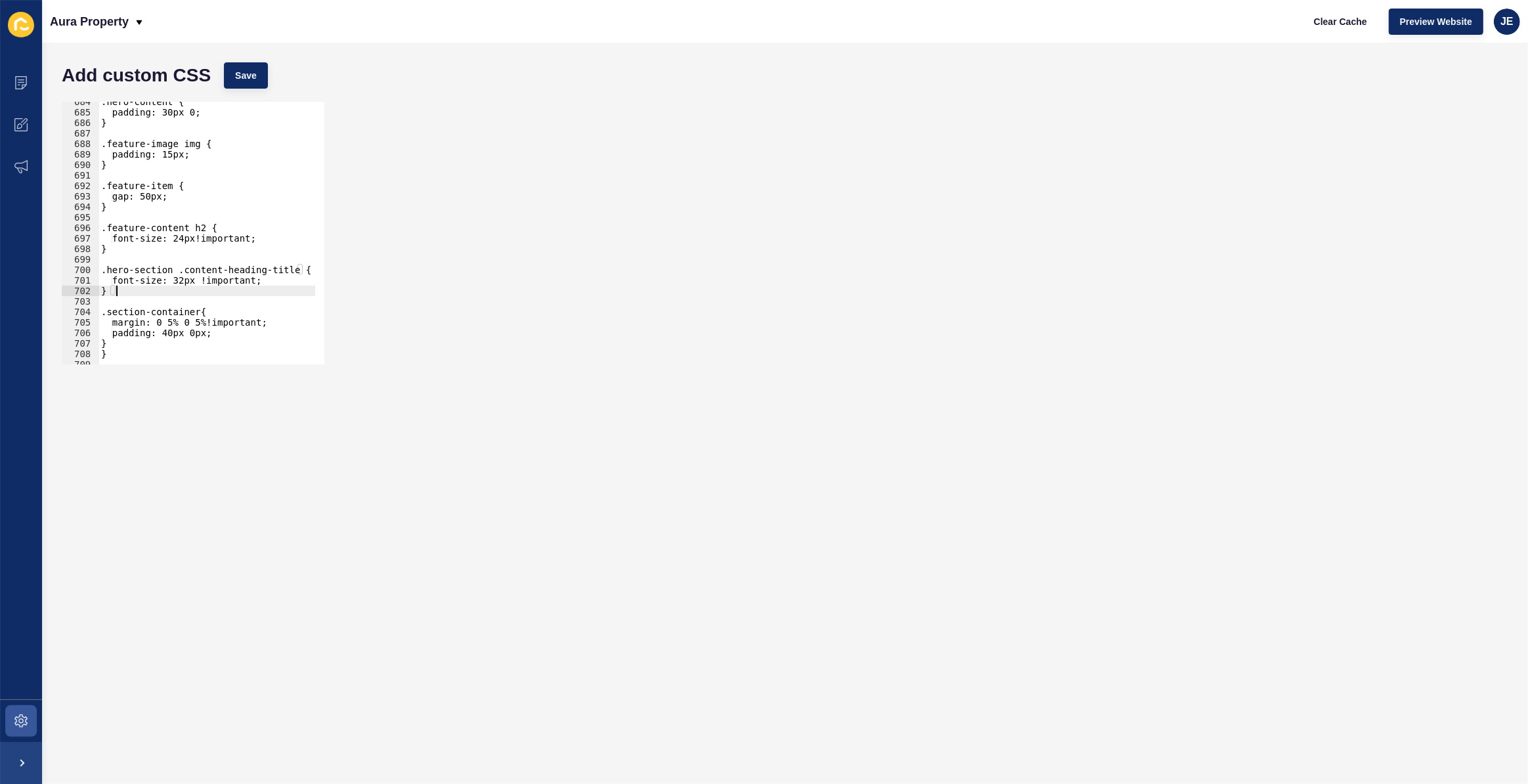
click at [136, 294] on div ".hero-content { padding: 30px 0; } .feature-image img { padding: 15px; } .featu…" at bounding box center [250, 232] width 303 height 274
drag, startPoint x: 144, startPoint y: 290, endPoint x: 100, endPoint y: 267, distance: 49.6
click at [99, 267] on div ".hero-content { padding: 30px 0; } .feature-image img { padding: 15px; } .featu…" at bounding box center [250, 232] width 303 height 274
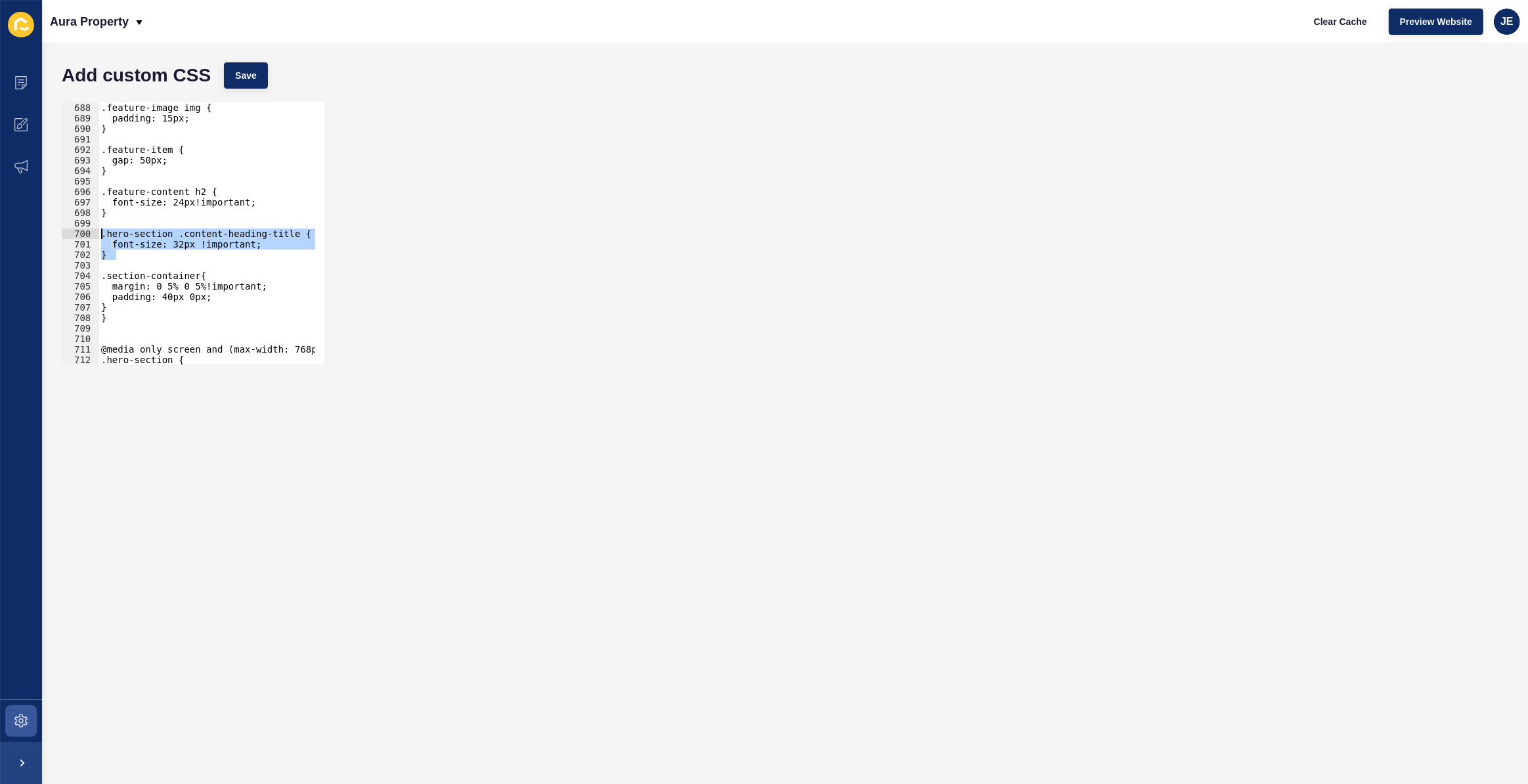
click at [140, 257] on div ".feature-image img { padding: 15px; } .feature-item { gap: 50px; } .feature-con…" at bounding box center [207, 232] width 217 height 263
type textarea "}"
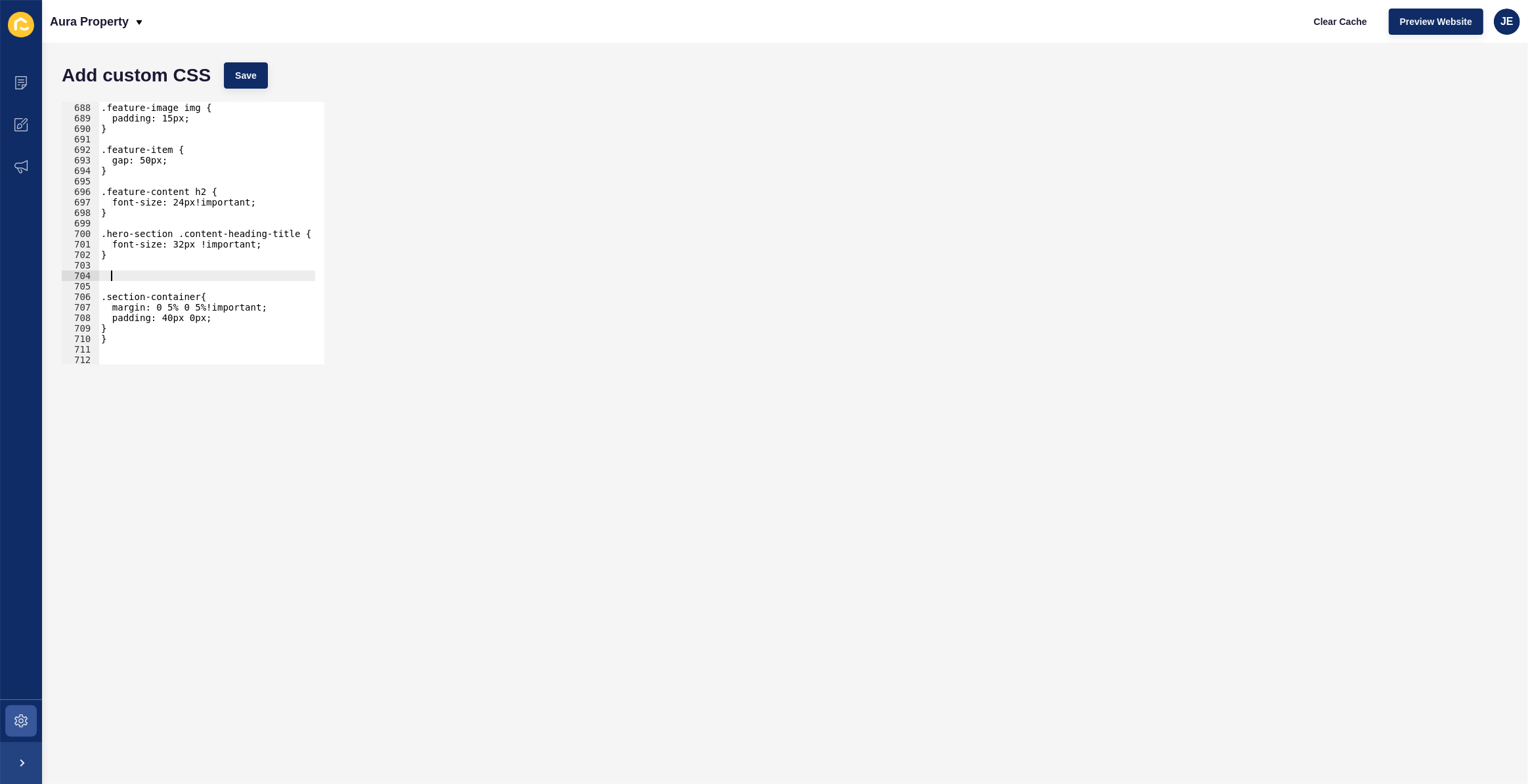
paste textarea "}"
click at [121, 273] on div ".feature-image img { padding: 15px; } .feature-item { gap: 50px; } .feature-con…" at bounding box center [250, 229] width 303 height 274
drag, startPoint x: 183, startPoint y: 277, endPoint x: 293, endPoint y: 279, distance: 110.0
click at [293, 279] on div ".feature-image img { padding: 15px; } .feature-item { gap: 50px; } .feature-con…" at bounding box center [250, 229] width 303 height 274
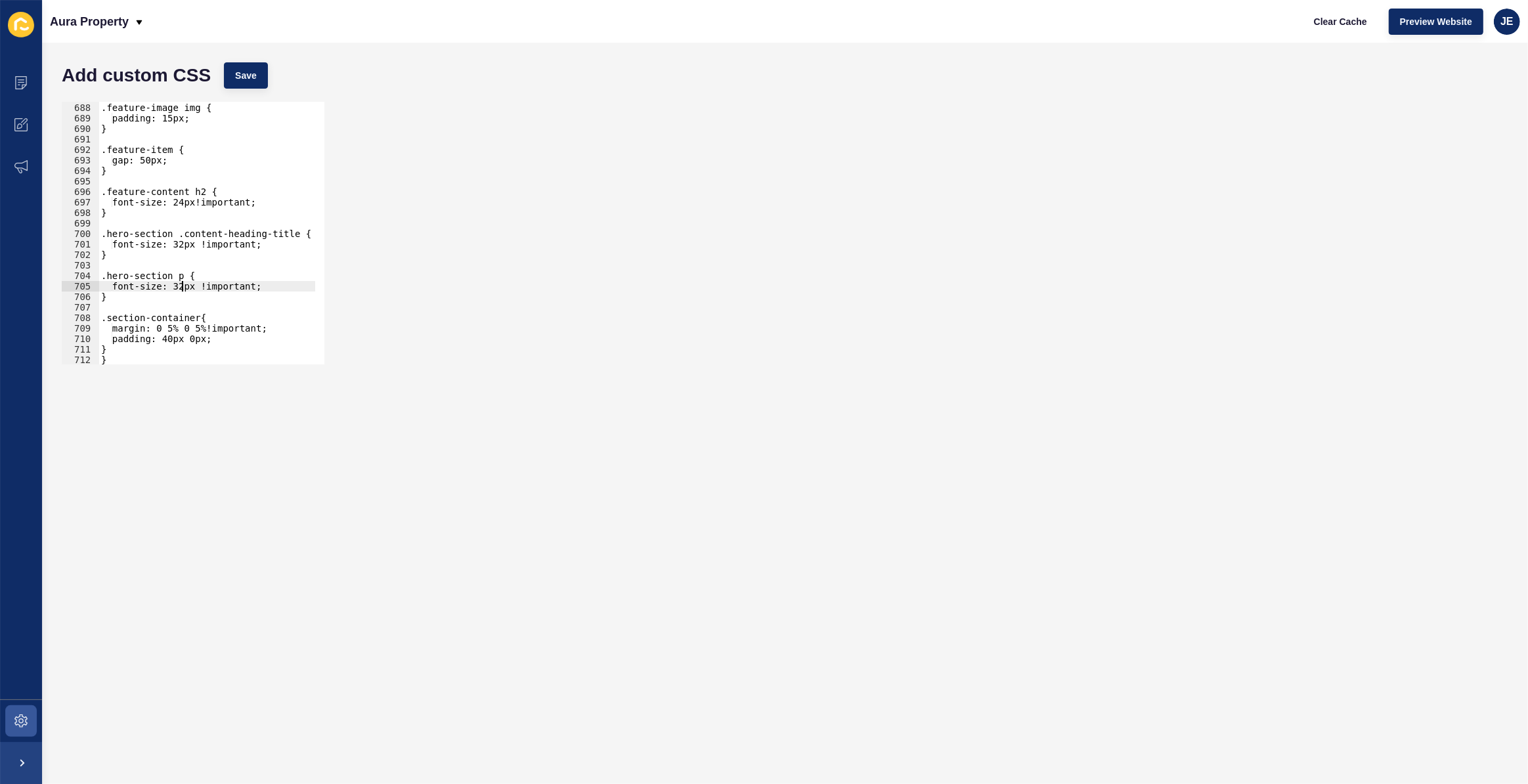
click at [181, 287] on div ".feature-image img { padding: 15px; } .feature-item { gap: 50px; } .feature-con…" at bounding box center [250, 229] width 303 height 274
drag, startPoint x: 186, startPoint y: 287, endPoint x: 178, endPoint y: 287, distance: 8.0
click at [178, 287] on div ".feature-image img { padding: 15px; } .feature-item { gap: 50px; } .feature-con…" at bounding box center [250, 229] width 303 height 274
click at [257, 86] on button "Save" at bounding box center [246, 75] width 44 height 26
type textarea "}"
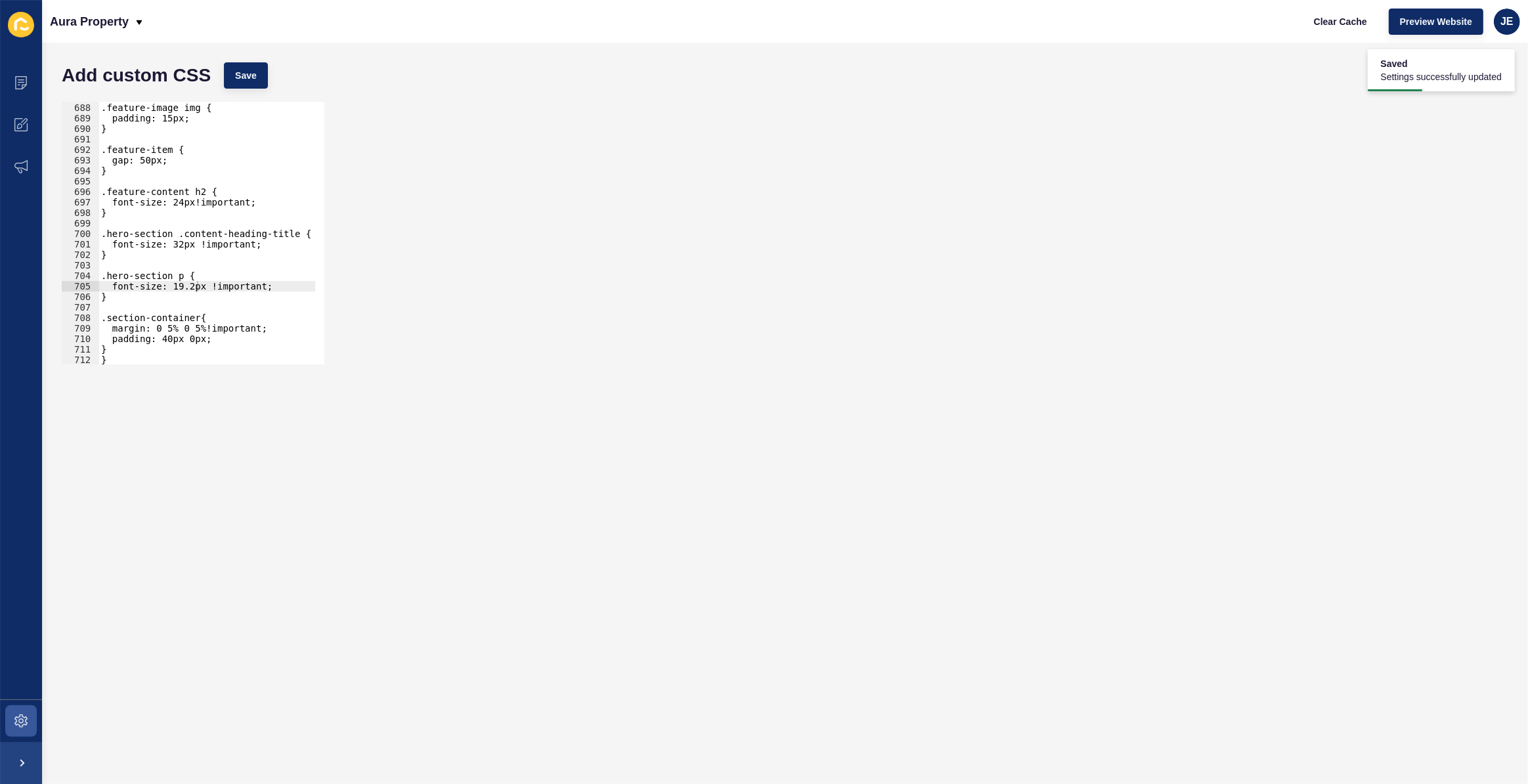
click at [151, 297] on div ".feature-image img { padding: 15px; } .feature-item { gap: 50px; } .feature-con…" at bounding box center [250, 229] width 303 height 274
type textarea ".hero-image{"
type textarea "}"
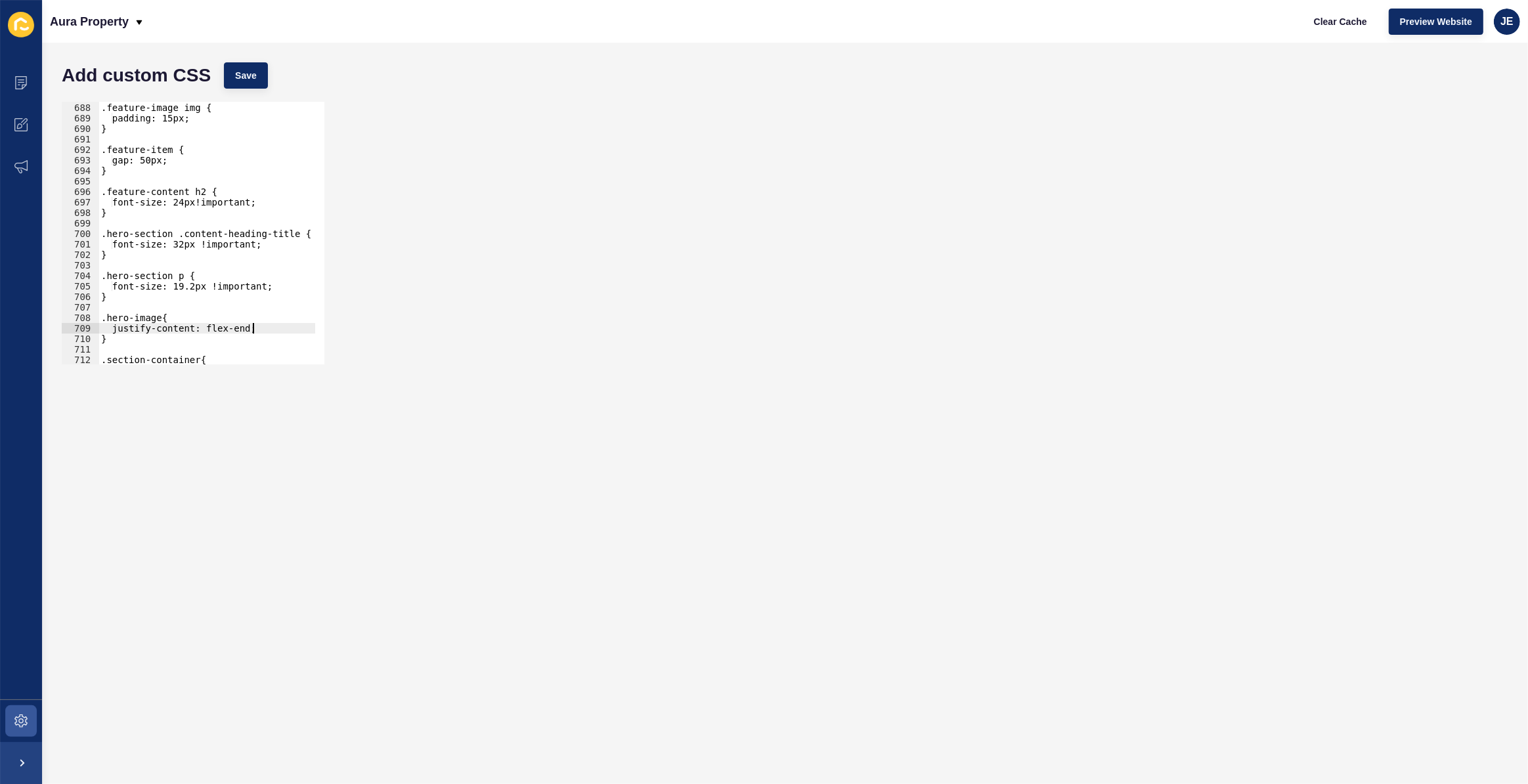
click at [256, 93] on div "Add custom CSS Save" at bounding box center [785, 75] width 1459 height 40
click at [265, 83] on button "Save" at bounding box center [246, 75] width 44 height 26
drag, startPoint x: 122, startPoint y: 341, endPoint x: 99, endPoint y: 317, distance: 33.2
click at [99, 317] on div ".feature-image img { padding: 15px; } .feature-item { gap: 50px; } .feature-con…" at bounding box center [250, 229] width 303 height 274
type textarea ".hero-image{ justify-content: flex-end;"
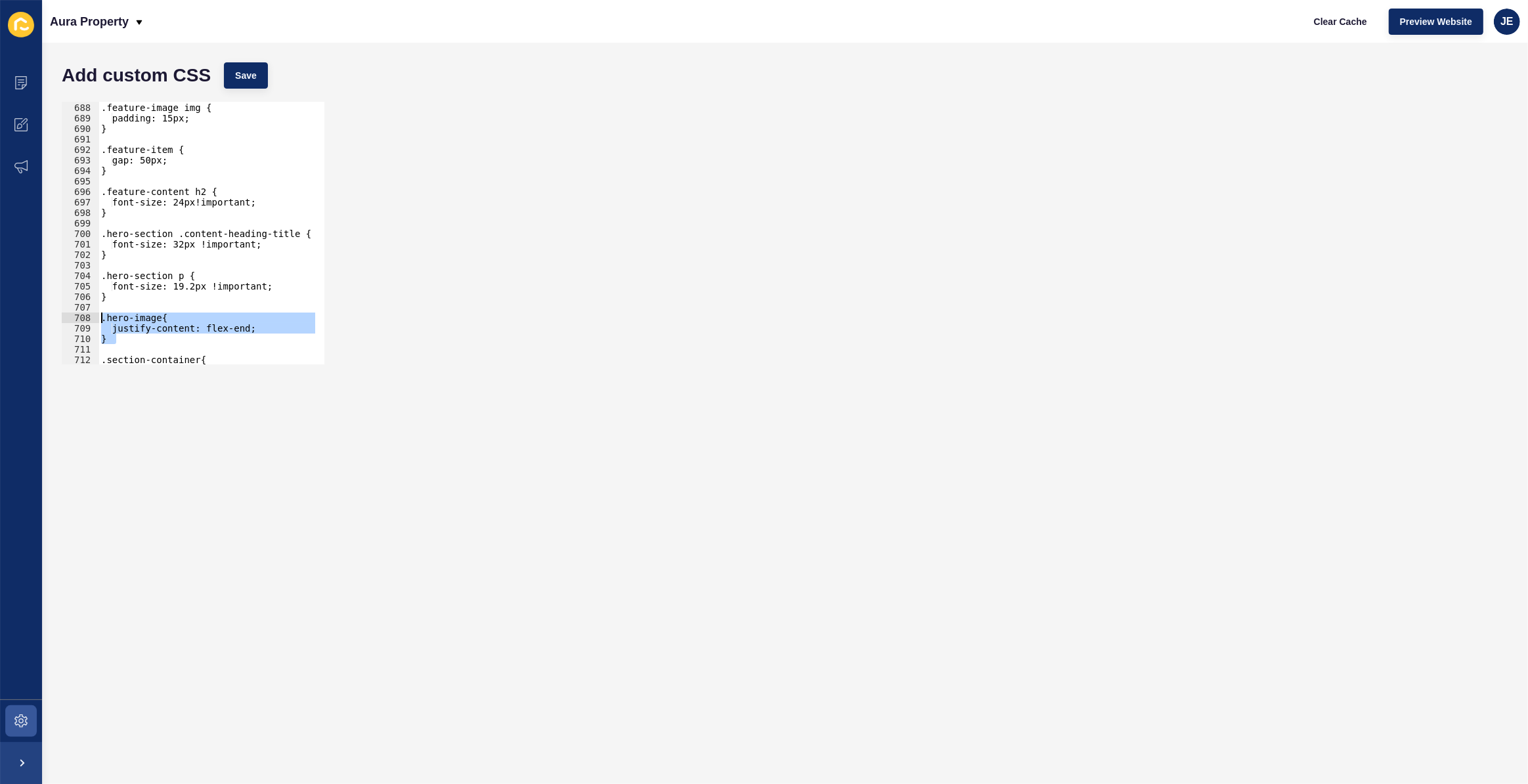
scroll to position [0, 0]
click at [111, 323] on div ".feature-image img { padding: 15px; } .feature-item { gap: 50px; } .feature-con…" at bounding box center [250, 229] width 303 height 274
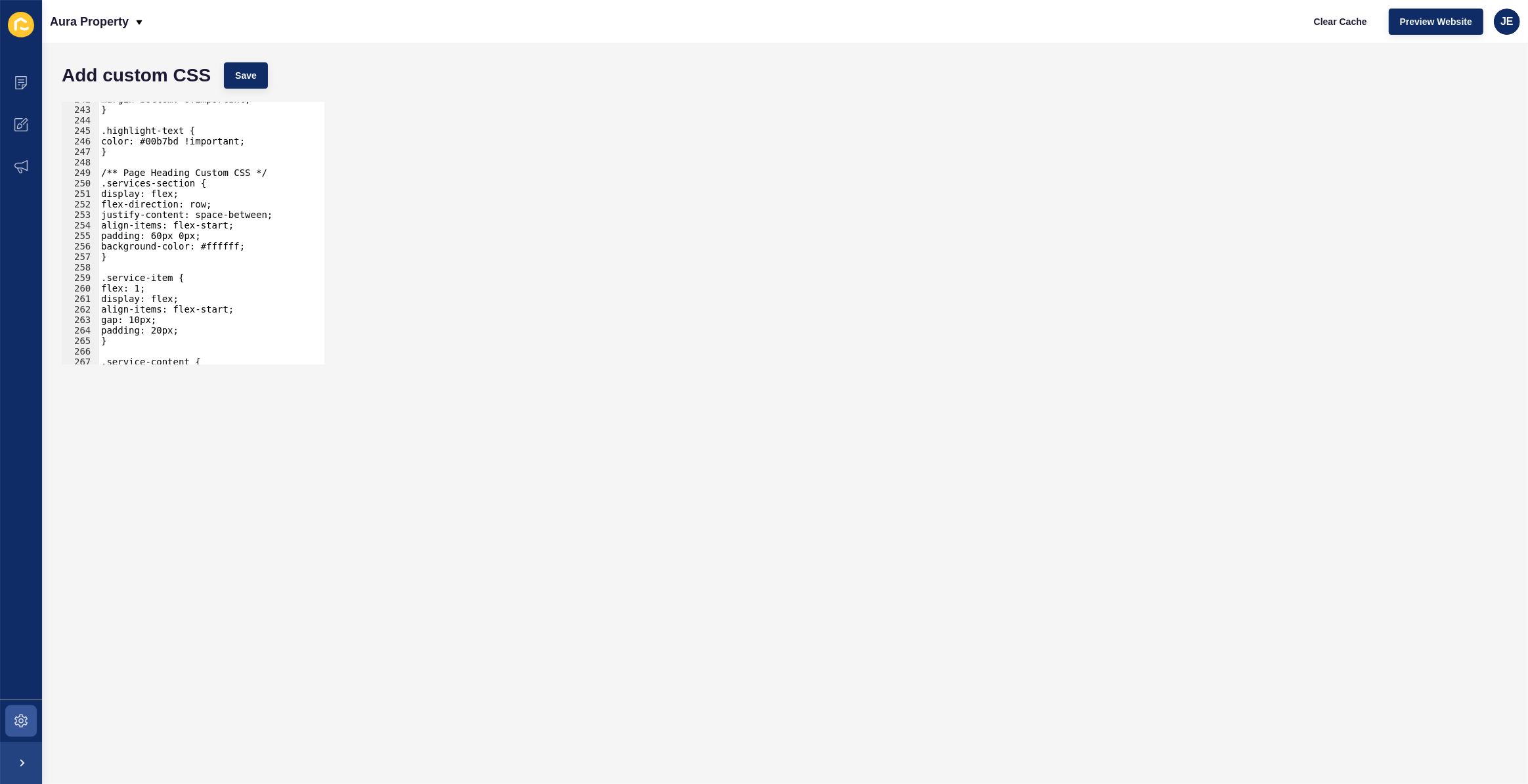
scroll to position [2503, 0]
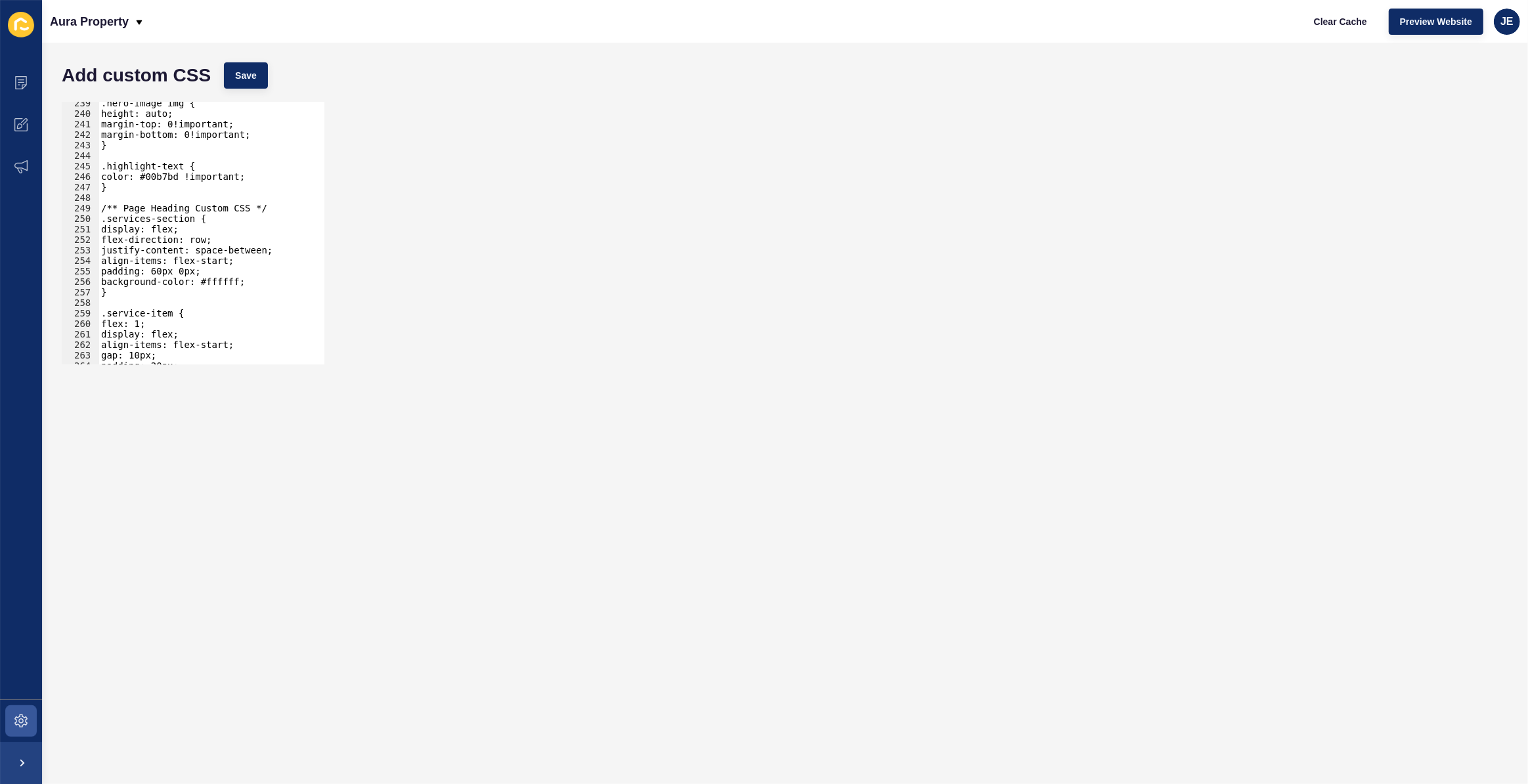
click at [159, 208] on div ".hero-image img { height: auto; margin-top: 0!important; margin-bottom: 0!impor…" at bounding box center [250, 234] width 303 height 274
click at [191, 232] on div ".hero-image img { height: auto; margin-top: 0!important; margin-bottom: 0!impor…" at bounding box center [250, 234] width 303 height 274
drag, startPoint x: 217, startPoint y: 209, endPoint x: 121, endPoint y: 205, distance: 96.1
click at [121, 205] on div ".hero-image img { height: auto; margin-top: 0!important; margin-bottom: 0!impor…" at bounding box center [250, 234] width 303 height 274
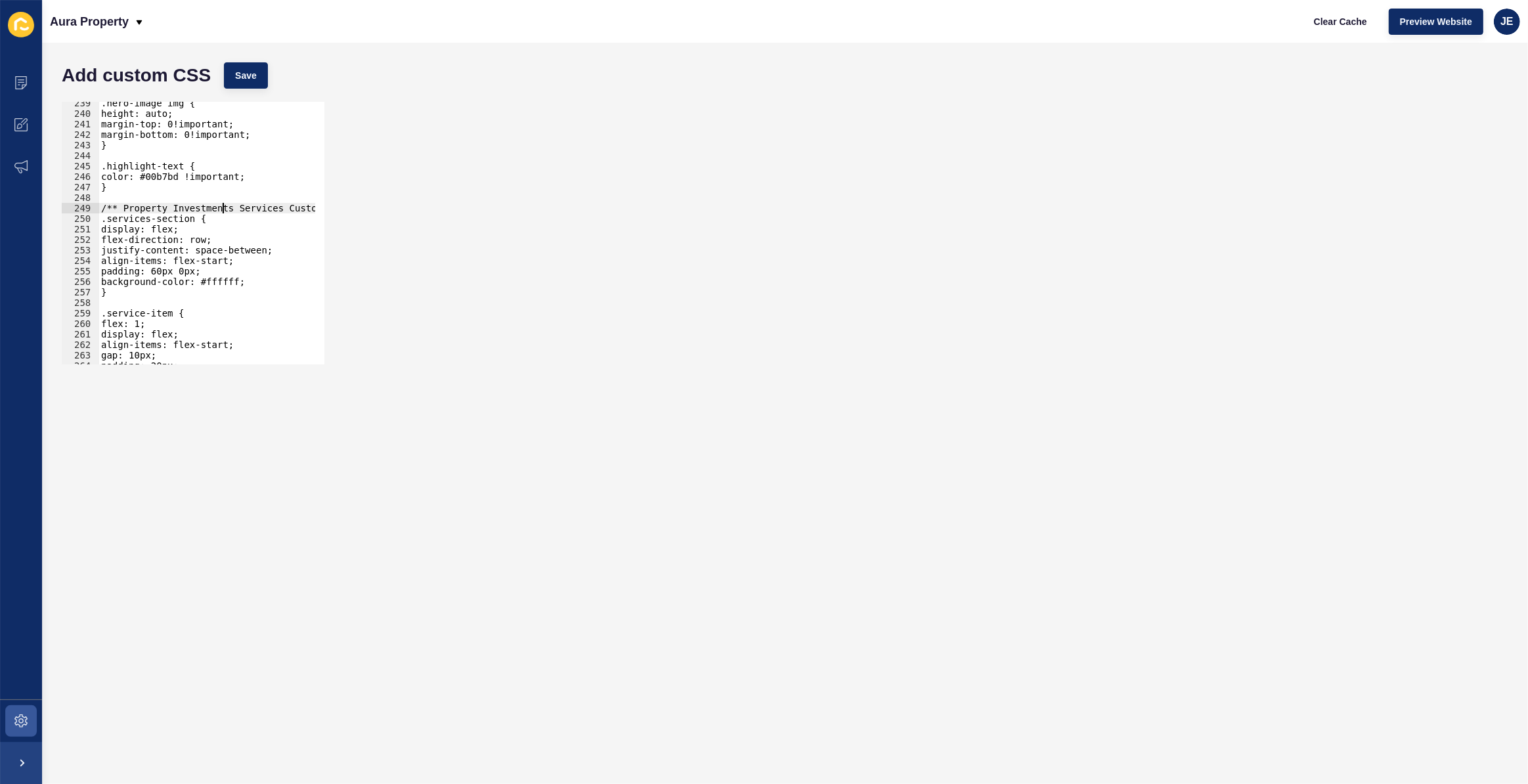
scroll to position [0, 8]
click at [255, 206] on div ".hero-image img { height: auto; margin-top: 0!important; margin-bottom: 0!impor…" at bounding box center [250, 234] width 303 height 274
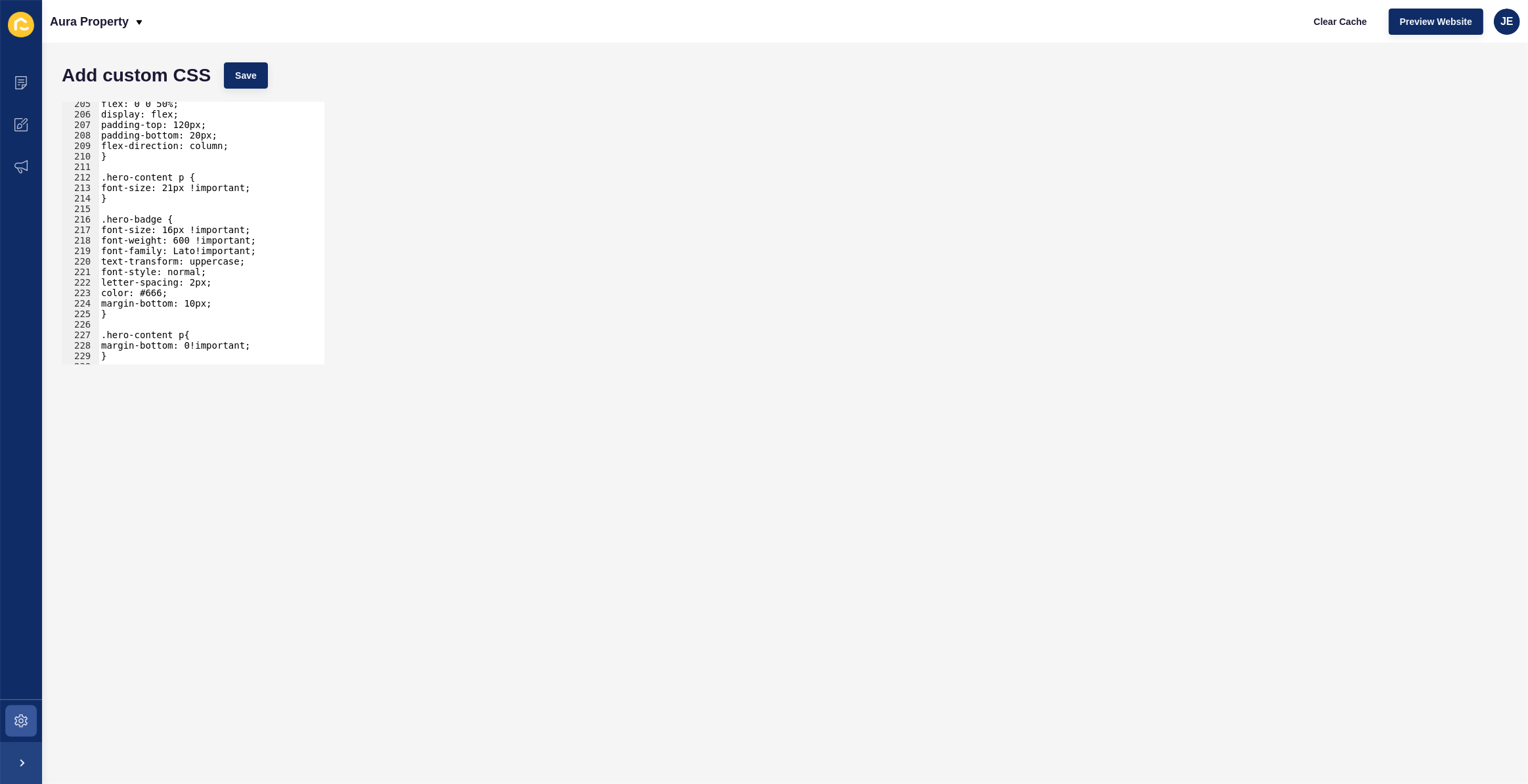
scroll to position [2073, 0]
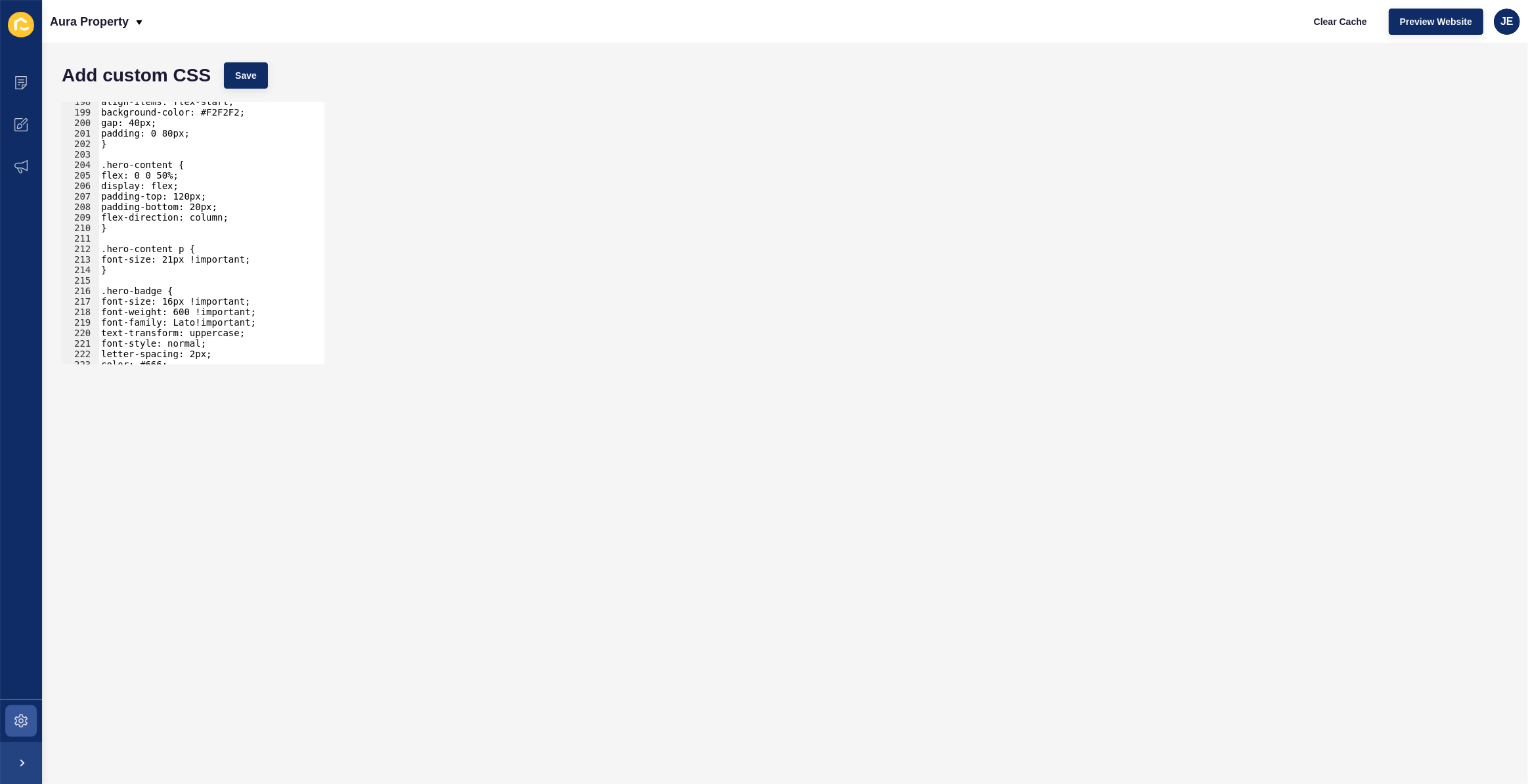
click at [224, 205] on div "align-items: flex-start; background-color: #F2F2F2; gap: 40px; padding: 0 80px;…" at bounding box center [250, 232] width 303 height 274
type textarea "padding-bottom: 20px;"
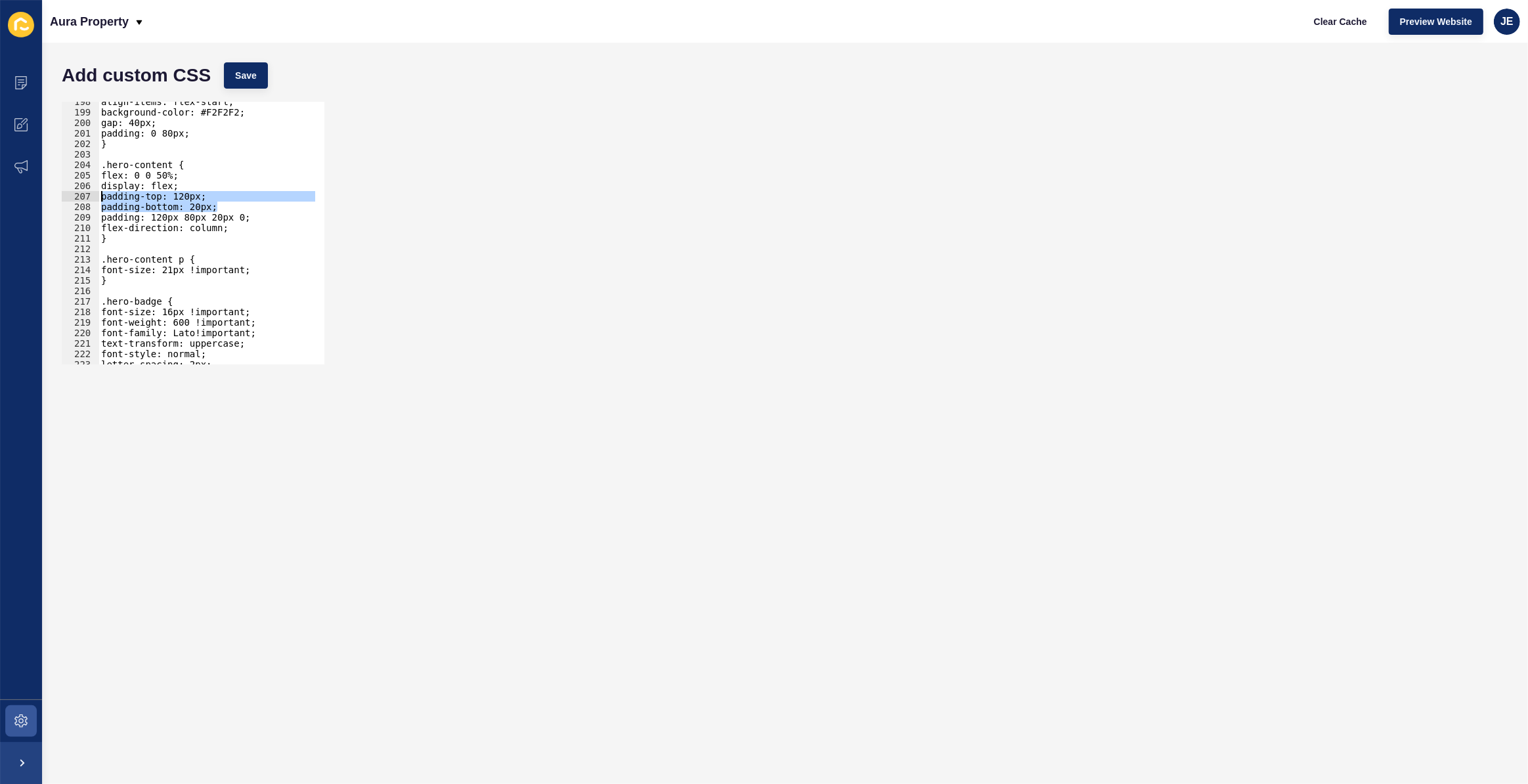
drag, startPoint x: 228, startPoint y: 204, endPoint x: 72, endPoint y: 200, distance: 156.1
click at [72, 200] on div "padding: 120px 80px 20px 0; 198 199 200 201 202 203 204 205 206 207 208 209 210…" at bounding box center [193, 232] width 263 height 263
type textarea "padding-top: 120px; padding-bottom: 20px;"
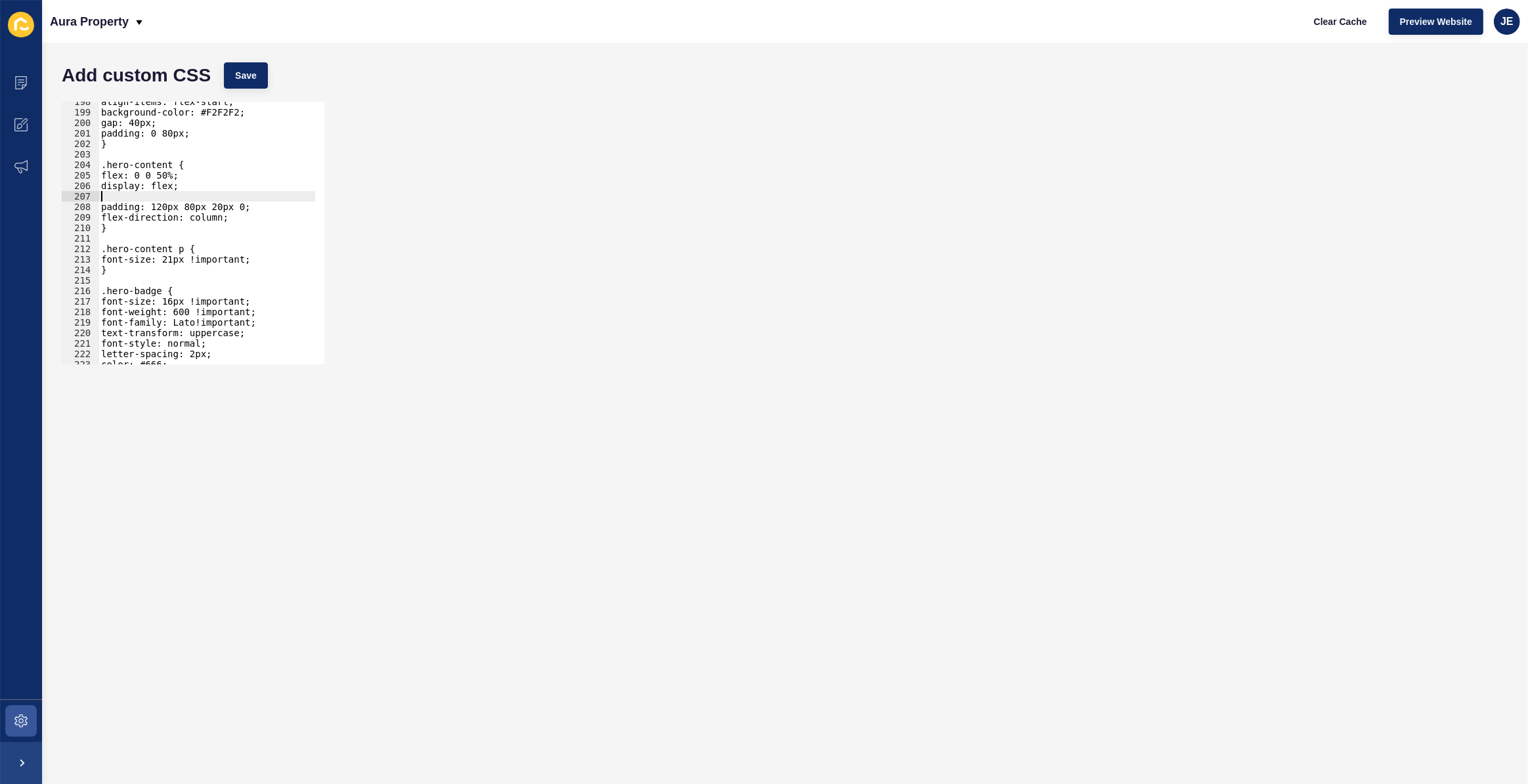
scroll to position [0, 0]
type textarea "display: flex;"
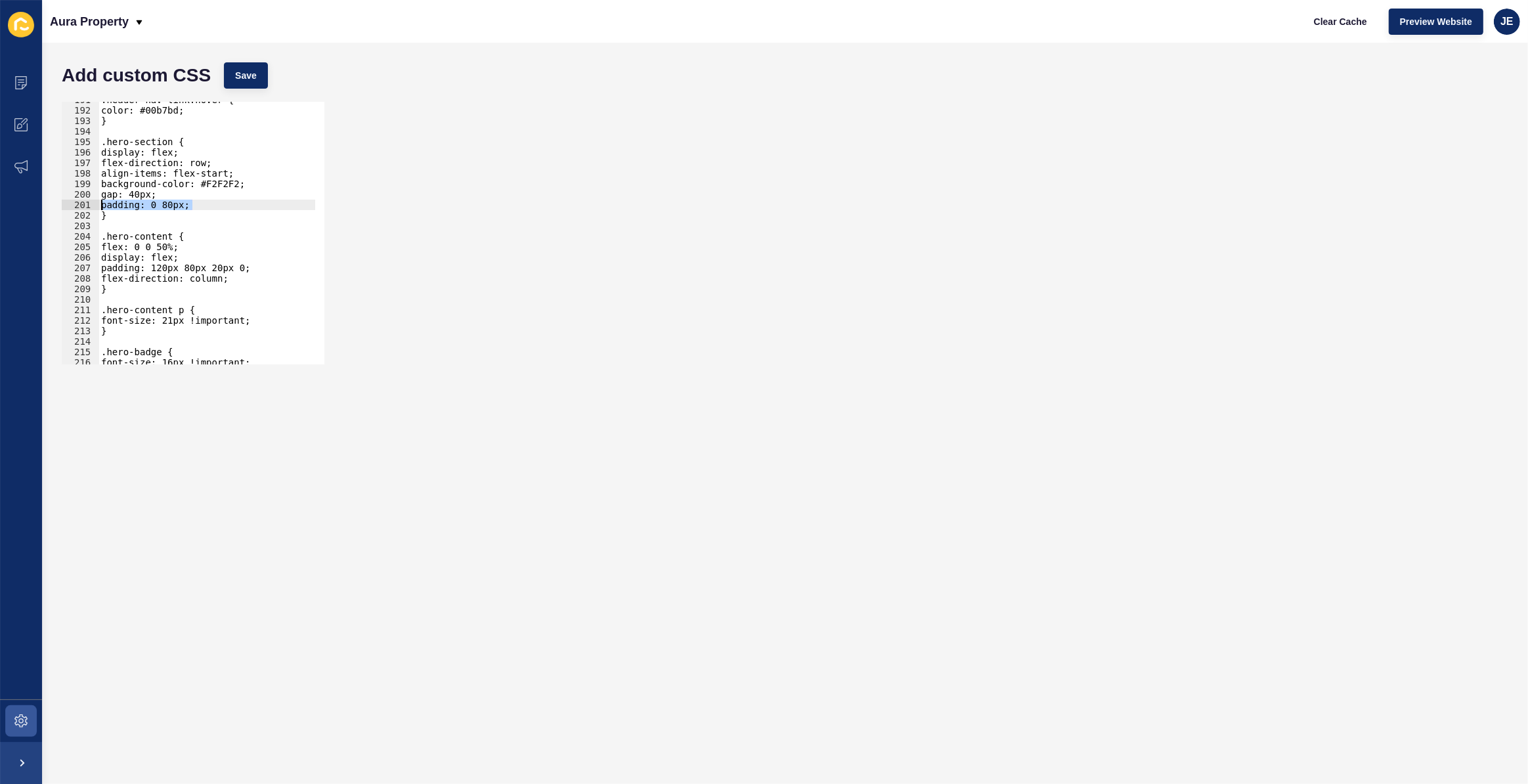
drag, startPoint x: 217, startPoint y: 201, endPoint x: 83, endPoint y: 203, distance: 134.0
click at [83, 203] on div "display: flex; 191 192 193 194 195 196 197 198 199 200 201 202 203 204 205 206 …" at bounding box center [193, 232] width 263 height 263
type textarea "gap: 40px;"
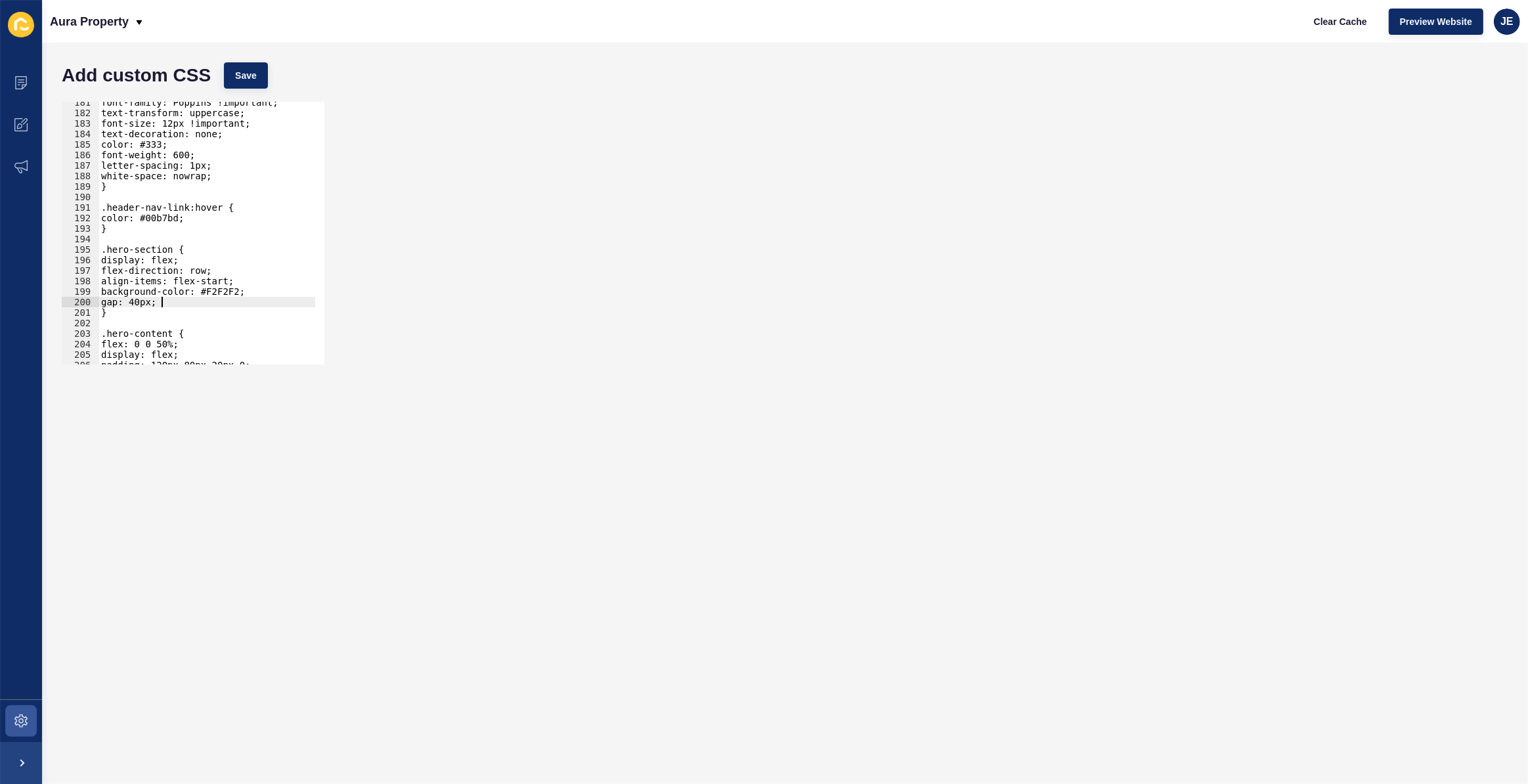
scroll to position [1895, 0]
click at [156, 235] on div "font-family: Poppins !important; text-transform: uppercase; font-size: 12px !im…" at bounding box center [250, 233] width 303 height 274
click at [133, 244] on div "font-family: Poppins !important; text-transform: uppercase; font-size: 12px !im…" at bounding box center [250, 233] width 303 height 274
paste textarea "/** Property Investments Services Custom CSS */"
click at [252, 247] on div "font-family: Poppins !important; text-transform: uppercase; font-size: 12px !im…" at bounding box center [250, 233] width 303 height 274
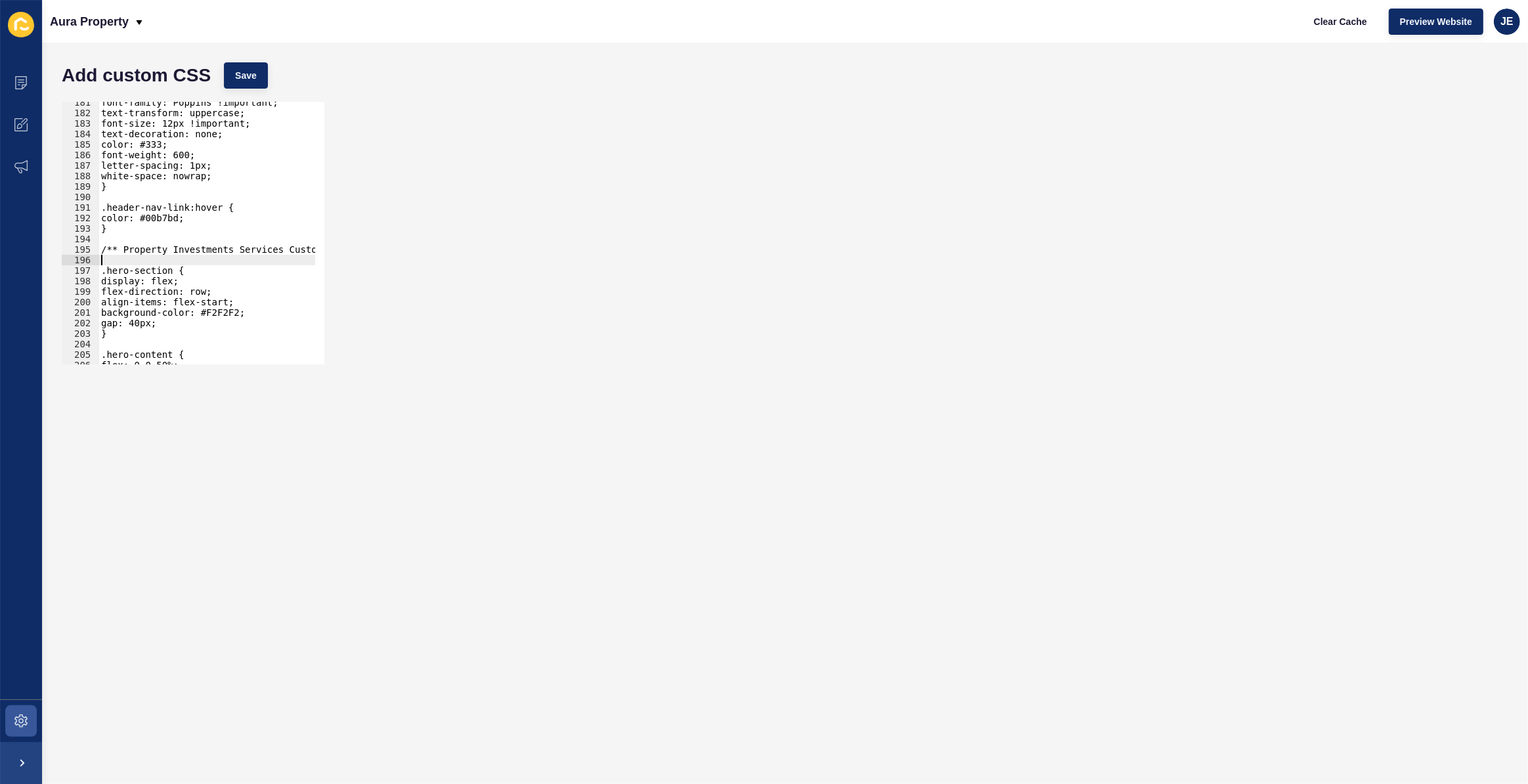
click at [252, 247] on div "font-family: Poppins !important; text-transform: uppercase; font-size: 12px !im…" at bounding box center [250, 233] width 303 height 274
click at [265, 68] on button "Save" at bounding box center [246, 75] width 44 height 26
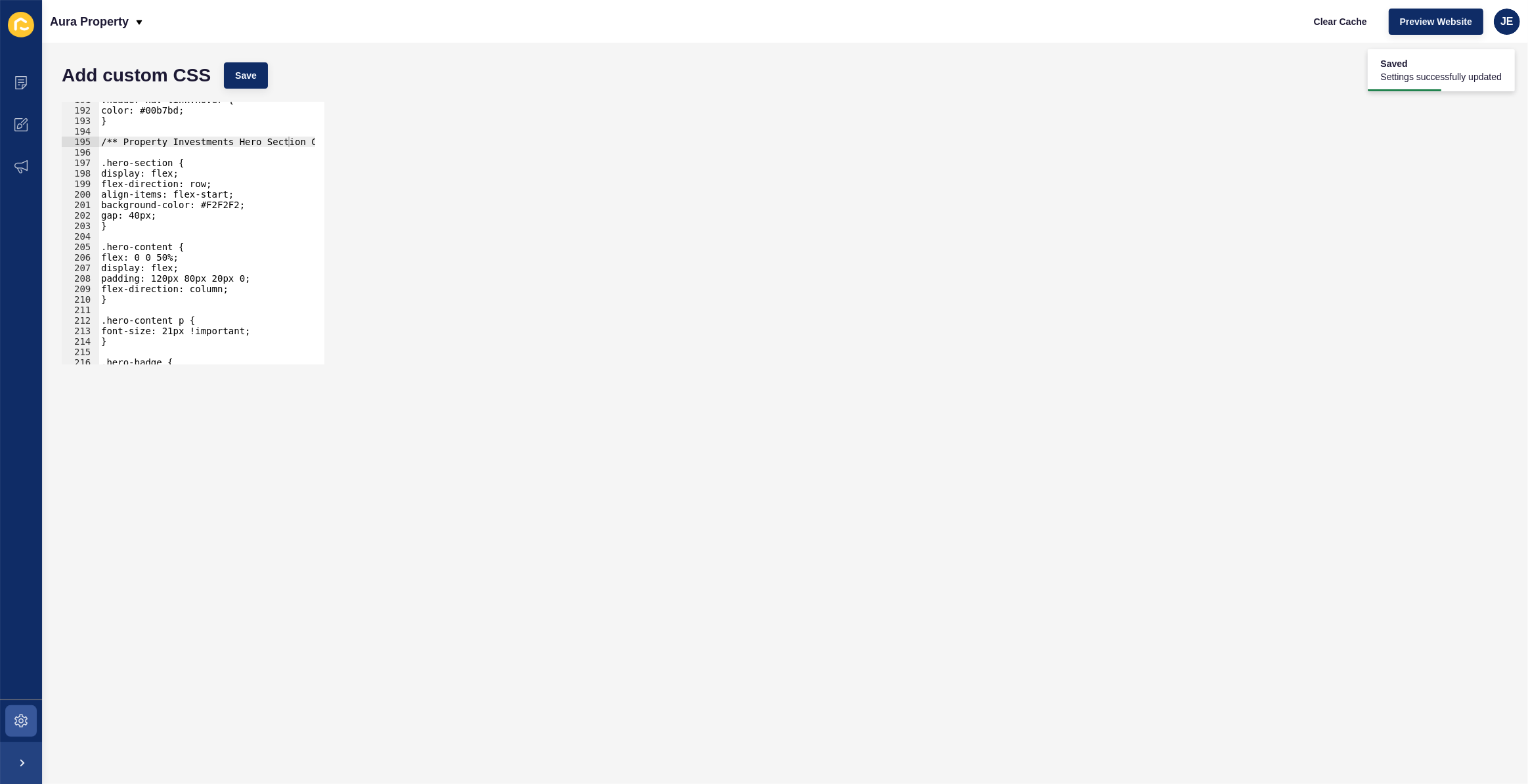
scroll to position [2073, 0]
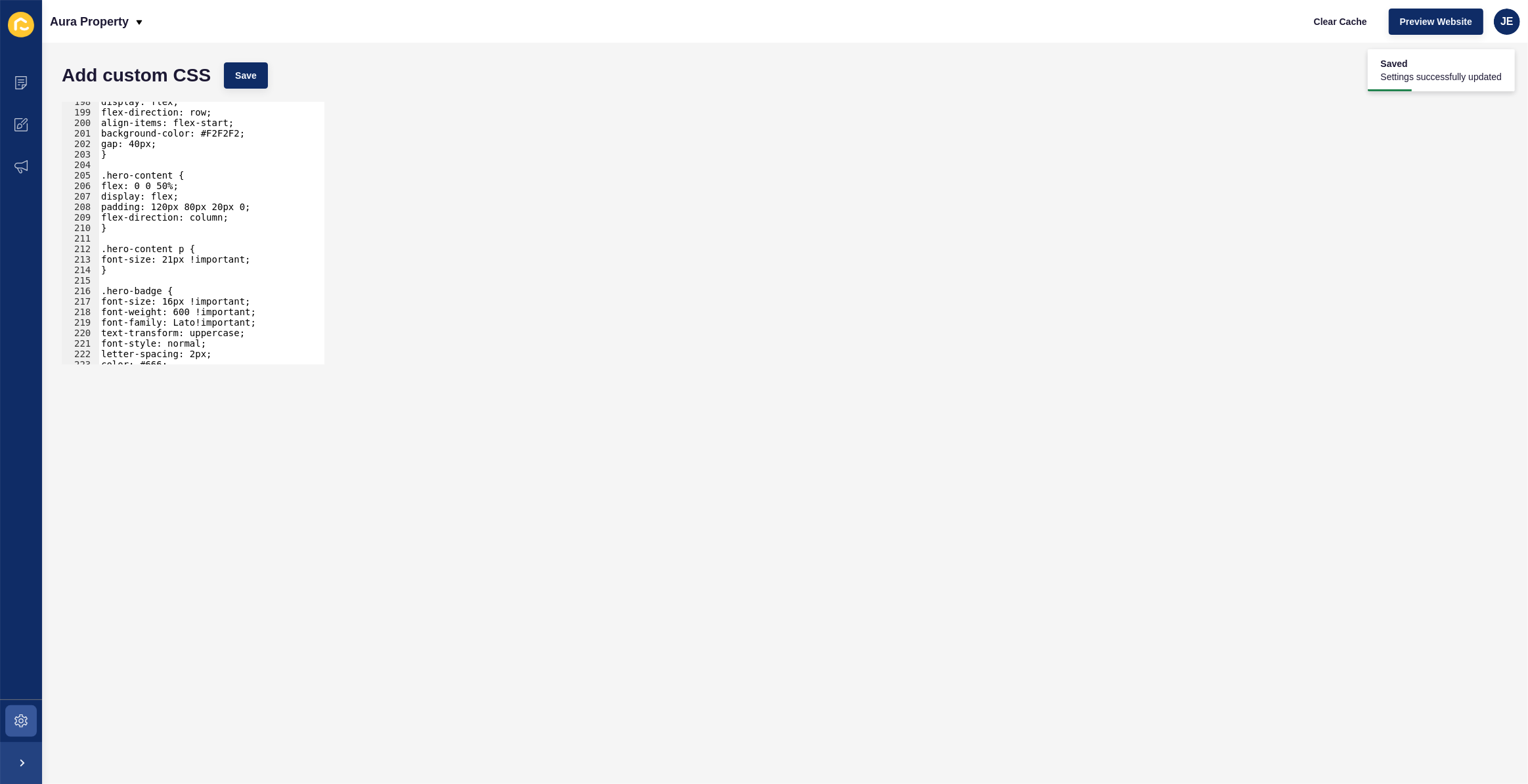
click at [179, 275] on div "display: flex; flex-direction: row; align-items: flex-start; background-color: …" at bounding box center [250, 232] width 303 height 274
drag, startPoint x: 193, startPoint y: 207, endPoint x: 185, endPoint y: 207, distance: 8.0
click at [185, 207] on div "display: flex; flex-direction: row; align-items: flex-start; background-color: …" at bounding box center [250, 232] width 303 height 274
click at [230, 210] on div "display: flex; flex-direction: row; align-items: flex-start; background-color: …" at bounding box center [250, 232] width 303 height 274
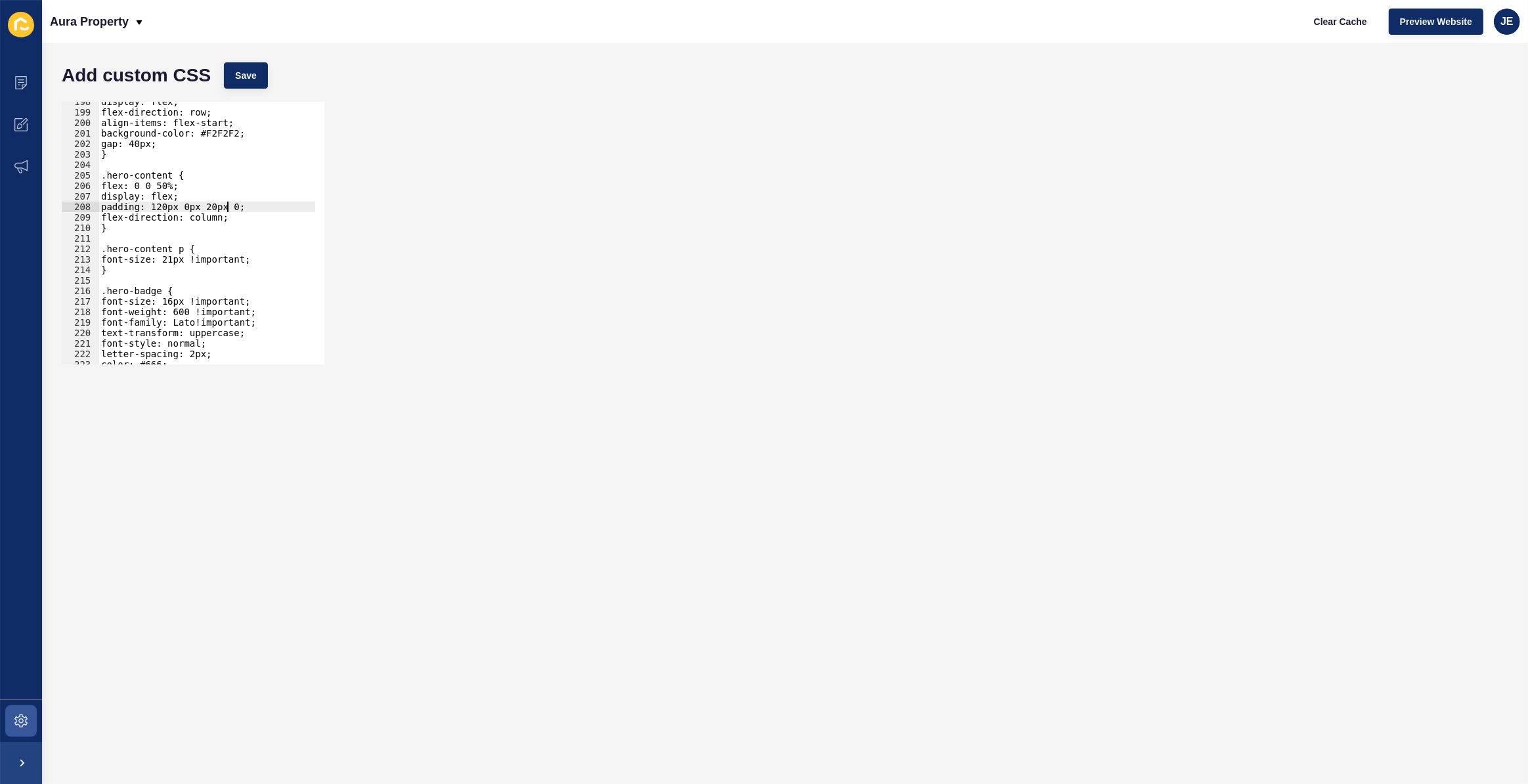
click at [232, 209] on div "display: flex; flex-direction: row; align-items: flex-start; background-color: …" at bounding box center [250, 232] width 303 height 274
click at [243, 205] on div "display: flex; flex-direction: row; align-items: flex-start; background-color: …" at bounding box center [250, 232] width 303 height 274
click at [251, 77] on span "Save" at bounding box center [246, 75] width 22 height 13
click at [233, 203] on div "display: flex; flex-direction: row; align-items: flex-start; background-color: …" at bounding box center [250, 232] width 303 height 274
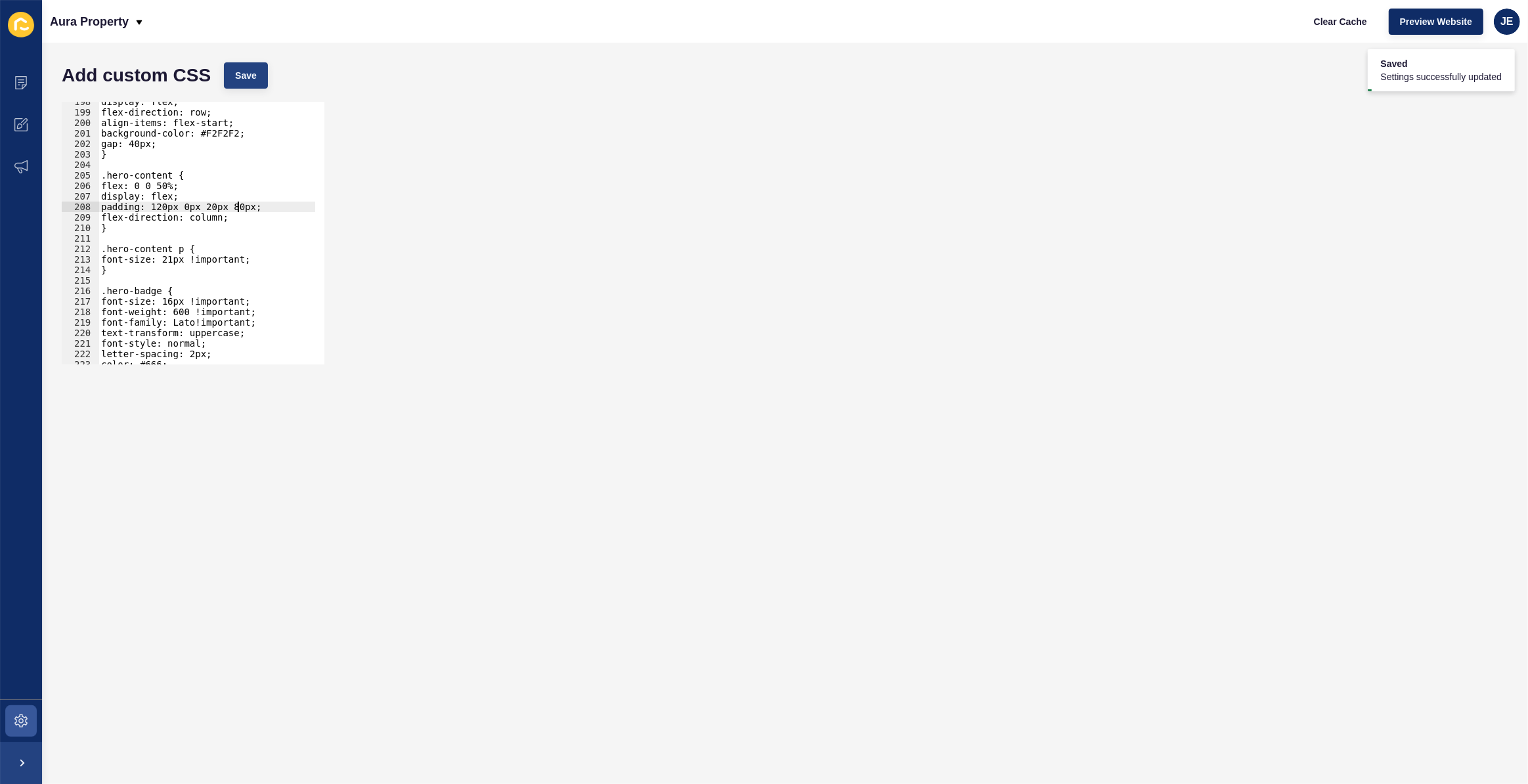
type textarea "padding: 120px 0px 20px 80px;"
click at [254, 71] on span "Save" at bounding box center [246, 75] width 22 height 13
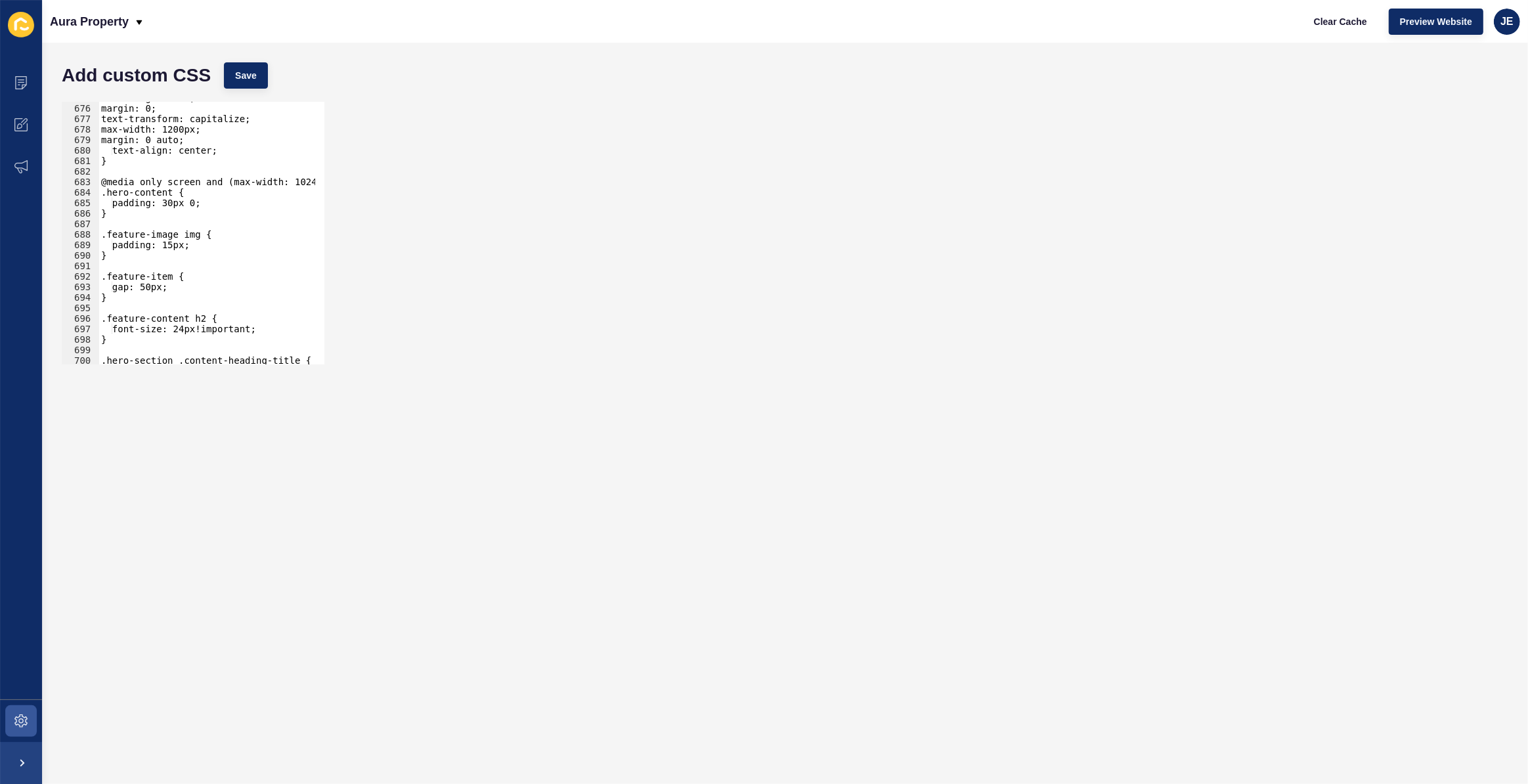
scroll to position [0, 0]
drag, startPoint x: 137, startPoint y: 216, endPoint x: 102, endPoint y: 198, distance: 39.4
click at [102, 198] on div "line-height: 1.3; margin: 0; text-transform: capitalize; max-width: 1200px; mar…" at bounding box center [250, 229] width 303 height 274
type textarea ".hero-content { padding: 30px 0;"
click at [248, 73] on span "Save" at bounding box center [246, 75] width 22 height 13
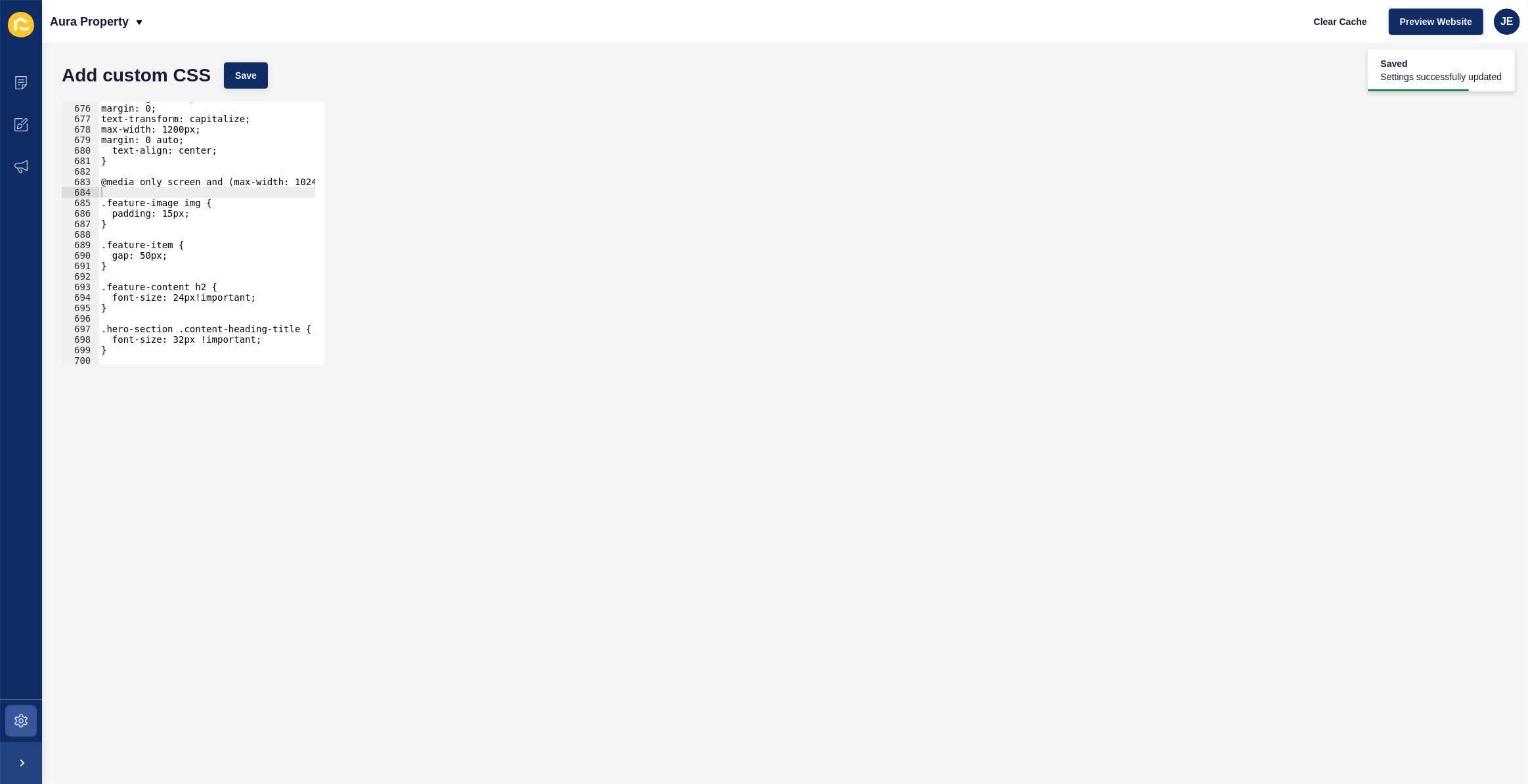
click at [151, 202] on div "line-height: 1.3; margin: 0; text-transform: capitalize; max-width: 1200px; mar…" at bounding box center [250, 229] width 303 height 274
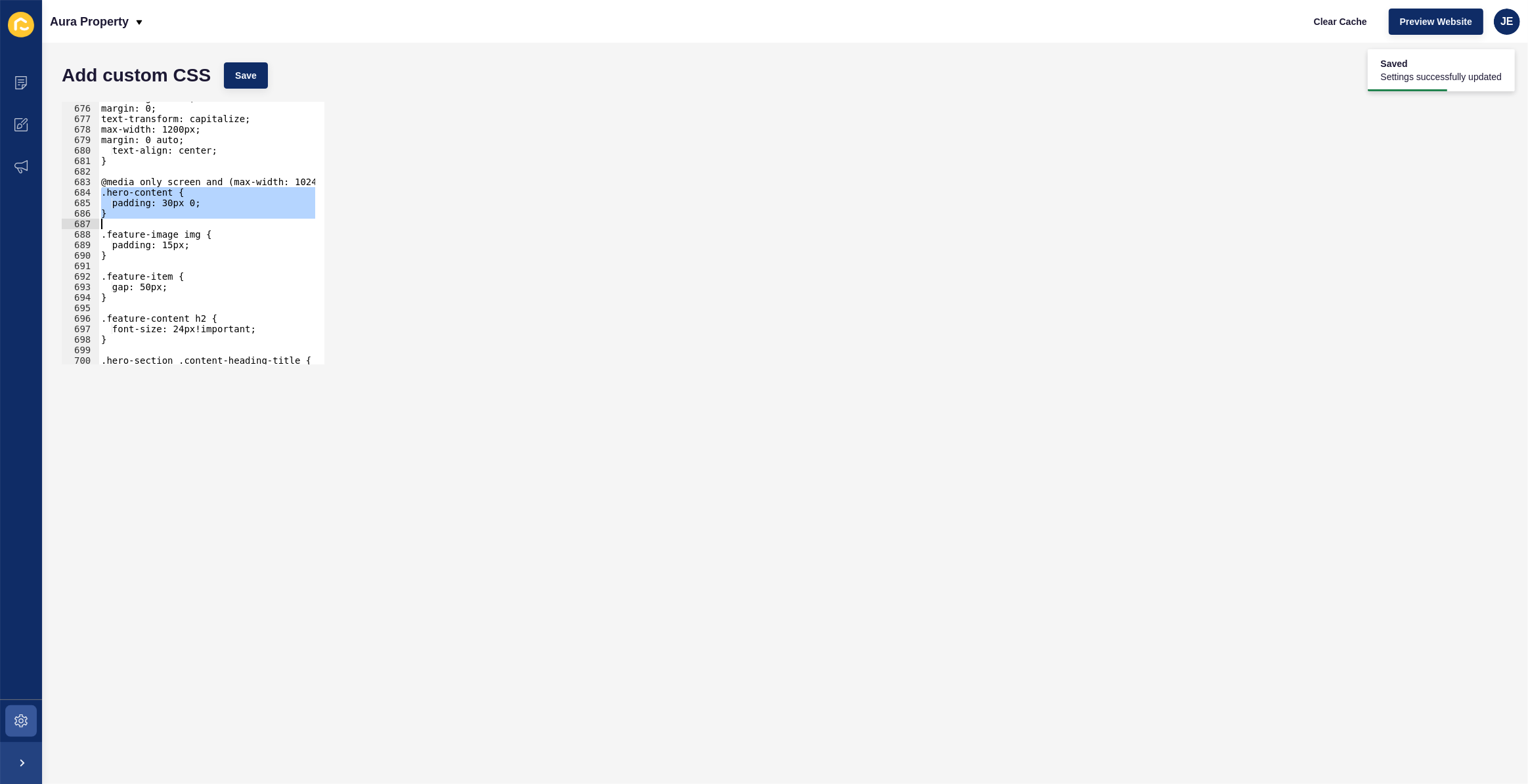
click at [167, 209] on div "line-height: 1.3; margin: 0; text-transform: capitalize; max-width: 1200px; mar…" at bounding box center [207, 232] width 217 height 263
drag, startPoint x: 177, startPoint y: 203, endPoint x: 169, endPoint y: 204, distance: 8.1
click at [169, 204] on div "line-height: 1.3; margin: 0; text-transform: capitalize; max-width: 1200px; mar…" at bounding box center [250, 229] width 303 height 274
click at [197, 203] on div "line-height: 1.3; margin: 0; text-transform: capitalize; max-width: 1200px; mar…" at bounding box center [250, 229] width 303 height 274
click at [262, 91] on div "Add custom CSS Save" at bounding box center [785, 75] width 1459 height 40
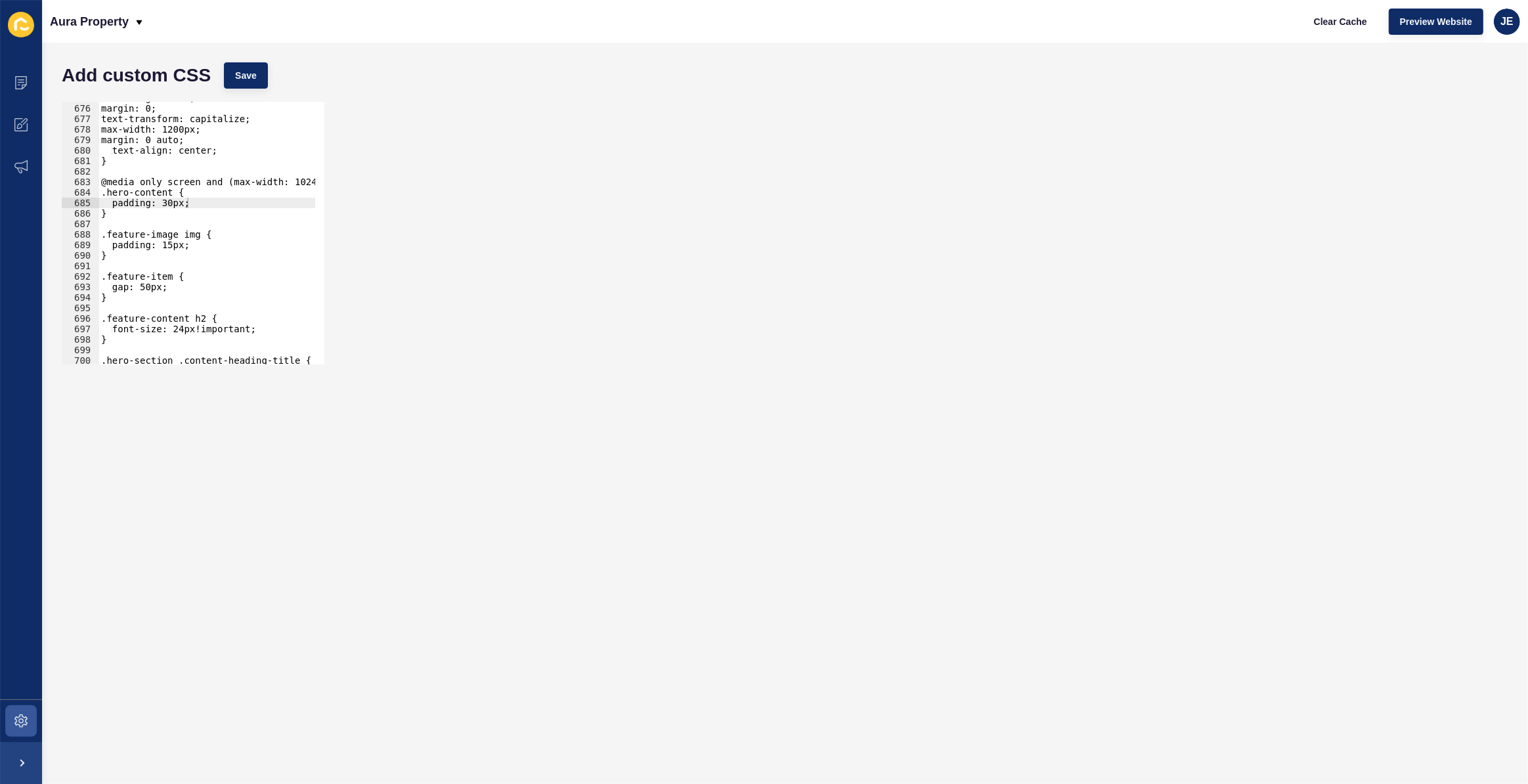
click at [235, 60] on div "Add custom CSS Save" at bounding box center [785, 75] width 1459 height 40
click at [249, 71] on span "Save" at bounding box center [246, 75] width 22 height 13
drag, startPoint x: 123, startPoint y: 209, endPoint x: 95, endPoint y: 190, distance: 33.8
click at [95, 190] on div "} 675 676 677 678 679 680 681 682 683 684 685 686 687 688 689 690 691 692 693 6…" at bounding box center [193, 232] width 263 height 263
click at [137, 208] on div "line-height: 1.3; margin: 0; text-transform: capitalize; max-width: 1200px; mar…" at bounding box center [207, 232] width 217 height 263
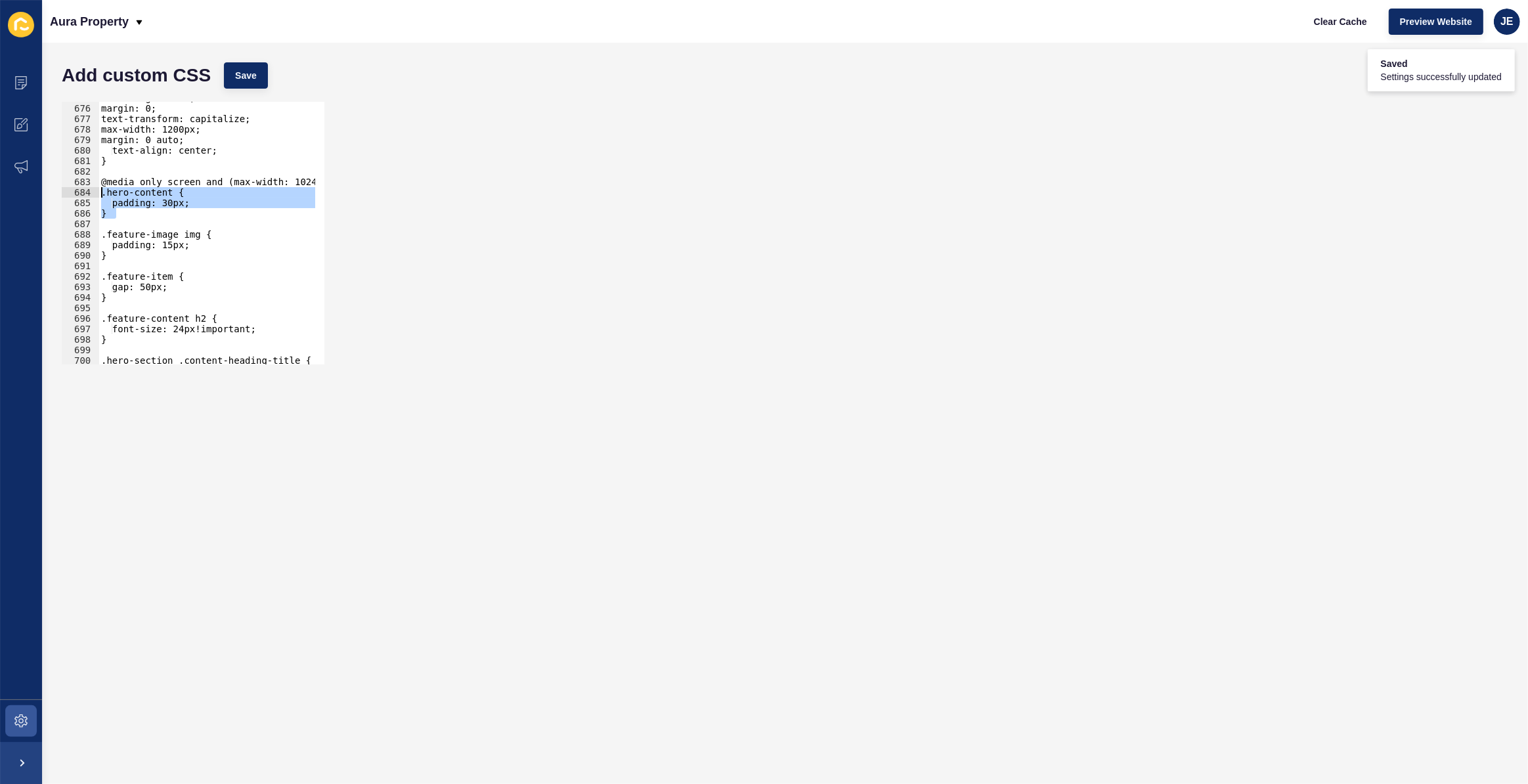
type textarea "padding: 30px;"
click at [148, 222] on div "line-height: 1.3; margin: 0; text-transform: capitalize; max-width: 1200px; mar…" at bounding box center [250, 229] width 303 height 274
paste textarea "}"
type textarea "}"
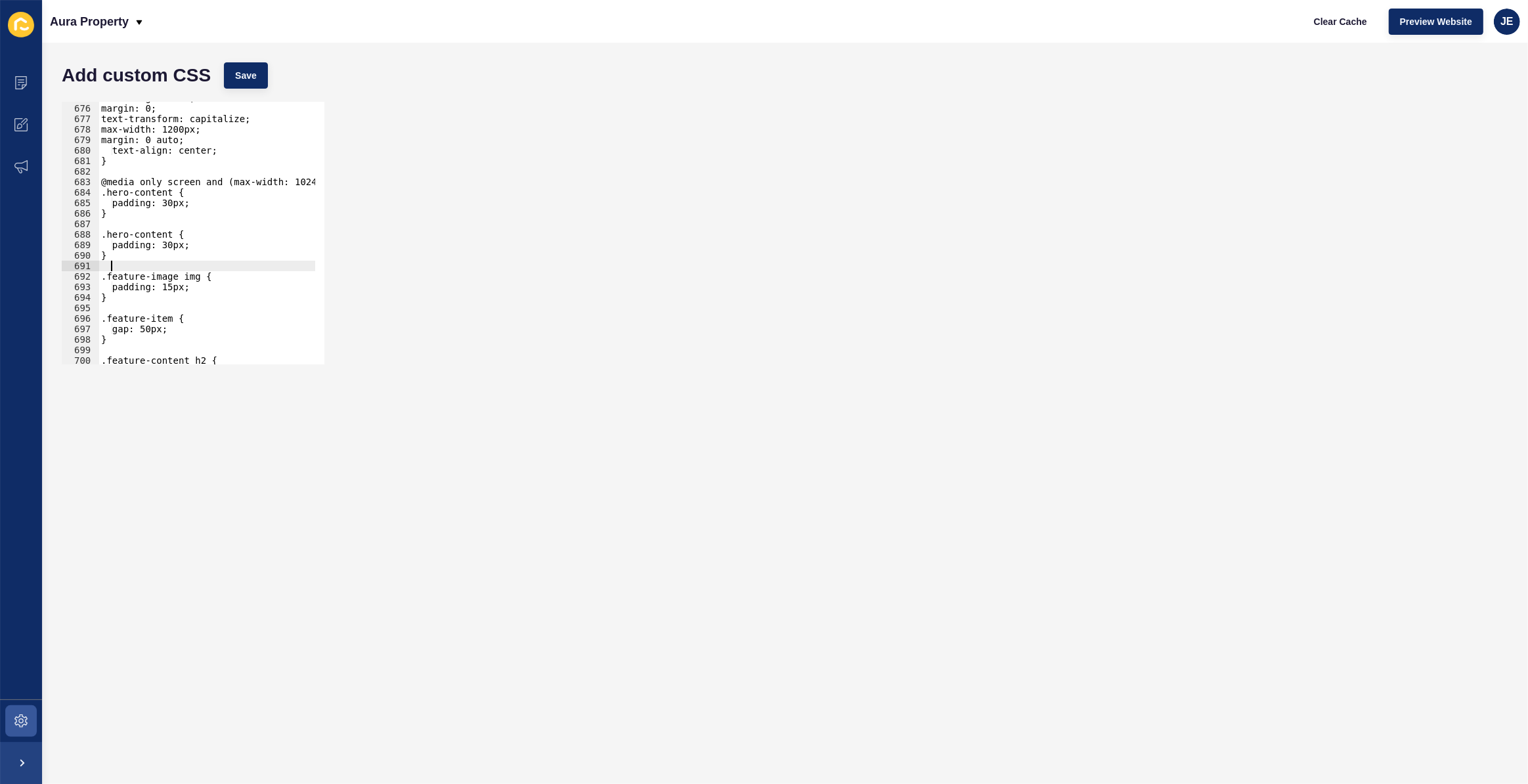
click at [172, 234] on div "line-height: 1.3; margin: 0; text-transform: capitalize; max-width: 1200px; mar…" at bounding box center [250, 229] width 303 height 274
drag, startPoint x: 195, startPoint y: 246, endPoint x: 121, endPoint y: 250, distance: 74.1
click at [121, 250] on div "line-height: 1.3; margin: 0; text-transform: capitalize; max-width: 1200px; mar…" at bounding box center [250, 229] width 303 height 274
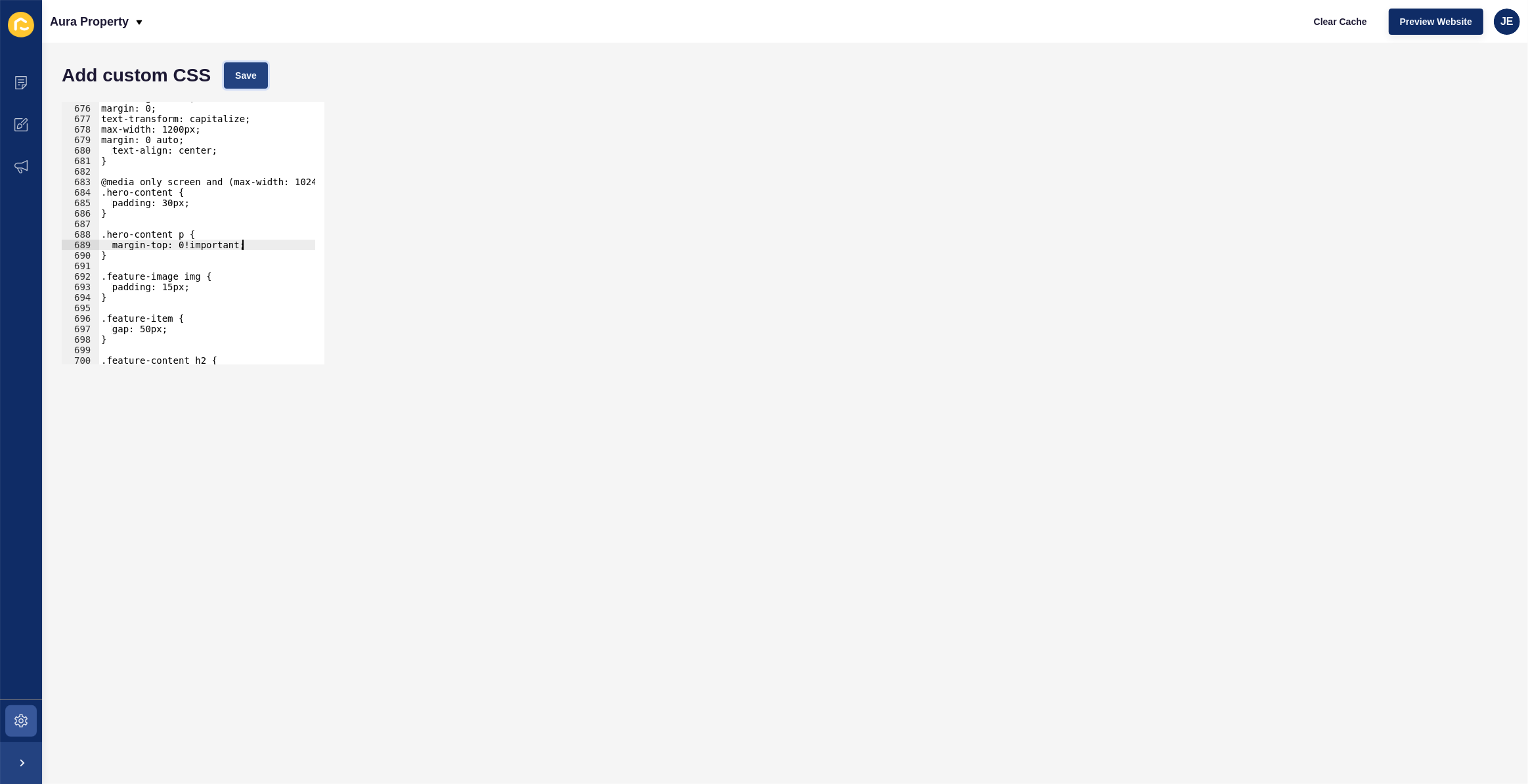
click at [249, 79] on span "Save" at bounding box center [246, 75] width 22 height 13
click at [167, 203] on div "line-height: 1.3; margin: 0; text-transform: capitalize; max-width: 1200px; mar…" at bounding box center [250, 229] width 303 height 274
click at [185, 200] on div "line-height: 1.3; margin: 0; text-transform: capitalize; max-width: 1200px; mar…" at bounding box center [250, 229] width 303 height 274
click at [185, 200] on div "line-height: 1.3; margin: 0; text-transform: capitalize; max-width: 1200px; mar…" at bounding box center [250, 229] width 303 height 274
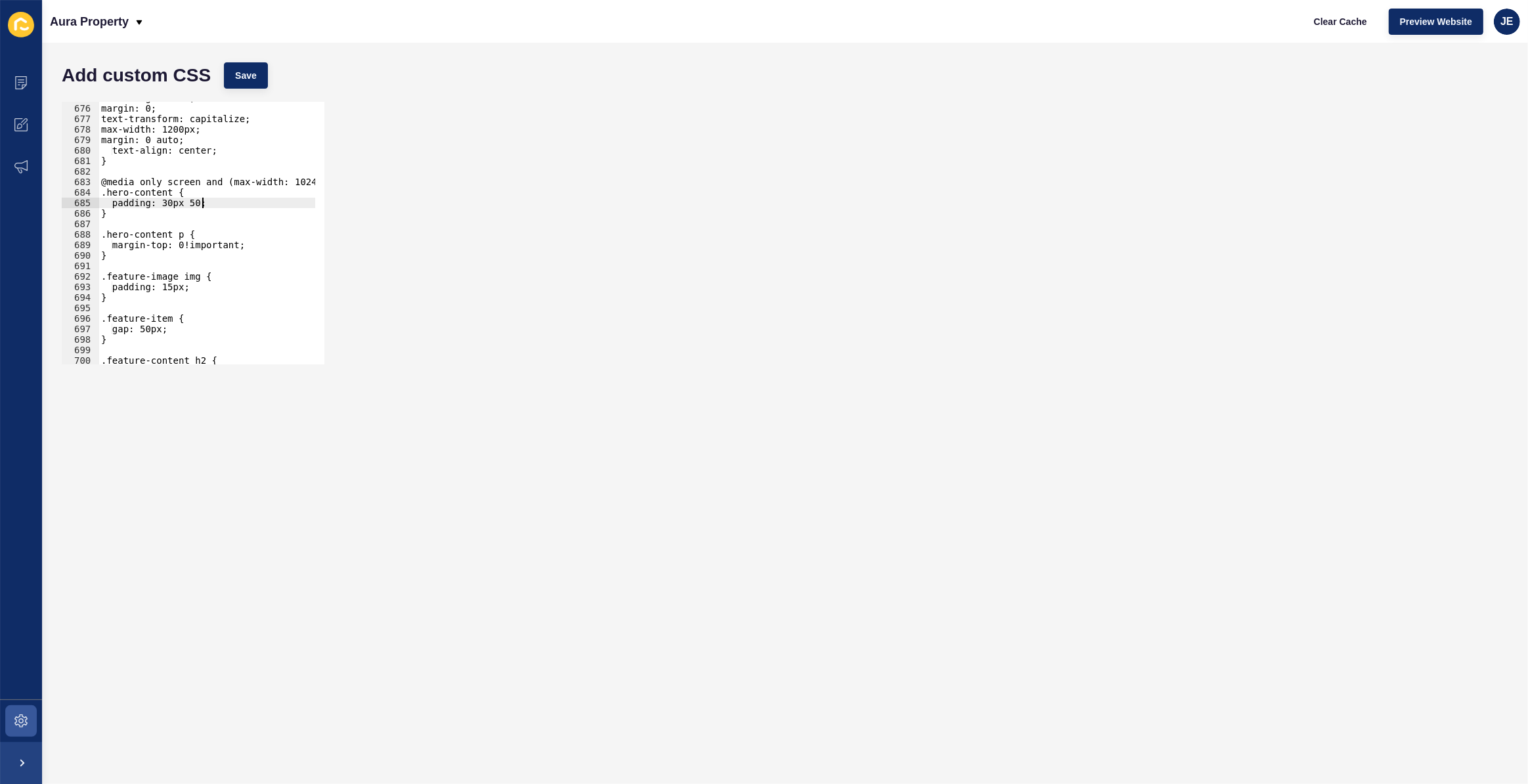
scroll to position [0, 7]
click at [249, 83] on button "Save" at bounding box center [246, 75] width 44 height 26
click at [186, 235] on div "line-height: 1.3; margin: 0; text-transform: capitalize; max-width: 1200px; mar…" at bounding box center [250, 229] width 303 height 274
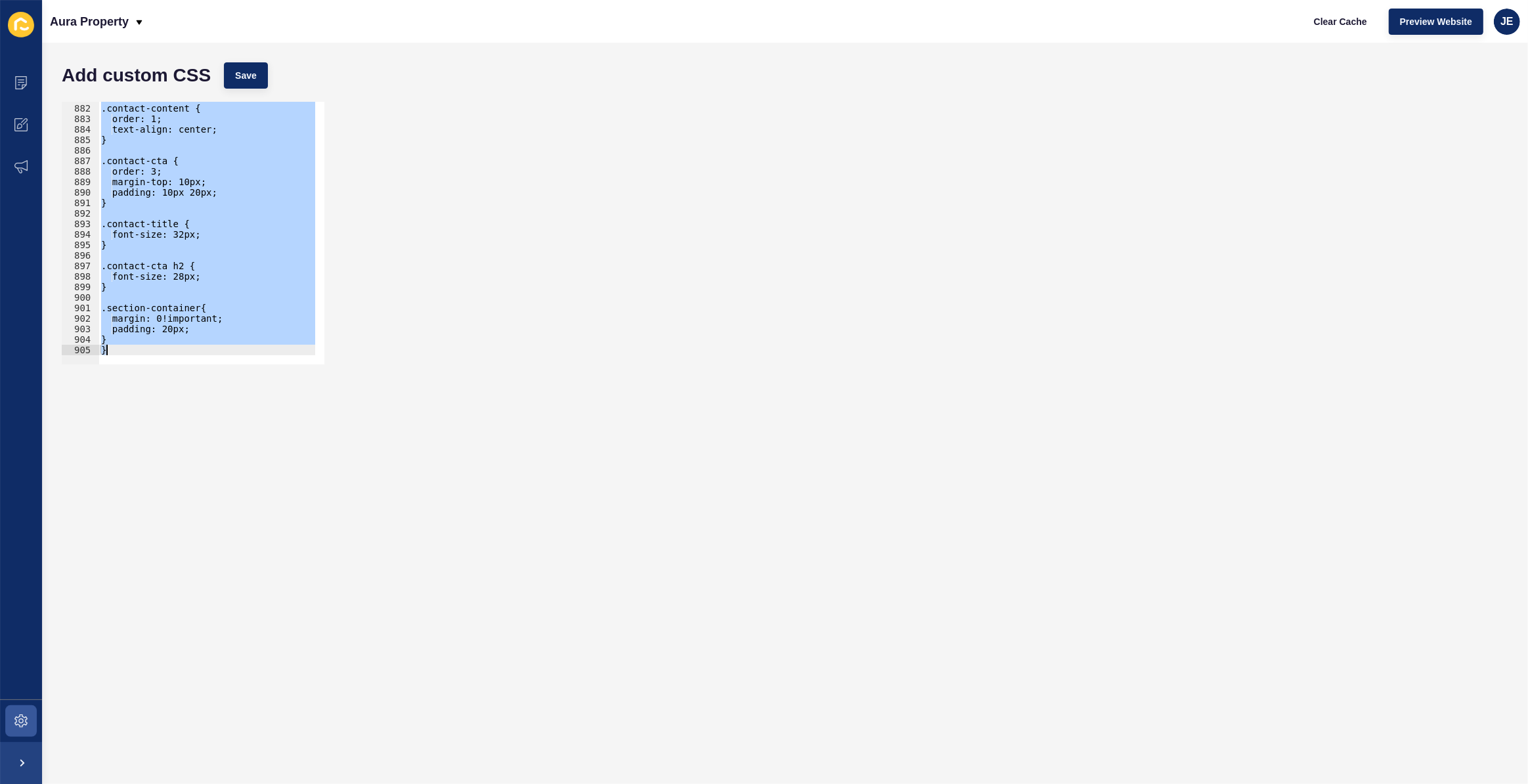
type textarea "} }"
click at [220, 251] on div ".contact-content { order: 1; text-align: center; } .contact-cta { order: 3; mar…" at bounding box center [207, 232] width 217 height 263
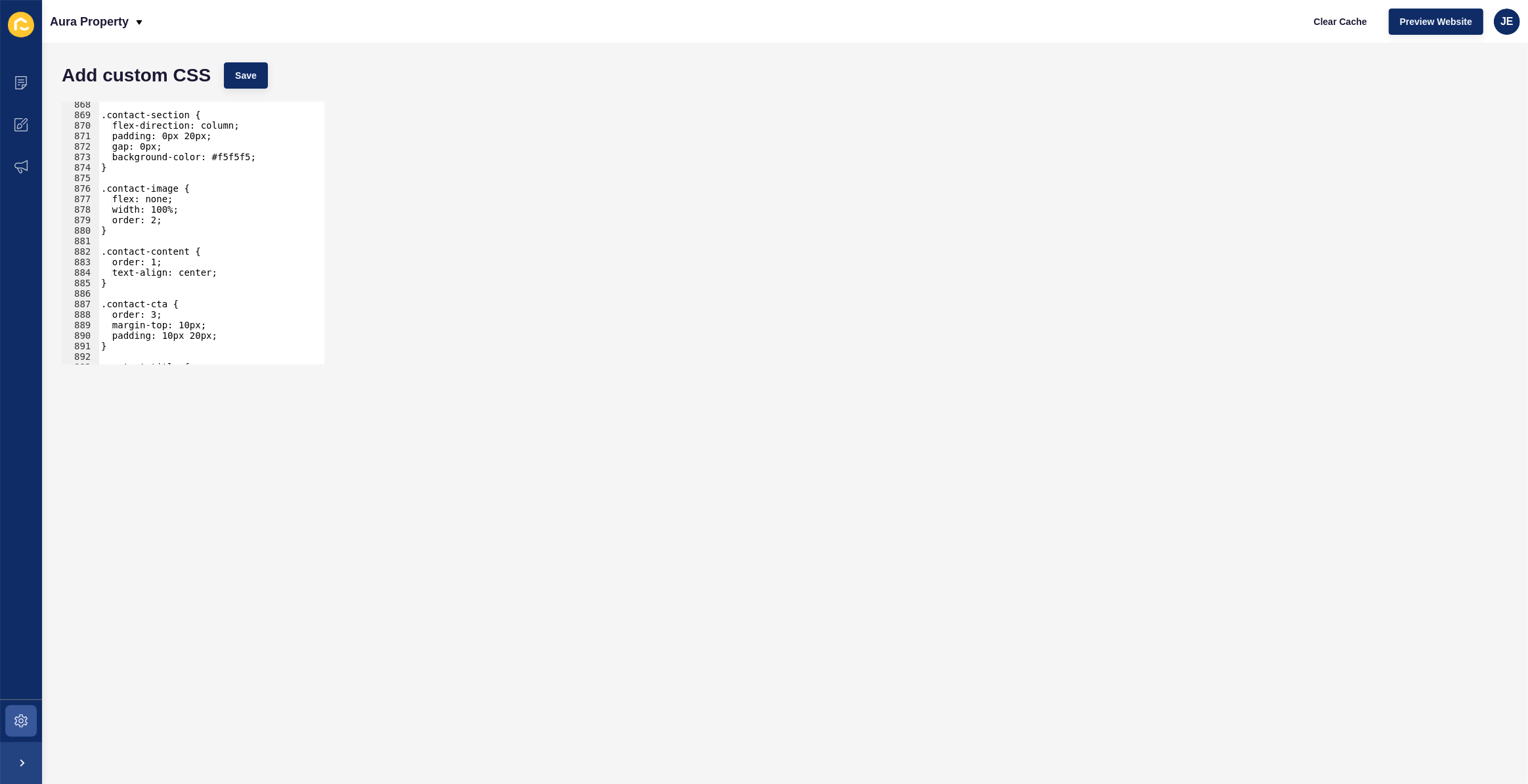
scroll to position [7087, 0]
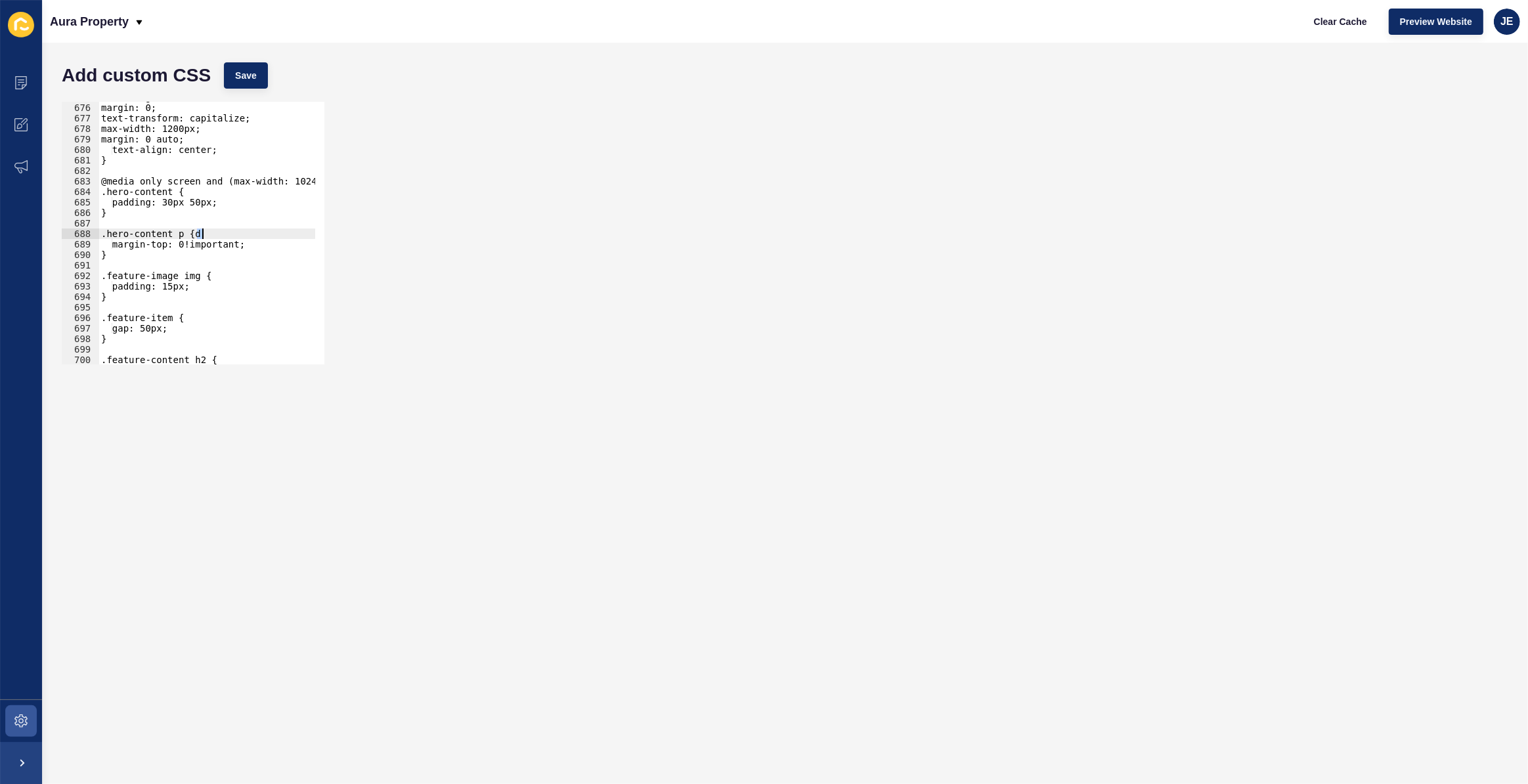
click at [203, 241] on div "line-height: 1.3; margin: 0; text-transform: capitalize; max-width: 1200px; mar…" at bounding box center [250, 229] width 303 height 274
click at [209, 233] on div "line-height: 1.3; margin: 0; text-transform: capitalize; max-width: 1200px; mar…" at bounding box center [250, 229] width 303 height 274
click at [184, 239] on div "line-height: 1.3; margin: 0; text-transform: capitalize; max-width: 1200px; mar…" at bounding box center [250, 229] width 303 height 274
click at [186, 235] on div "line-height: 1.3; margin: 0; text-transform: capitalize; max-width: 1200px; mar…" at bounding box center [250, 229] width 303 height 274
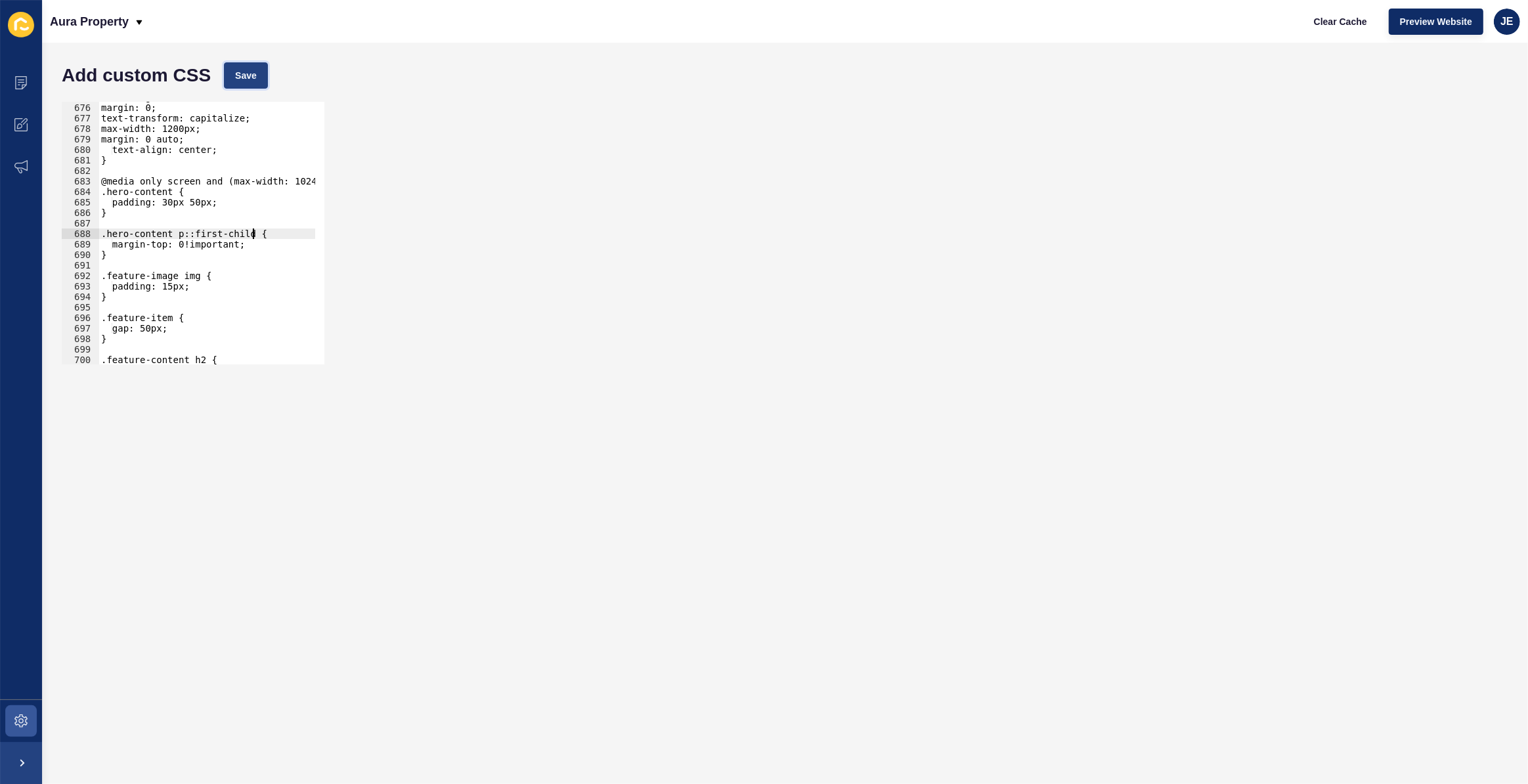
click at [257, 74] on button "Save" at bounding box center [246, 75] width 44 height 26
click at [192, 234] on div "line-height: 1.3; margin: 0; text-transform: capitalize; max-width: 1200px; mar…" at bounding box center [250, 229] width 303 height 274
type textarea ".hero-content p:first-child {"
click at [260, 72] on button "Save" at bounding box center [246, 75] width 44 height 26
click at [401, 124] on div ".hero-content p:first-child { 675 676 677 678 679 680 681 682 683 684 685 686 6…" at bounding box center [785, 232] width 1459 height 276
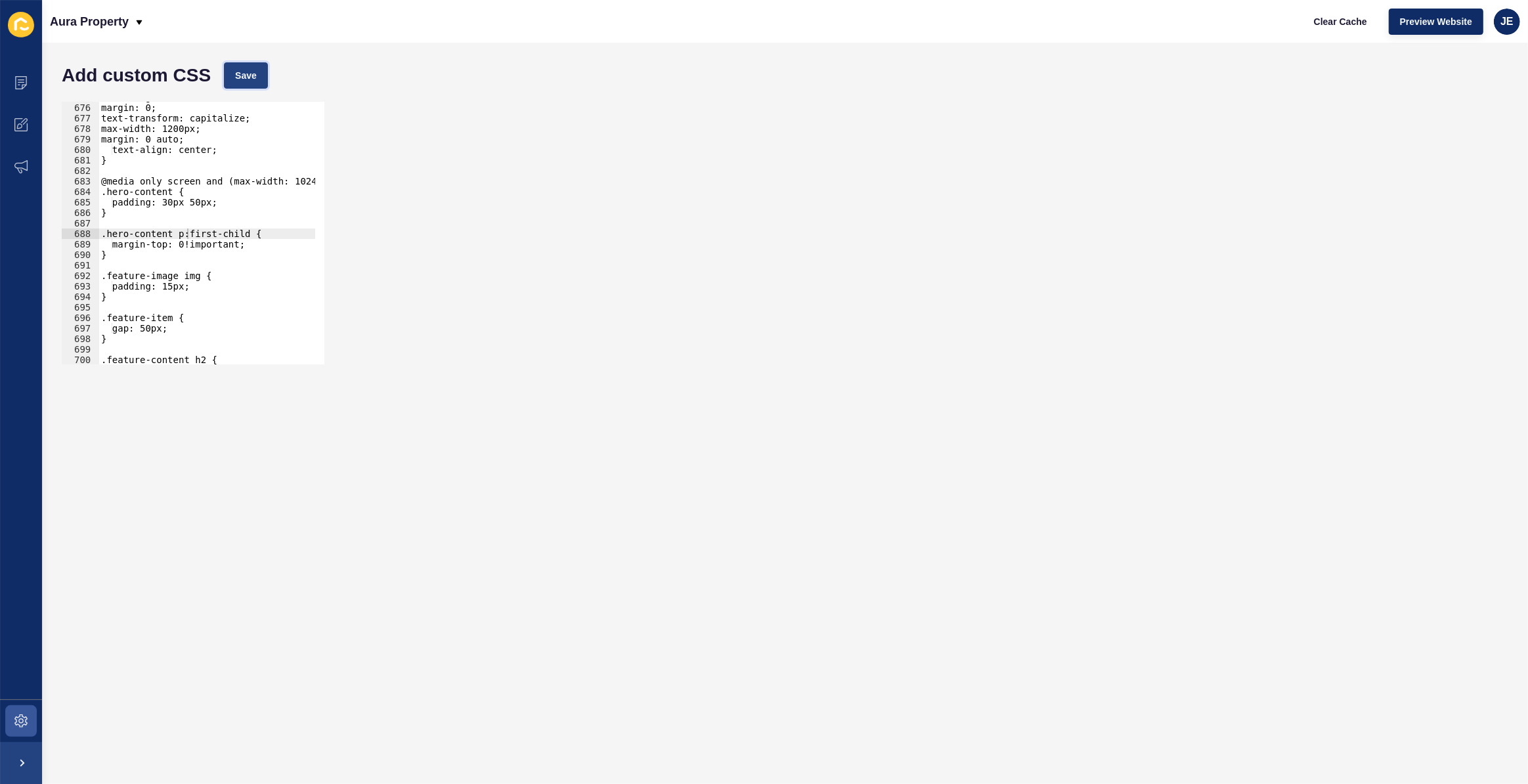
click at [262, 85] on button "Save" at bounding box center [246, 75] width 44 height 26
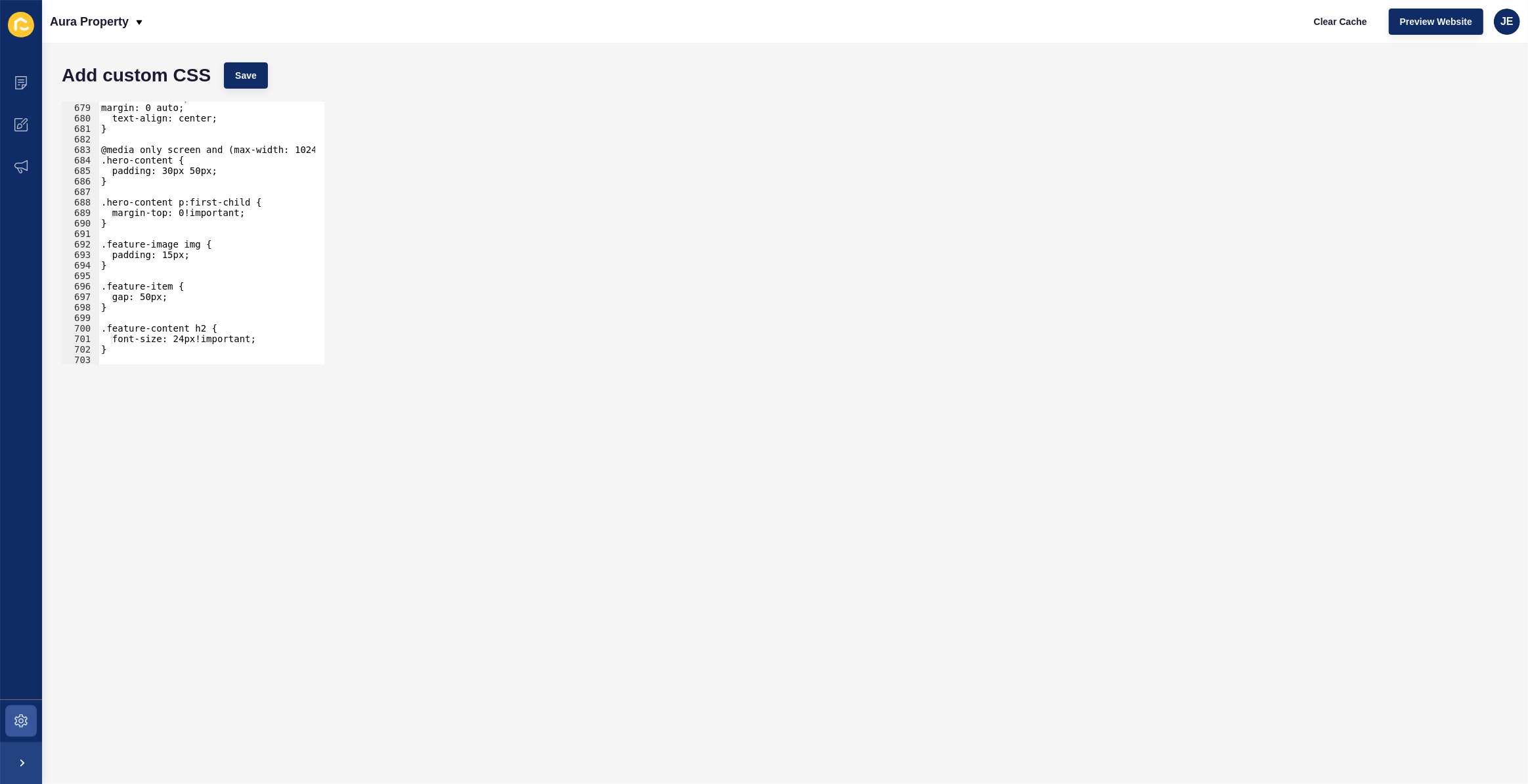
scroll to position [7118, 0]
drag, startPoint x: 191, startPoint y: 203, endPoint x: 249, endPoint y: 202, distance: 58.0
click at [249, 202] on div "max-width: 1200px; margin: 0 auto; text-align: center; } @media only screen and…" at bounding box center [250, 229] width 303 height 274
click at [252, 81] on span "Save" at bounding box center [246, 75] width 22 height 13
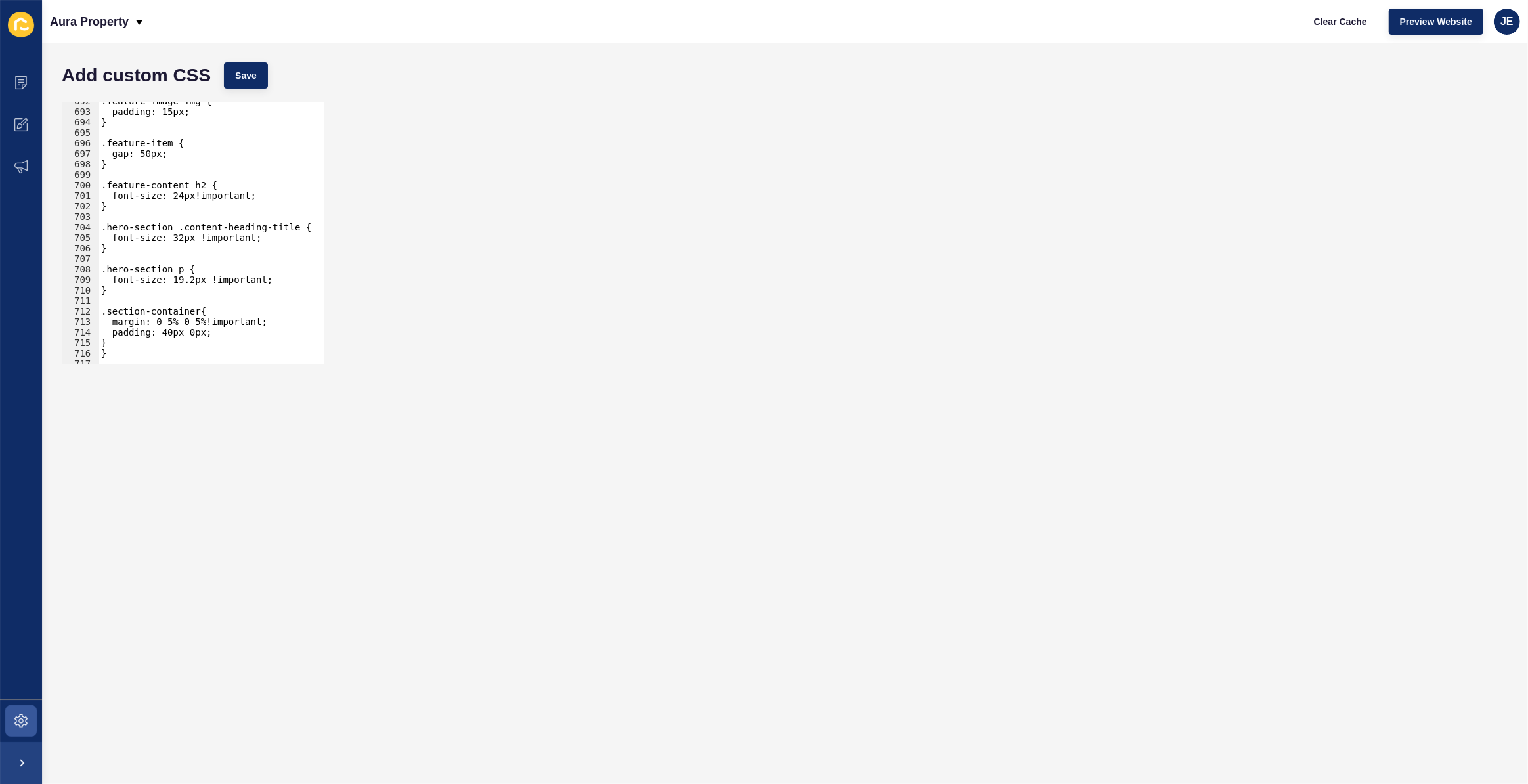
scroll to position [7333, 0]
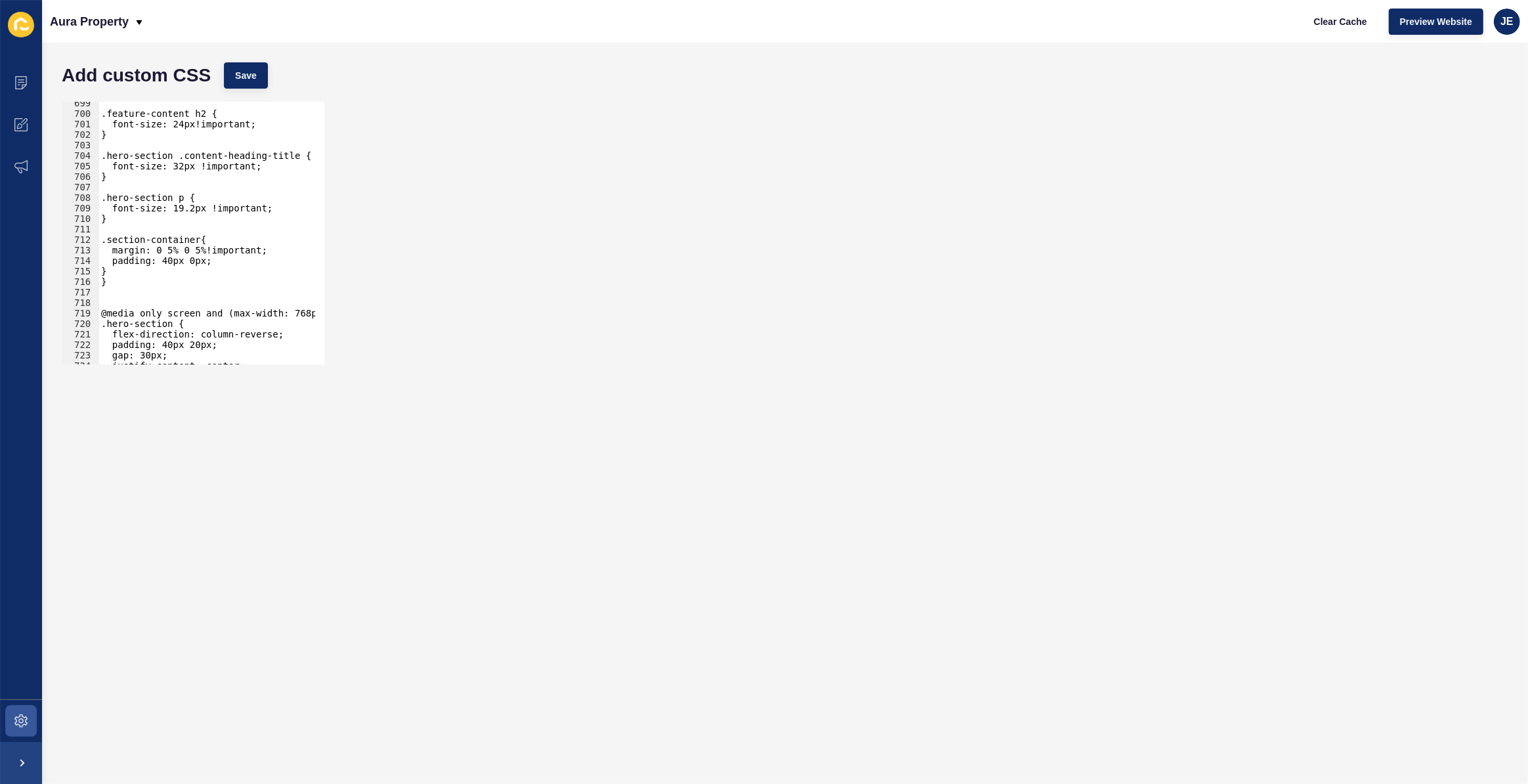
type textarea "}"
click at [127, 268] on div ".feature-content h2 { font-size: 24px!important; } .hero-section .content-headi…" at bounding box center [250, 234] width 303 height 274
paste textarea "accordion-section"
type textarea ".accordion-section{"
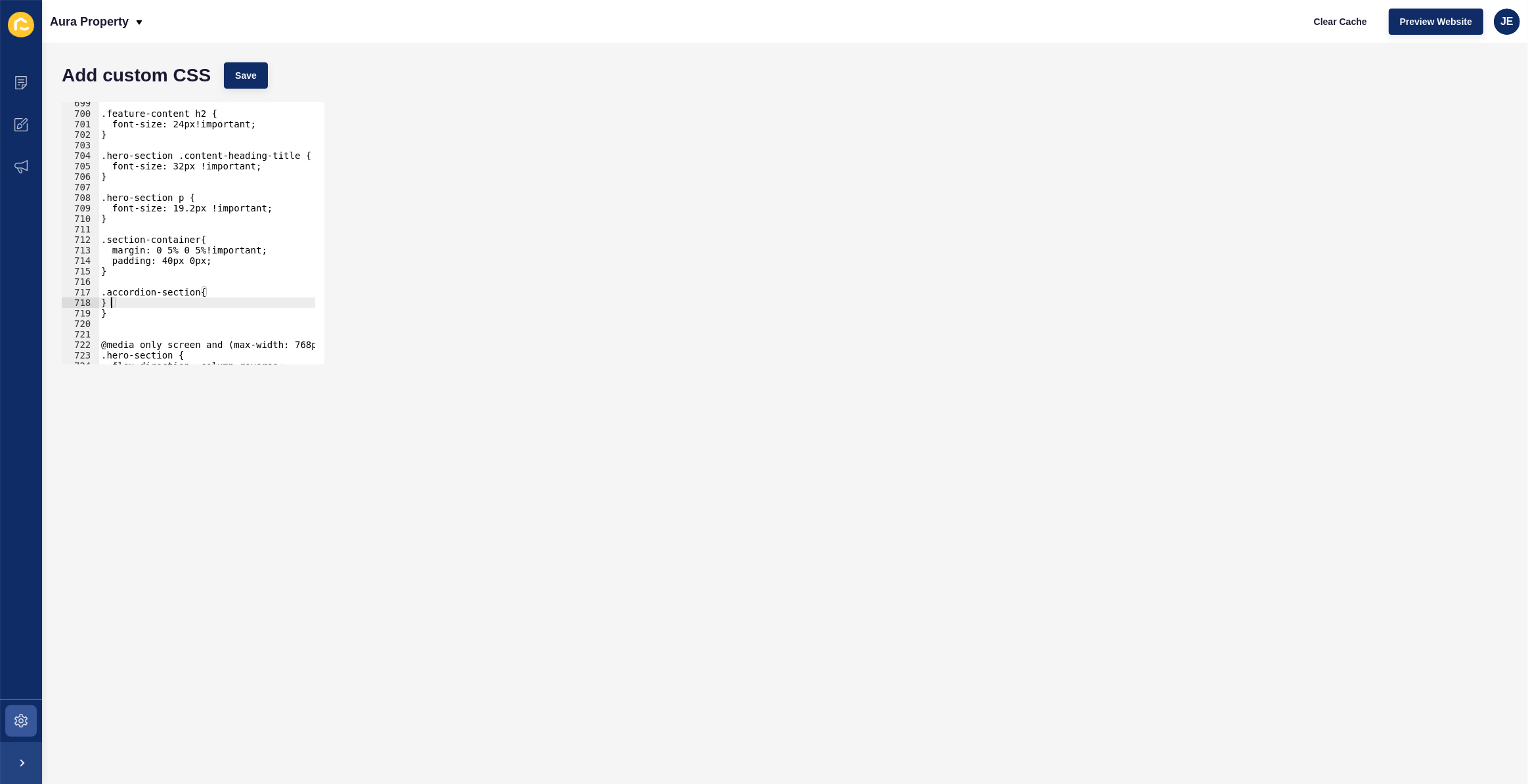
type textarea "}"
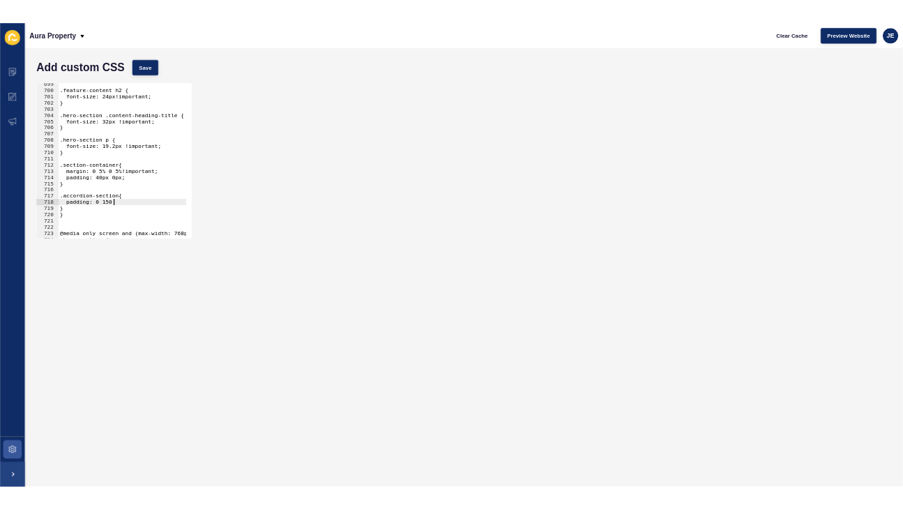
scroll to position [0, 7]
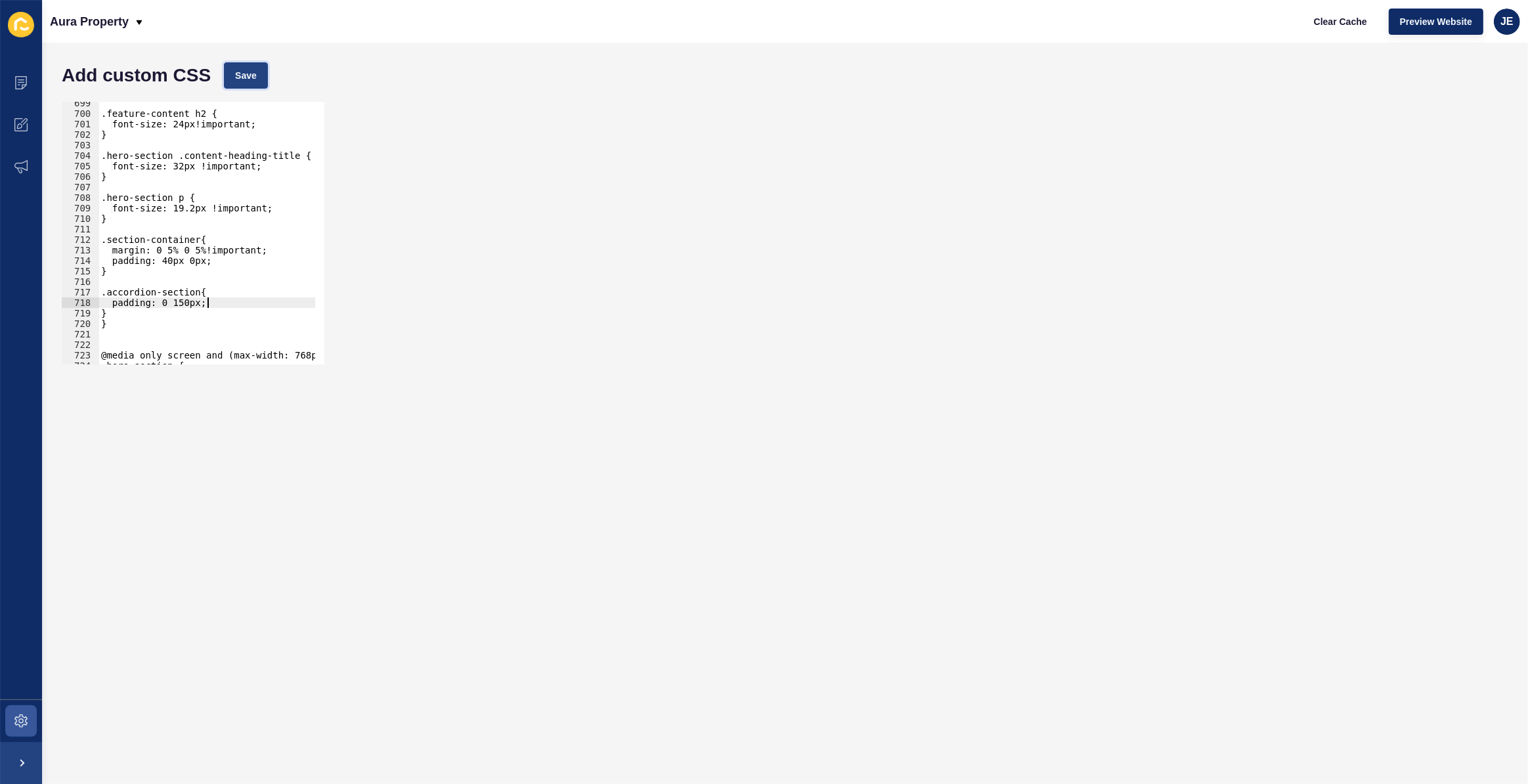
click at [249, 72] on span "Save" at bounding box center [246, 75] width 22 height 13
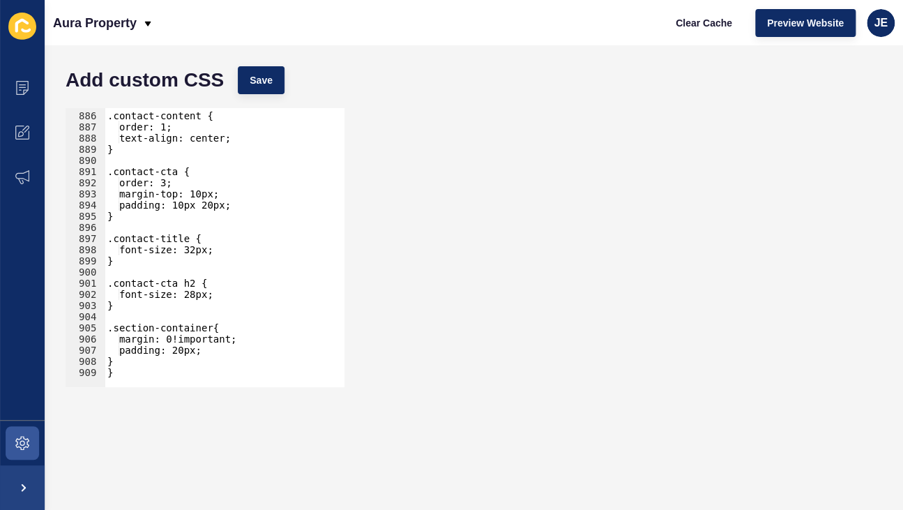
scroll to position [9871, 0]
click at [173, 364] on div ".contact-content { order: 1; text-align: center; } .contact-cta { order: 3; mar…" at bounding box center [266, 244] width 322 height 291
click at [181, 371] on div ".contact-content { order: 1; text-align: center; } .contact-cta { order: 3; mar…" at bounding box center [266, 244] width 322 height 291
type textarea "}"
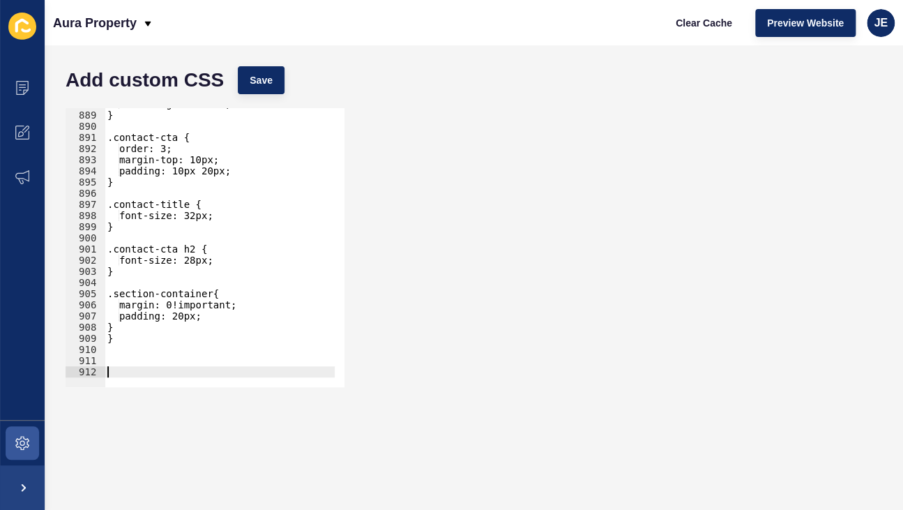
paste textarea "}"
type textarea "}"
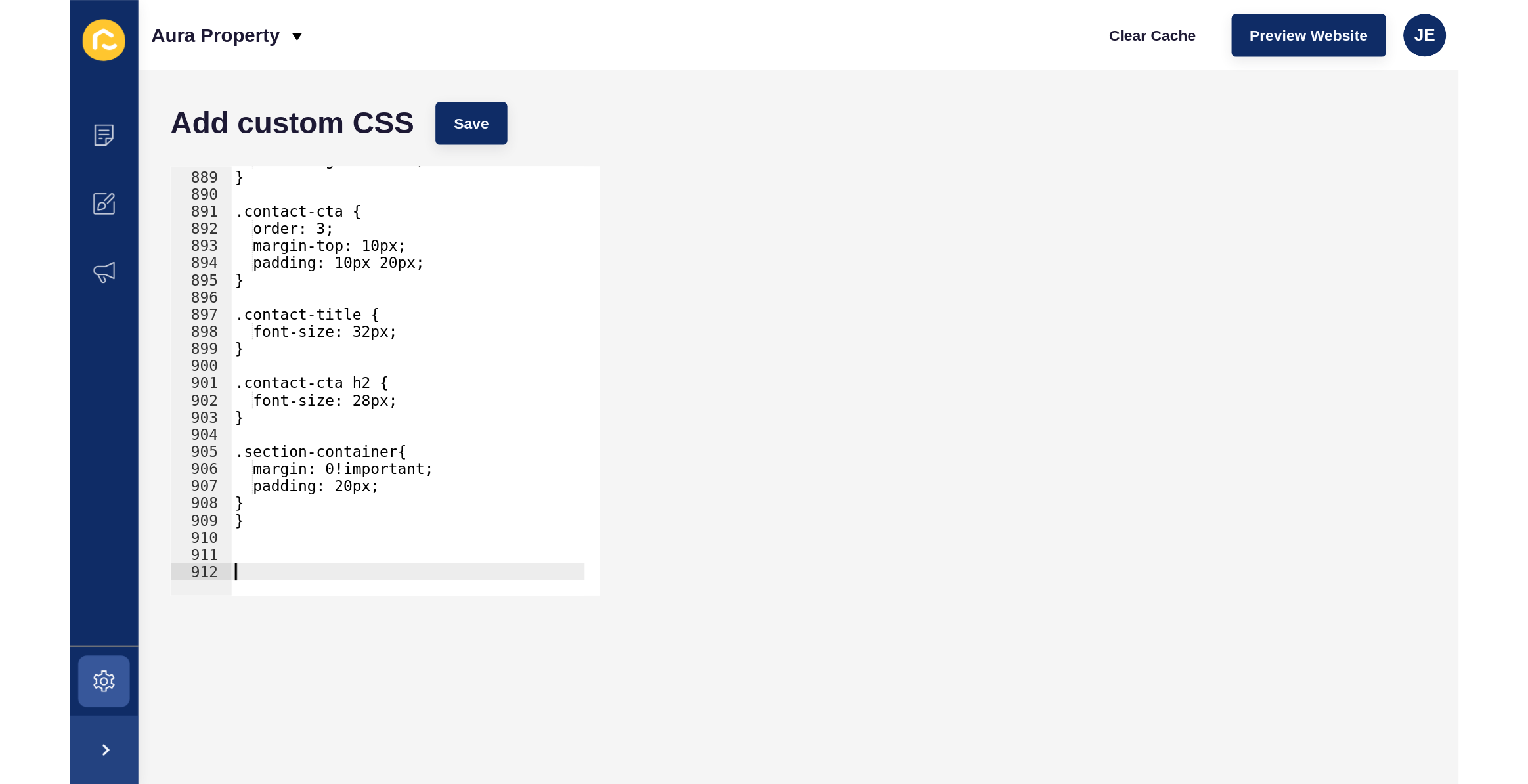
scroll to position [9448, 0]
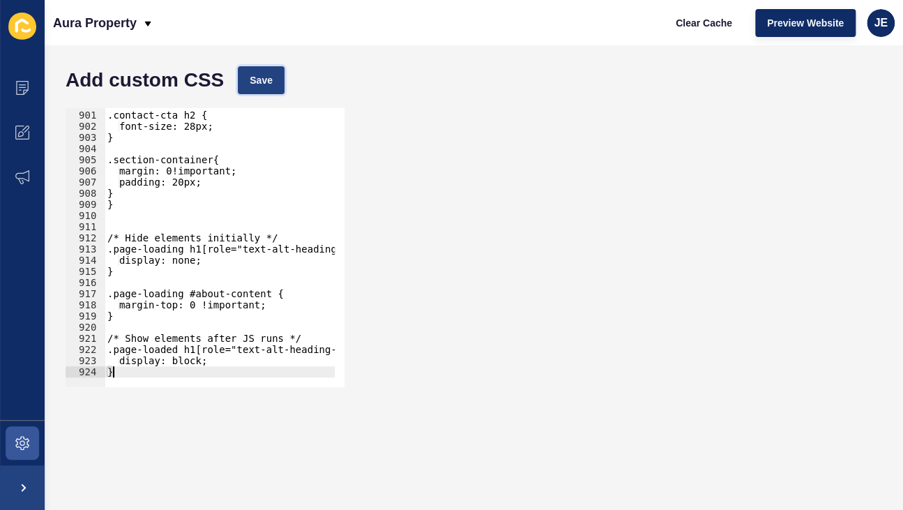
click at [265, 82] on span "Save" at bounding box center [261, 80] width 23 height 14
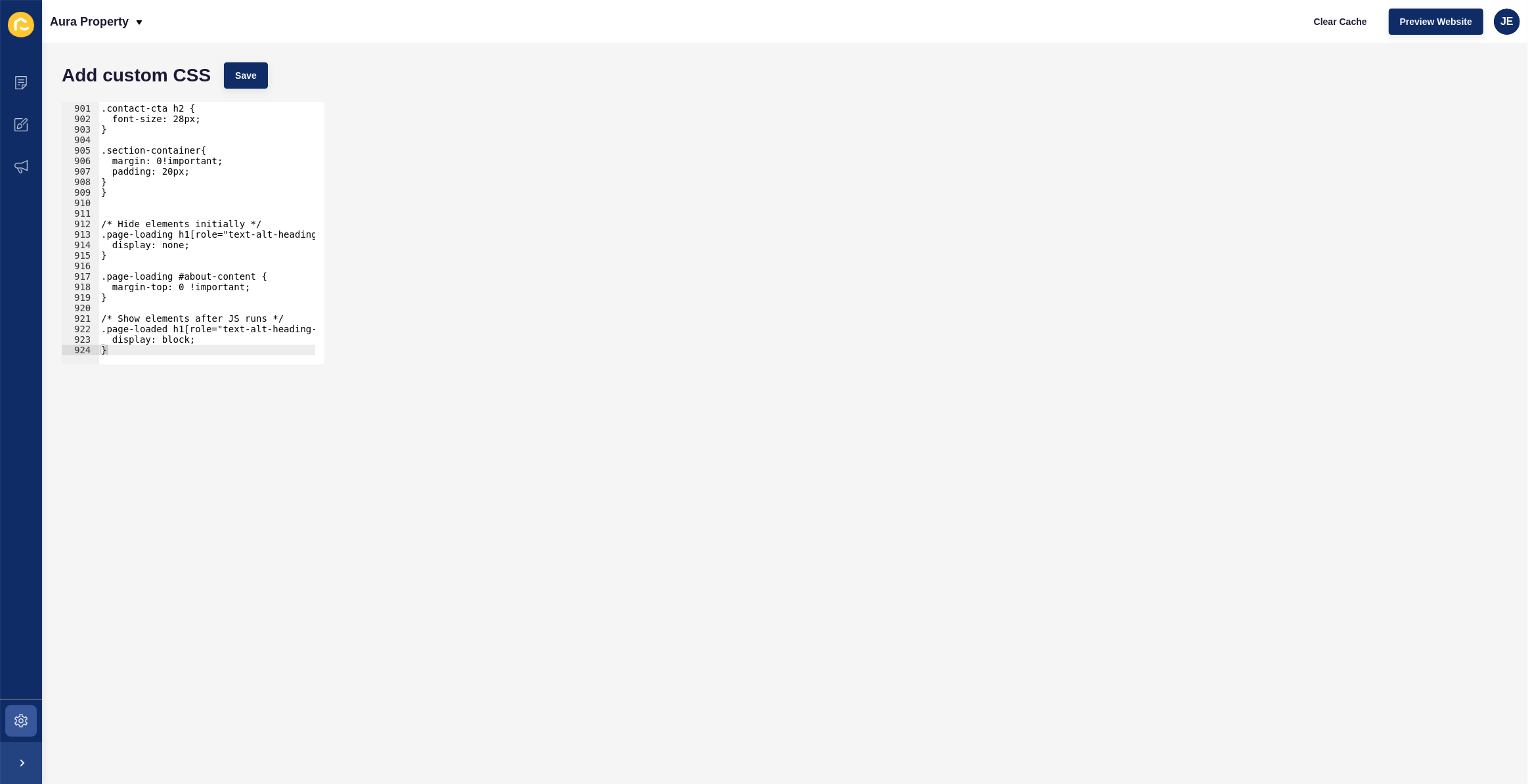
click at [591, 486] on form "Add custom CSS Save } 900 901 902 903 904 905 906 907 908 909 910 911 912 913 9…" at bounding box center [785, 412] width 1459 height 714
